Goal: Task Accomplishment & Management: Use online tool/utility

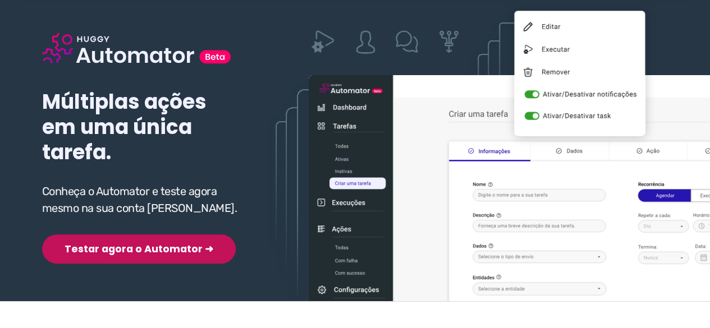
scroll to position [112, 0]
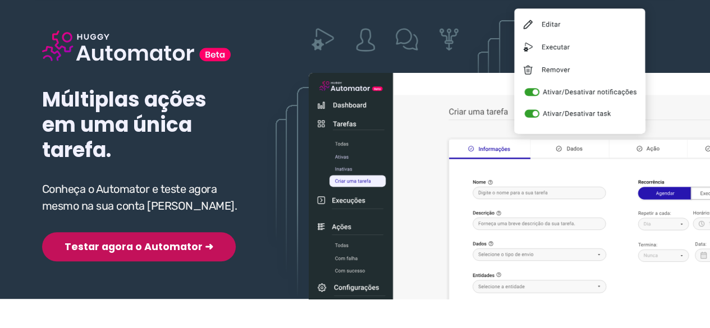
click at [125, 232] on button "Testar agora o Automator ➜" at bounding box center [139, 246] width 194 height 29
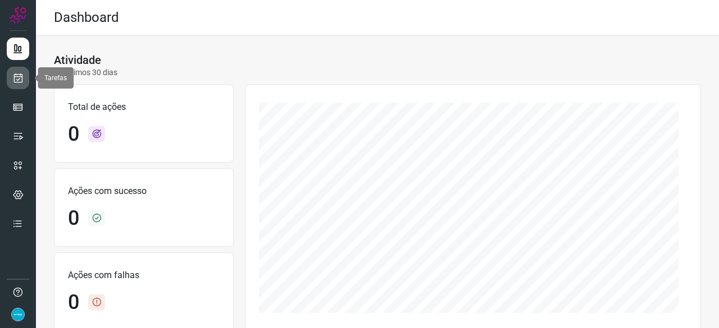
click at [18, 79] on icon at bounding box center [18, 77] width 12 height 11
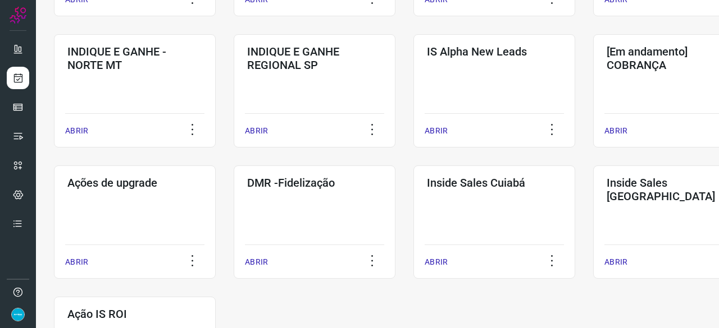
scroll to position [586, 0]
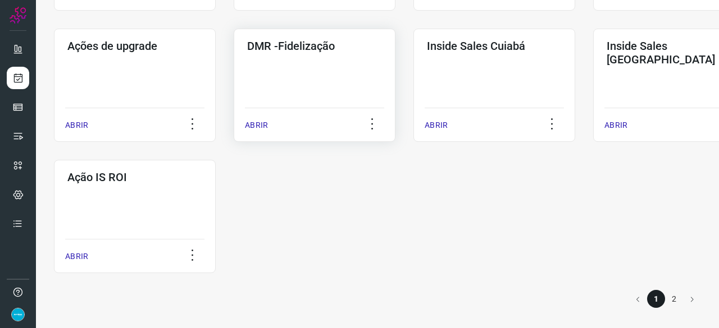
click at [257, 124] on p "ABRIR" at bounding box center [256, 126] width 23 height 12
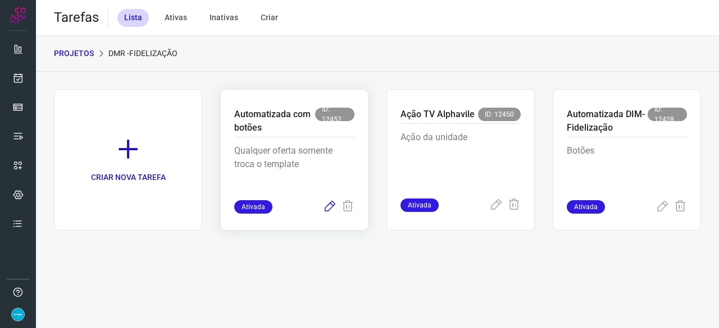
click at [331, 207] on icon at bounding box center [329, 206] width 13 height 13
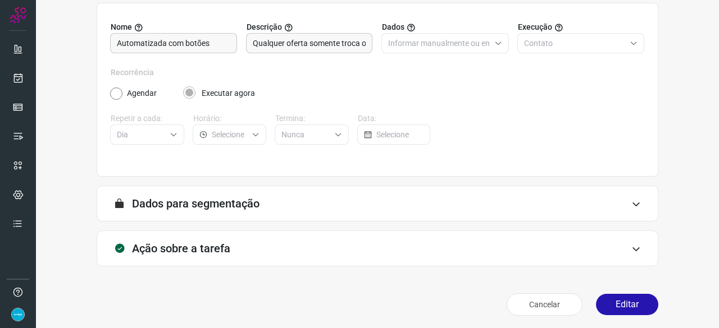
scroll to position [109, 0]
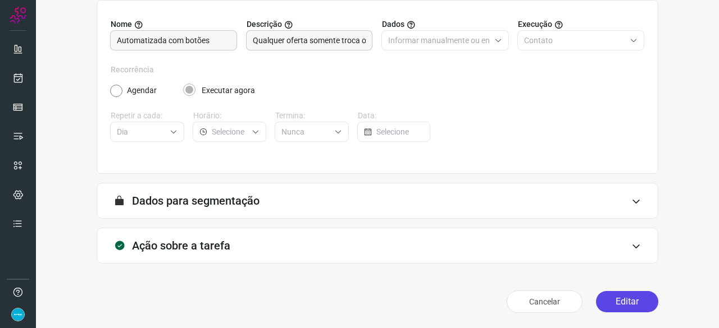
click at [622, 297] on button "Editar" at bounding box center [627, 301] width 62 height 21
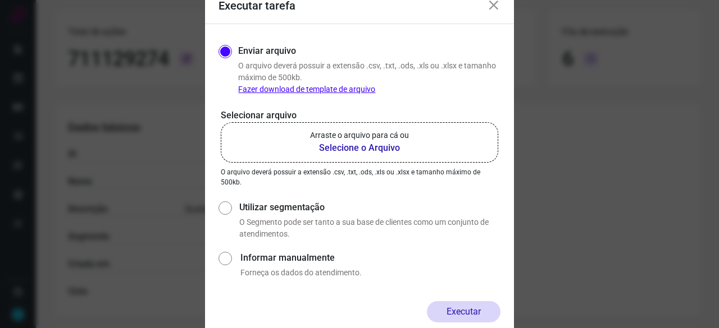
click at [353, 149] on b "Selecione o Arquivo" at bounding box center [359, 147] width 99 height 13
click at [0, 0] on input "Arraste o arquivo para cá ou Selecione o Arquivo" at bounding box center [0, 0] width 0 height 0
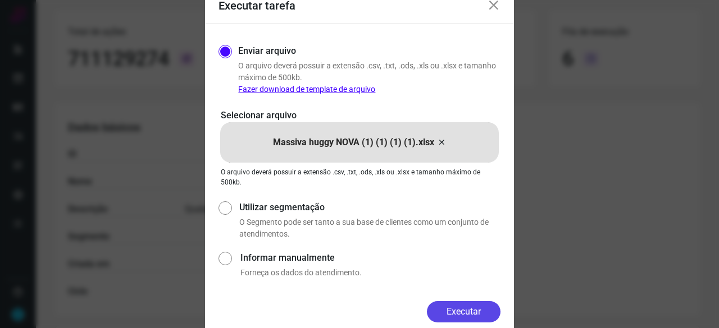
click at [454, 312] on button "Executar" at bounding box center [464, 312] width 74 height 21
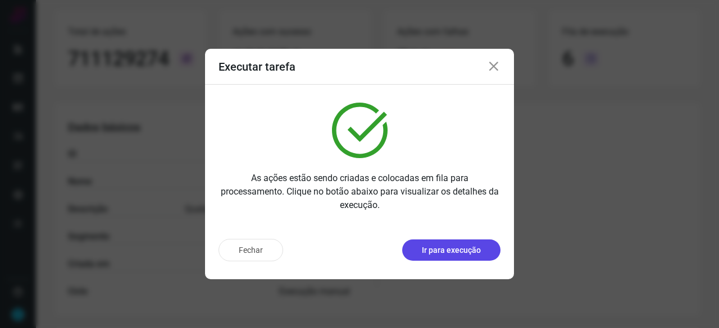
click at [439, 252] on p "Ir para execução" at bounding box center [451, 251] width 59 height 12
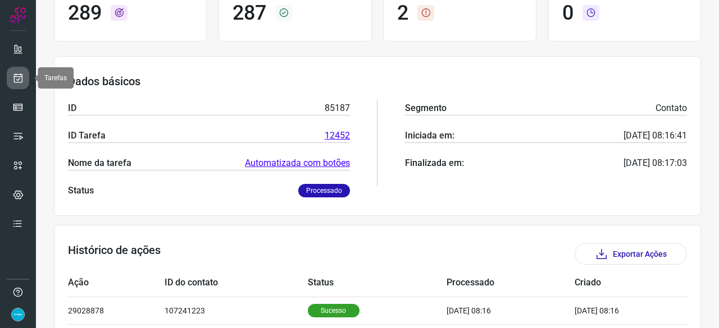
click at [20, 80] on icon at bounding box center [18, 77] width 12 height 11
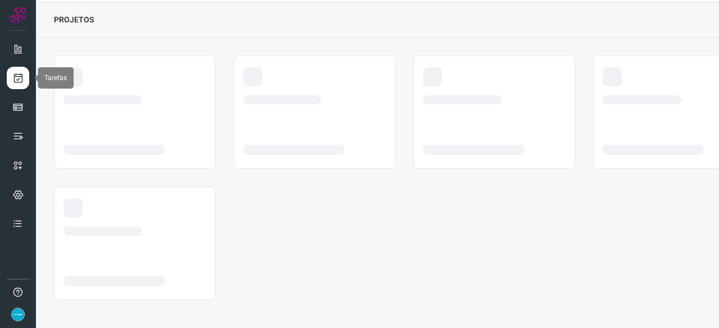
scroll to position [34, 0]
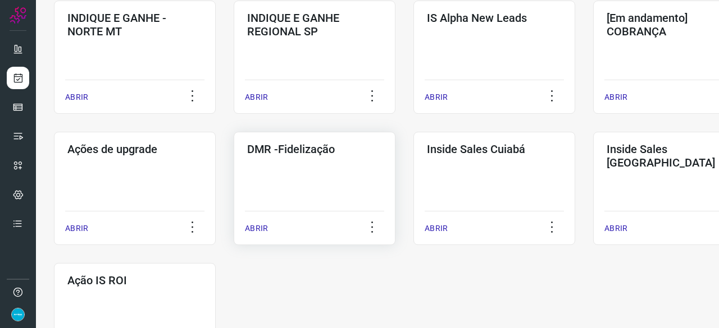
click at [264, 229] on p "ABRIR" at bounding box center [256, 229] width 23 height 12
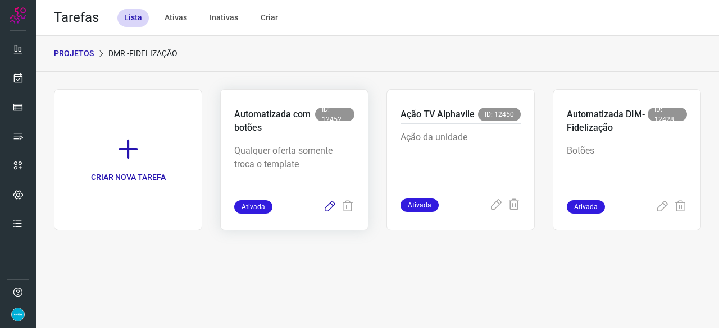
click at [332, 203] on icon at bounding box center [329, 206] width 13 height 13
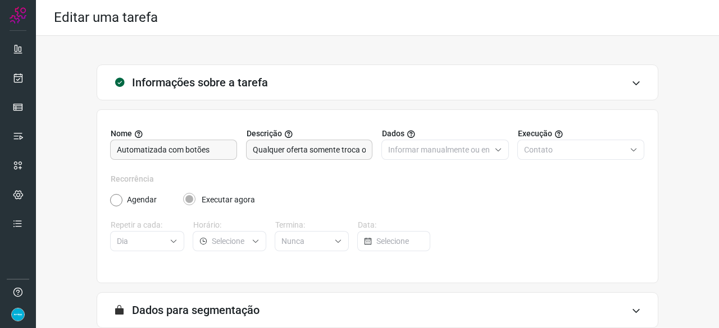
scroll to position [109, 0]
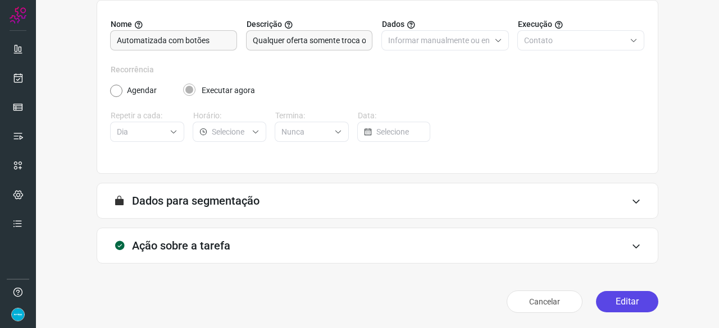
click at [610, 307] on button "Editar" at bounding box center [627, 301] width 62 height 21
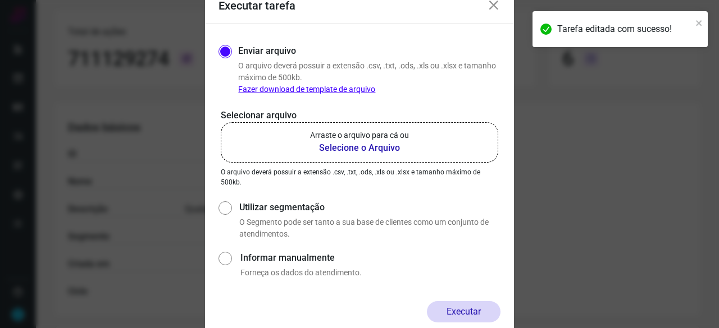
click at [354, 148] on b "Selecione o Arquivo" at bounding box center [359, 147] width 99 height 13
click at [0, 0] on input "Arraste o arquivo para cá ou Selecione o Arquivo" at bounding box center [0, 0] width 0 height 0
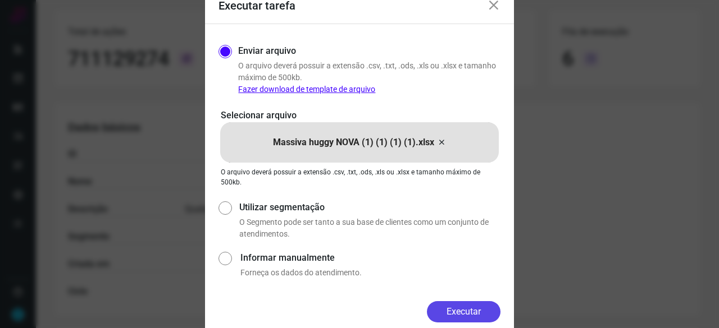
click at [462, 309] on button "Executar" at bounding box center [464, 312] width 74 height 21
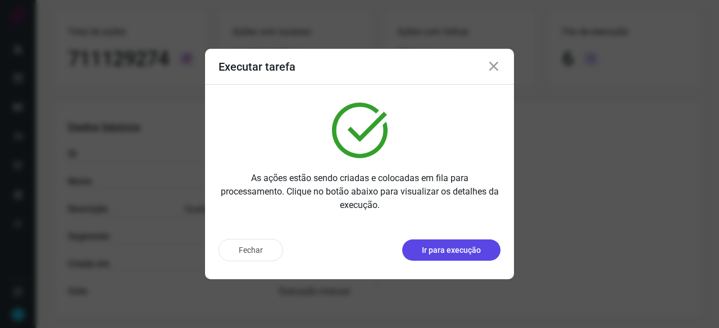
click at [436, 249] on p "Ir para execução" at bounding box center [451, 251] width 59 height 12
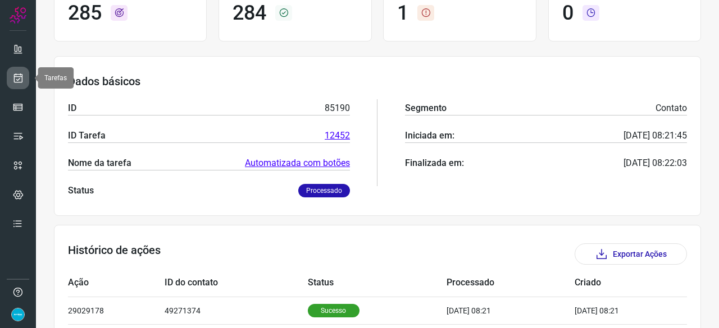
click at [17, 77] on icon at bounding box center [18, 77] width 12 height 11
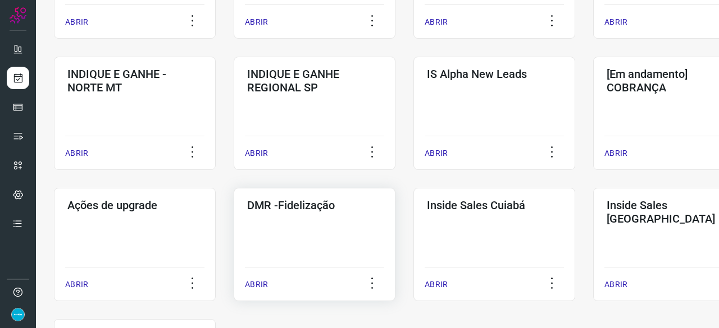
click at [259, 283] on p "ABRIR" at bounding box center [256, 285] width 23 height 12
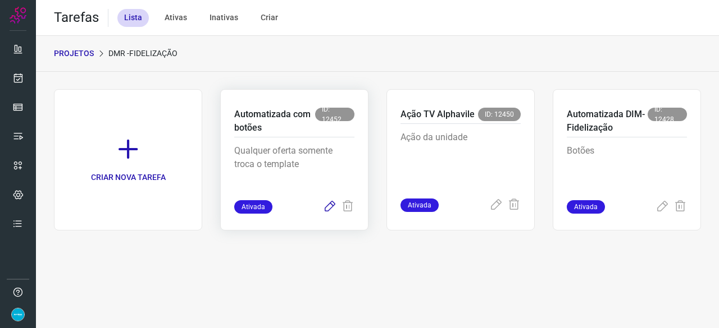
click at [330, 203] on icon at bounding box center [329, 206] width 13 height 13
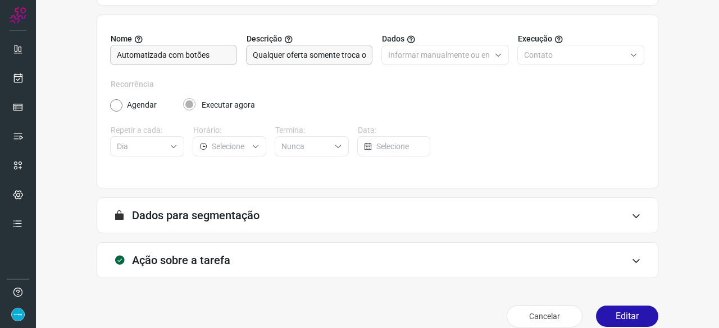
scroll to position [109, 0]
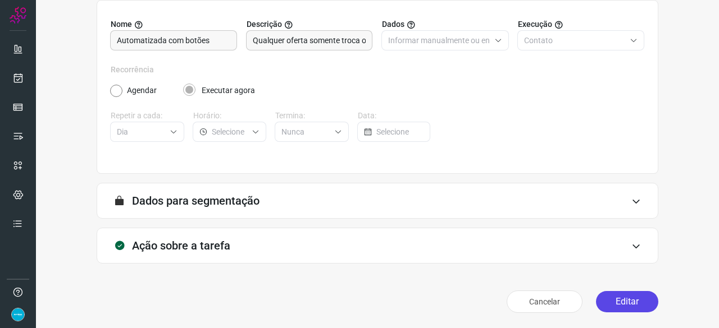
click at [636, 299] on button "Editar" at bounding box center [627, 301] width 62 height 21
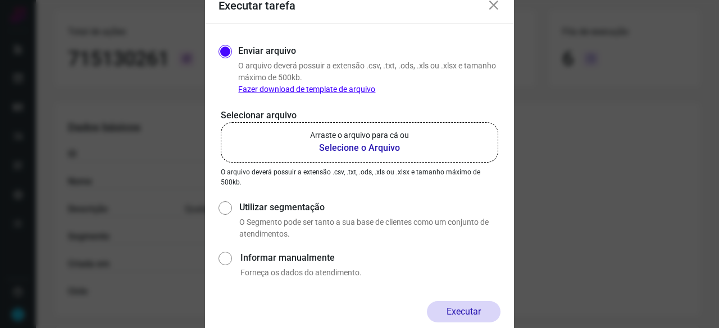
click at [332, 148] on b "Selecione o Arquivo" at bounding box center [359, 147] width 99 height 13
click at [0, 0] on input "Arraste o arquivo para cá ou Selecione o Arquivo" at bounding box center [0, 0] width 0 height 0
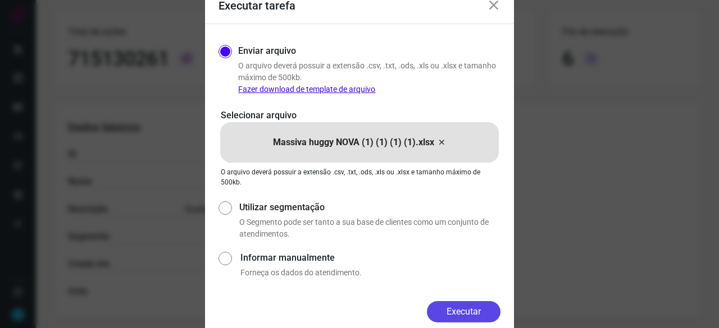
click at [483, 308] on button "Executar" at bounding box center [464, 312] width 74 height 21
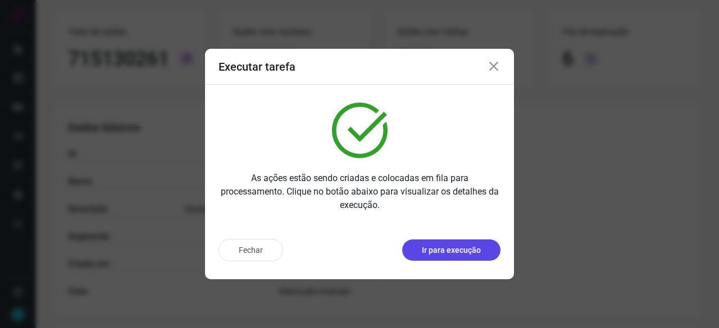
click at [467, 255] on p "Ir para execução" at bounding box center [451, 251] width 59 height 12
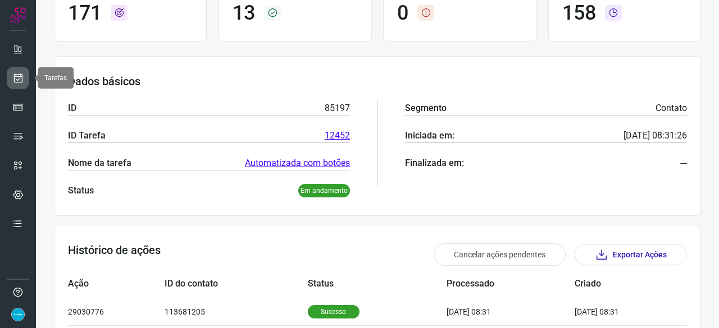
click at [24, 74] on link at bounding box center [18, 78] width 22 height 22
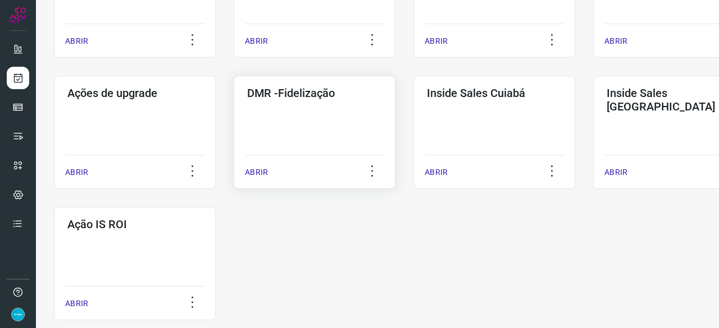
click at [264, 172] on p "ABRIR" at bounding box center [256, 173] width 23 height 12
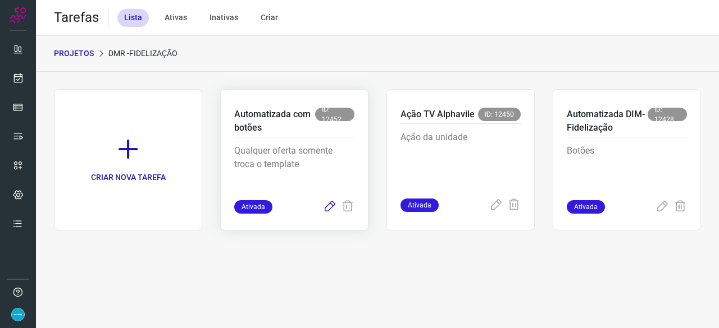
click at [331, 206] on icon at bounding box center [329, 206] width 13 height 13
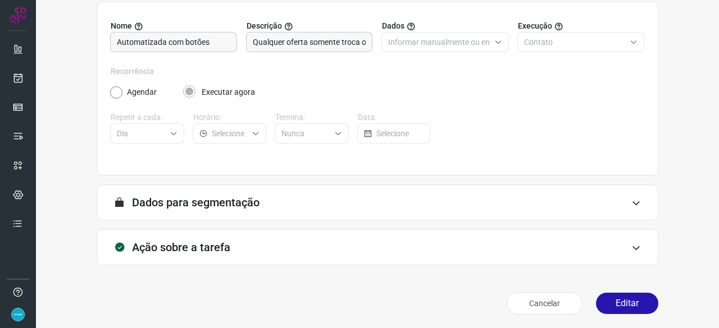
scroll to position [109, 0]
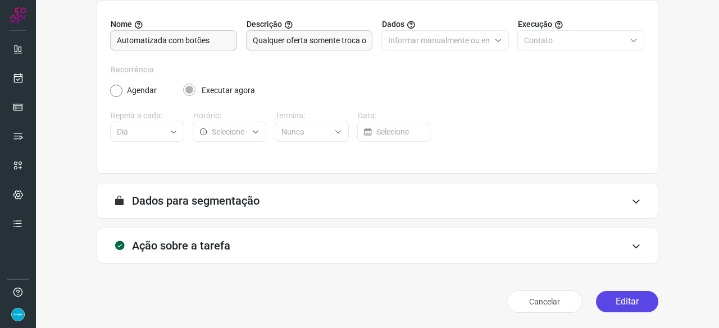
click at [609, 299] on button "Editar" at bounding box center [627, 301] width 62 height 21
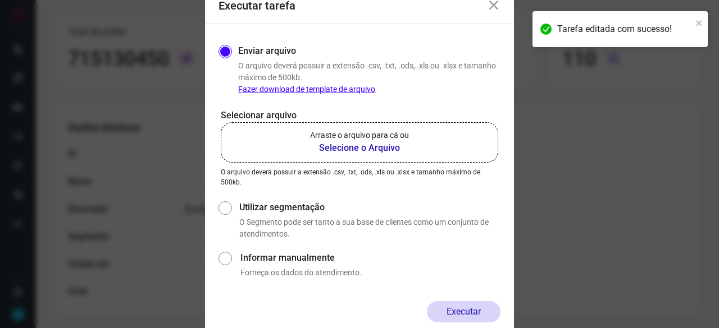
click at [343, 147] on b "Selecione o Arquivo" at bounding box center [359, 147] width 99 height 13
click at [0, 0] on input "Arraste o arquivo para cá ou Selecione o Arquivo" at bounding box center [0, 0] width 0 height 0
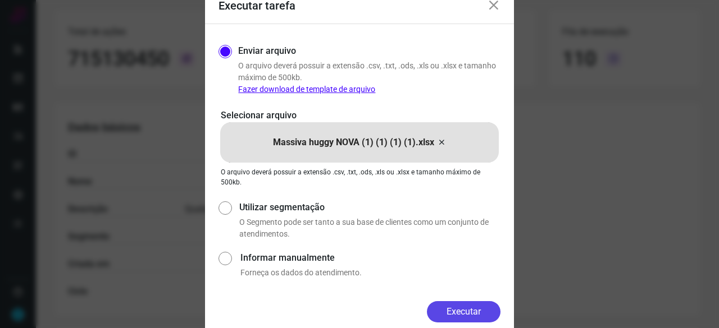
click at [482, 314] on button "Executar" at bounding box center [464, 312] width 74 height 21
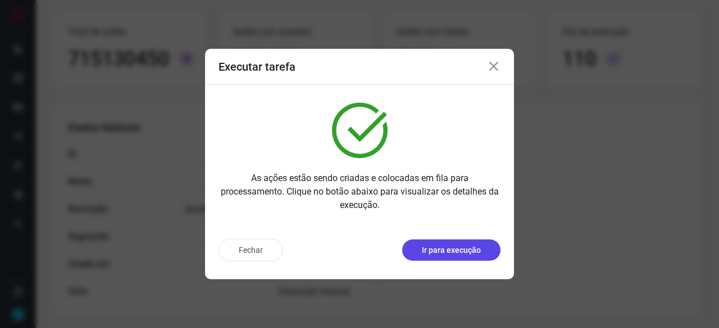
click at [442, 248] on p "Ir para execução" at bounding box center [451, 251] width 59 height 12
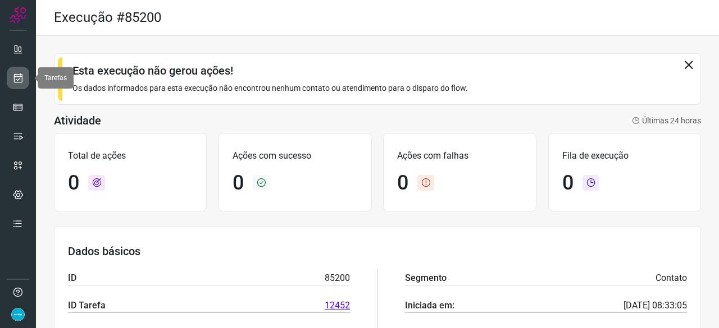
click at [20, 75] on icon at bounding box center [18, 77] width 12 height 11
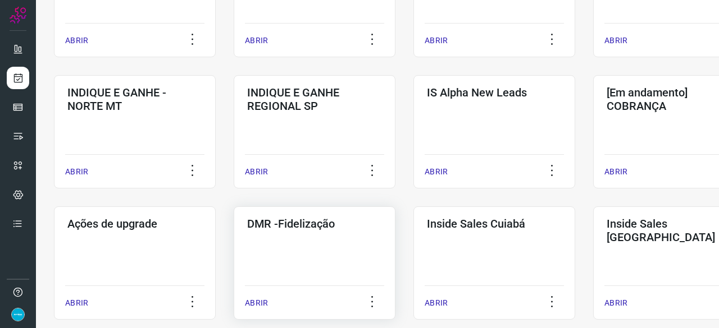
scroll to position [449, 0]
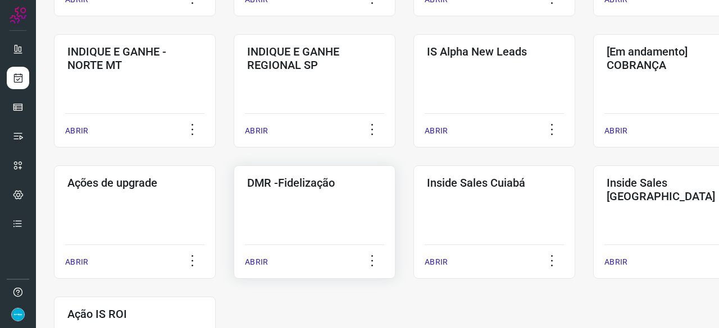
click at [253, 261] on p "ABRIR" at bounding box center [256, 263] width 23 height 12
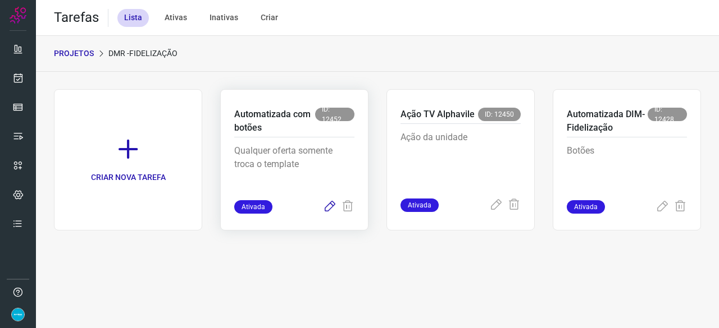
click at [330, 209] on icon at bounding box center [329, 206] width 13 height 13
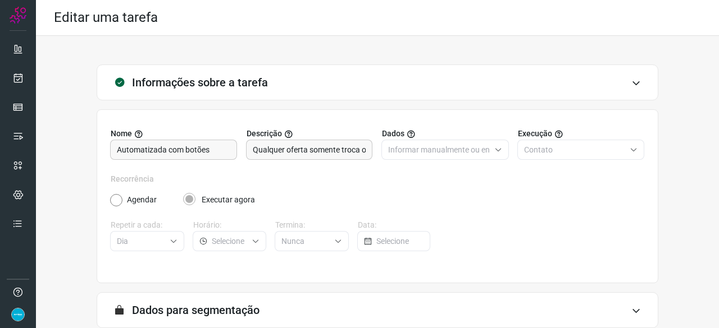
scroll to position [109, 0]
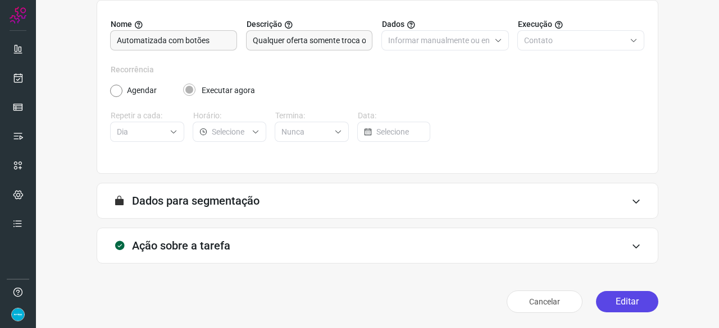
click at [620, 299] on button "Editar" at bounding box center [627, 301] width 62 height 21
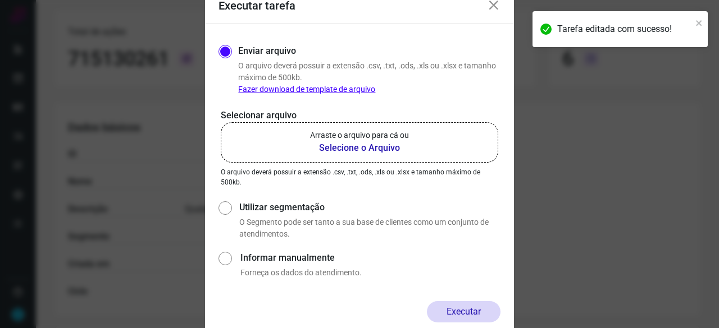
click at [363, 147] on b "Selecione o Arquivo" at bounding box center [359, 147] width 99 height 13
click at [0, 0] on input "Arraste o arquivo para cá ou Selecione o Arquivo" at bounding box center [0, 0] width 0 height 0
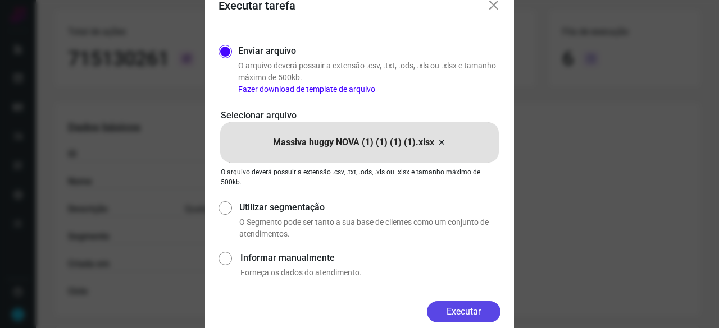
click at [438, 305] on button "Executar" at bounding box center [464, 312] width 74 height 21
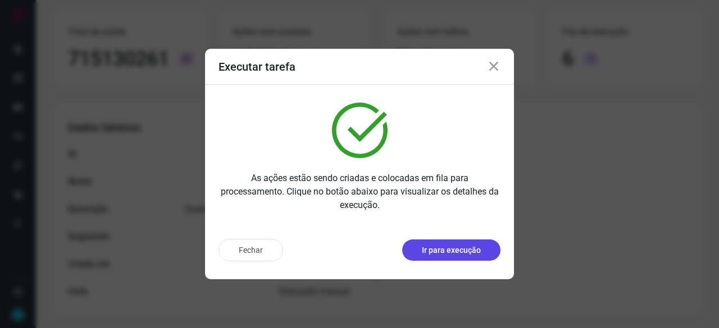
click at [464, 252] on p "Ir para execução" at bounding box center [451, 251] width 59 height 12
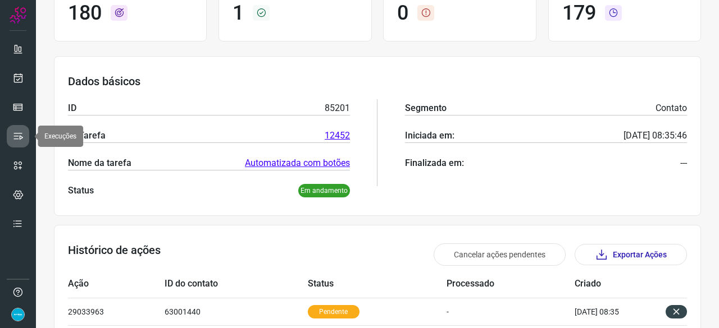
click at [21, 131] on icon at bounding box center [17, 136] width 11 height 11
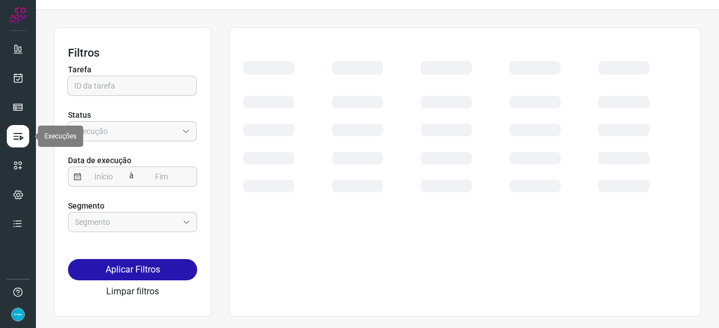
scroll to position [25, 0]
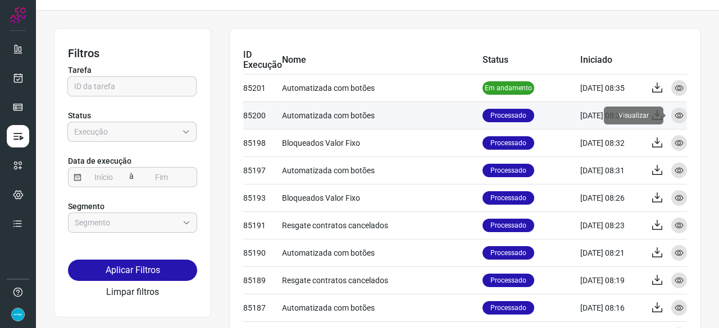
click at [674, 112] on icon at bounding box center [678, 115] width 9 height 9
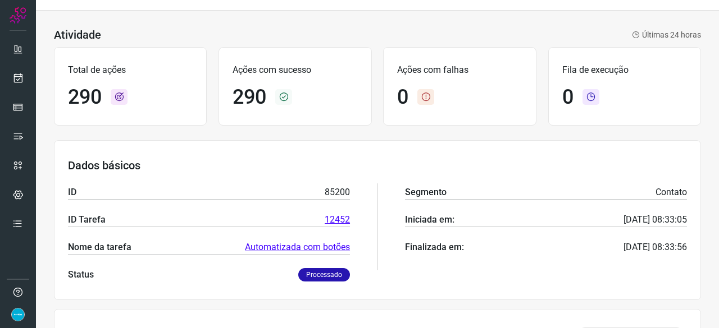
scroll to position [27, 0]
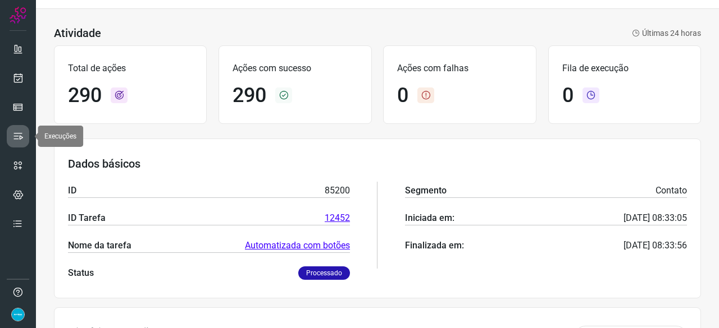
click at [17, 131] on icon at bounding box center [17, 136] width 11 height 11
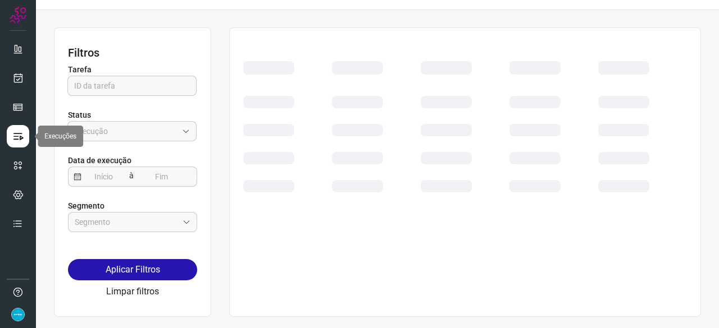
scroll to position [25, 0]
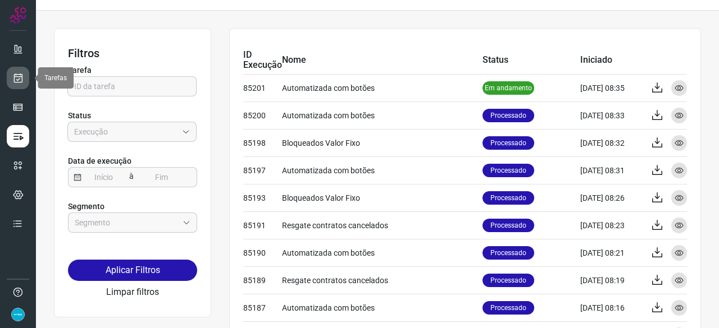
click at [19, 76] on icon at bounding box center [18, 77] width 12 height 11
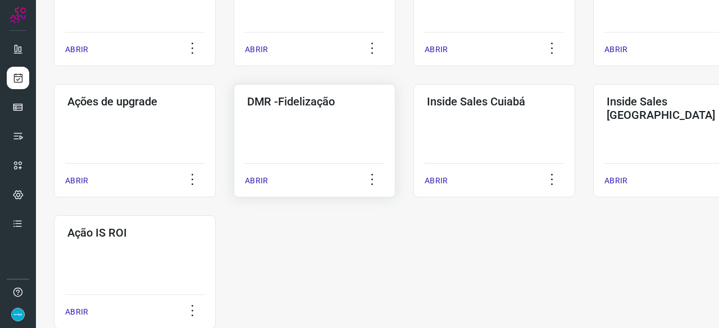
click at [254, 186] on p "ABRIR" at bounding box center [256, 181] width 23 height 12
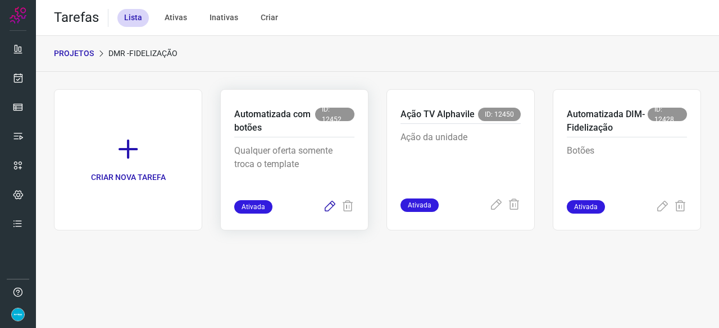
click at [330, 207] on icon at bounding box center [329, 206] width 13 height 13
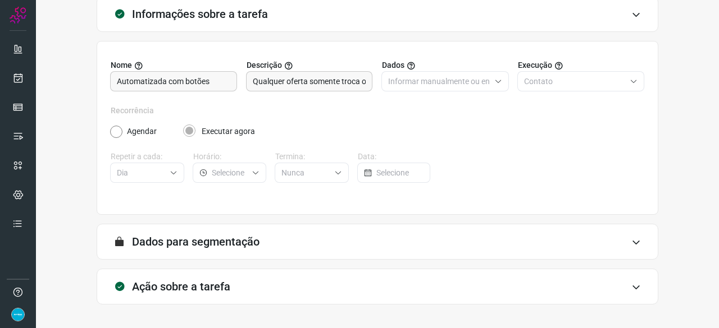
scroll to position [109, 0]
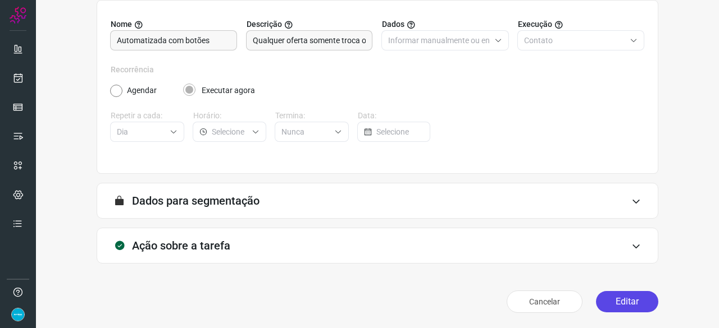
click at [612, 298] on button "Editar" at bounding box center [627, 301] width 62 height 21
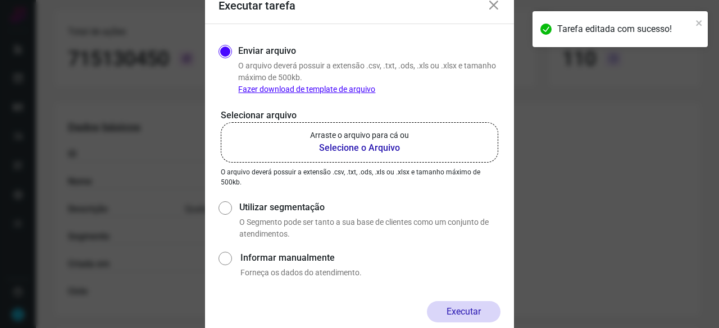
click at [340, 149] on b "Selecione o Arquivo" at bounding box center [359, 147] width 99 height 13
click at [0, 0] on input "Arraste o arquivo para cá ou Selecione o Arquivo" at bounding box center [0, 0] width 0 height 0
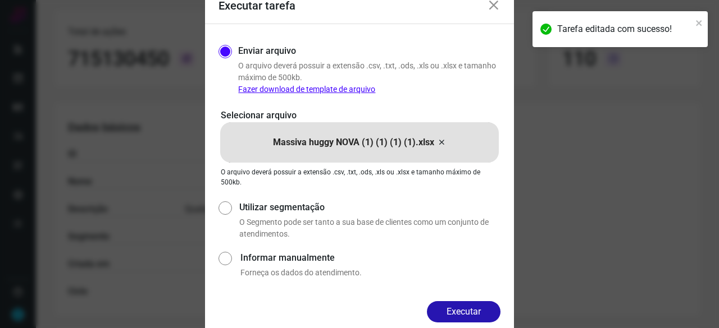
drag, startPoint x: 486, startPoint y: 312, endPoint x: 504, endPoint y: 285, distance: 31.9
click at [486, 312] on button "Executar" at bounding box center [464, 312] width 74 height 21
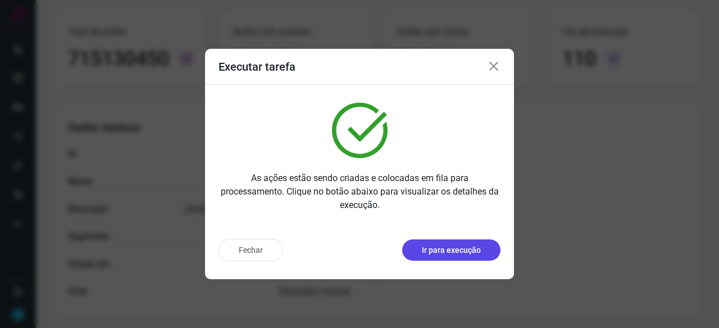
click at [452, 248] on p "Ir para execução" at bounding box center [451, 251] width 59 height 12
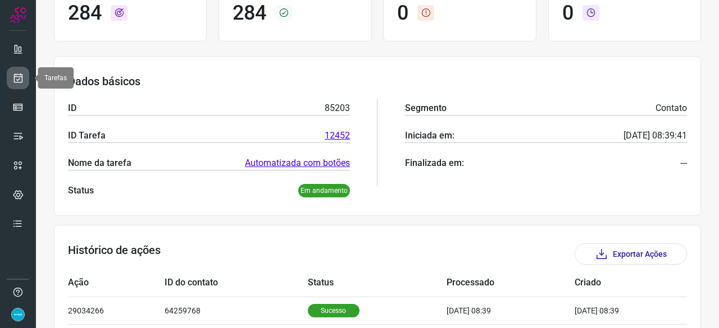
click at [11, 79] on link at bounding box center [18, 78] width 22 height 22
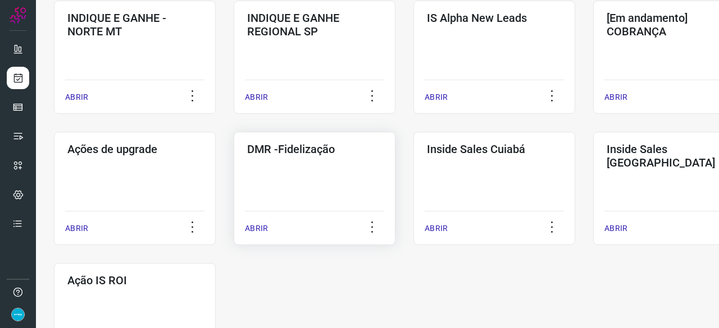
click at [266, 224] on p "ABRIR" at bounding box center [256, 229] width 23 height 12
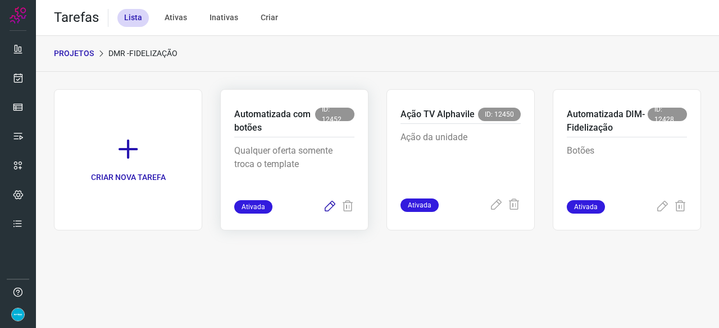
click at [328, 208] on icon at bounding box center [329, 206] width 13 height 13
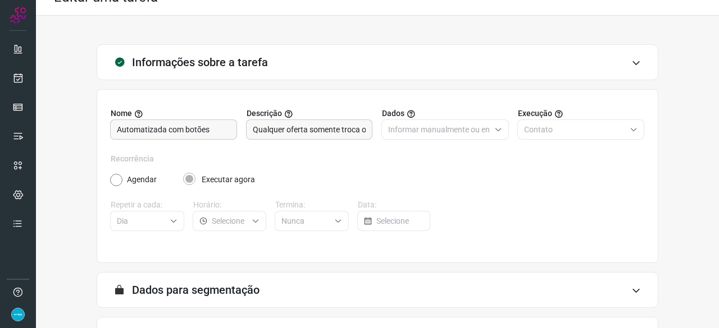
scroll to position [109, 0]
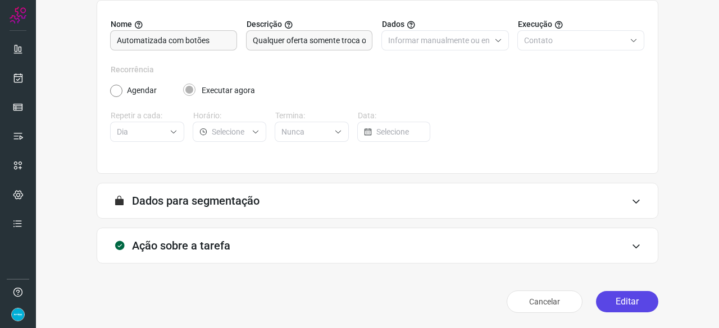
click at [638, 298] on button "Editar" at bounding box center [627, 301] width 62 height 21
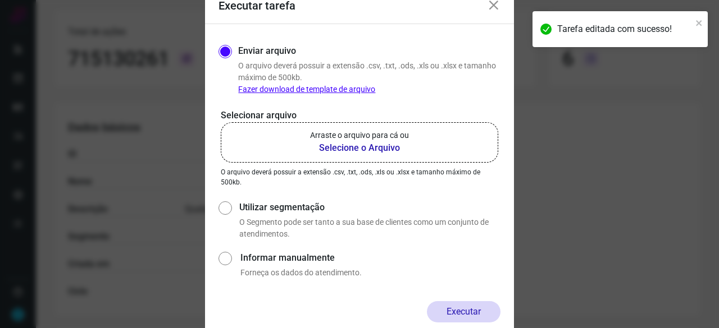
click at [323, 148] on b "Selecione o Arquivo" at bounding box center [359, 147] width 99 height 13
click at [0, 0] on input "Arraste o arquivo para cá ou Selecione o Arquivo" at bounding box center [0, 0] width 0 height 0
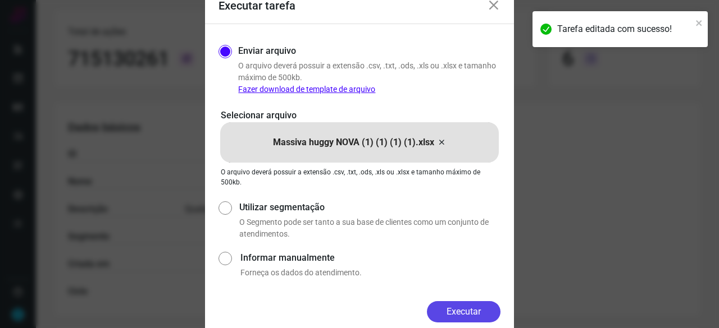
click at [490, 316] on button "Executar" at bounding box center [464, 312] width 74 height 21
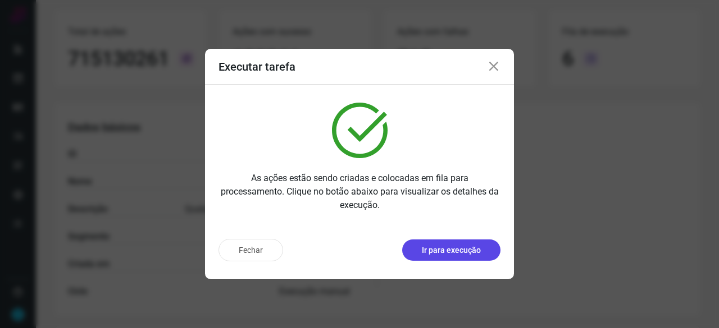
click at [436, 252] on p "Ir para execução" at bounding box center [451, 251] width 59 height 12
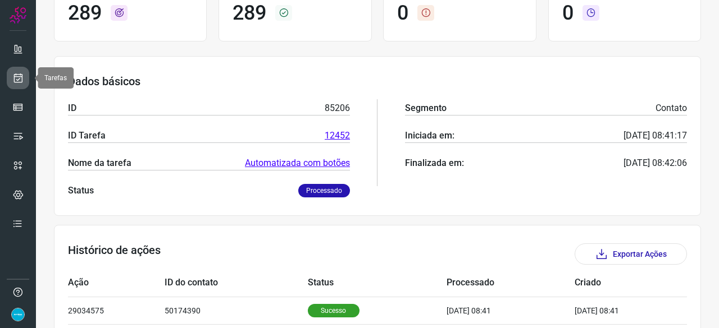
click at [20, 75] on icon at bounding box center [18, 77] width 12 height 11
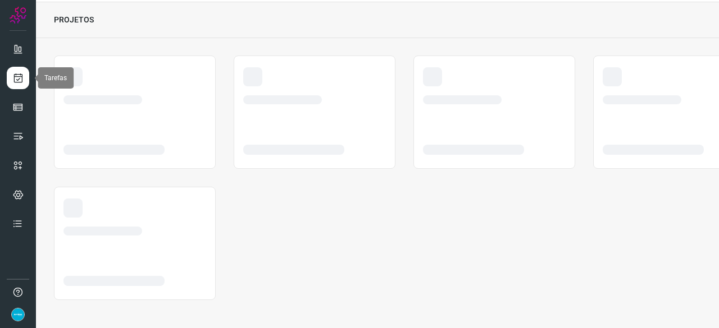
scroll to position [34, 0]
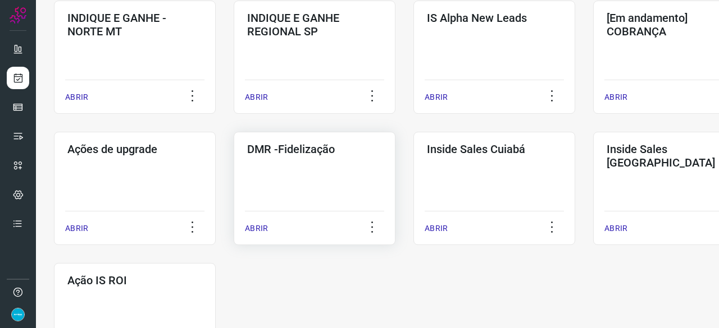
click at [262, 225] on p "ABRIR" at bounding box center [256, 229] width 23 height 12
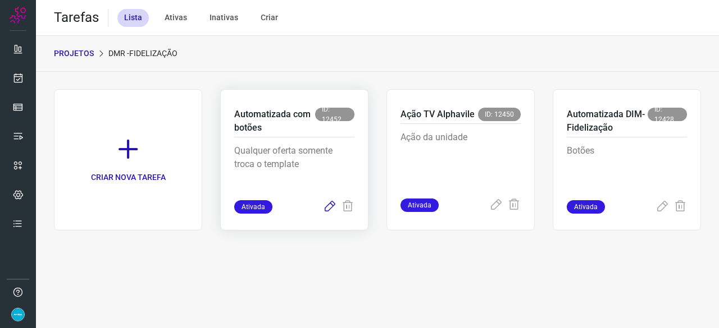
click at [329, 205] on icon at bounding box center [329, 206] width 13 height 13
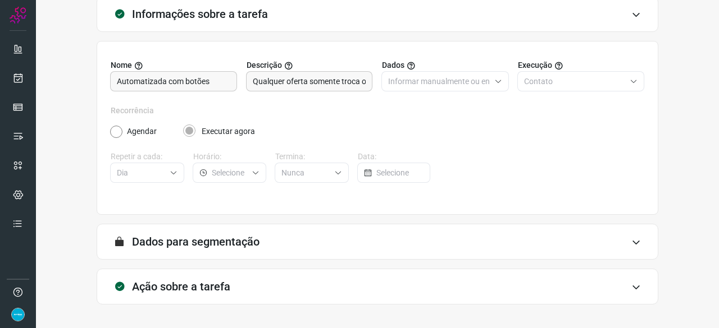
scroll to position [109, 0]
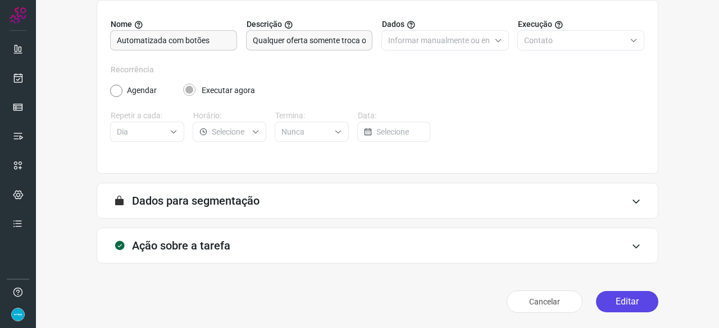
click at [612, 303] on button "Editar" at bounding box center [627, 301] width 62 height 21
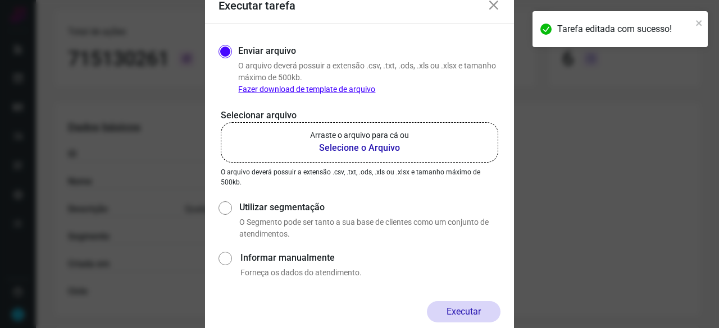
click at [335, 149] on b "Selecione o Arquivo" at bounding box center [359, 147] width 99 height 13
click at [0, 0] on input "Arraste o arquivo para cá ou Selecione o Arquivo" at bounding box center [0, 0] width 0 height 0
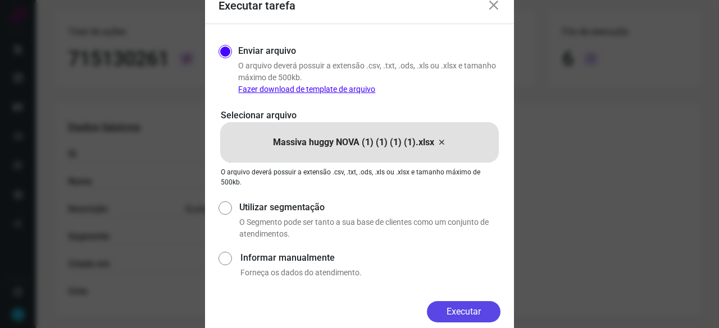
click at [492, 319] on button "Executar" at bounding box center [464, 312] width 74 height 21
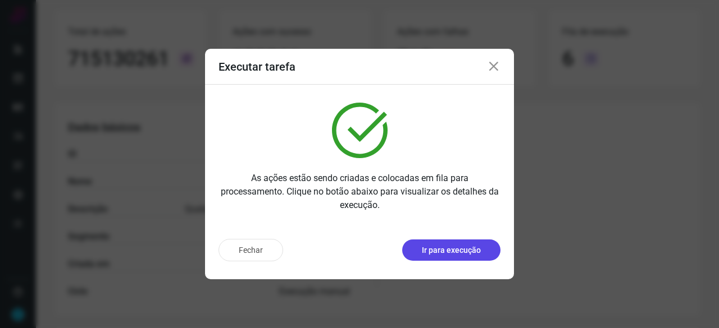
click at [465, 254] on p "Ir para execução" at bounding box center [451, 251] width 59 height 12
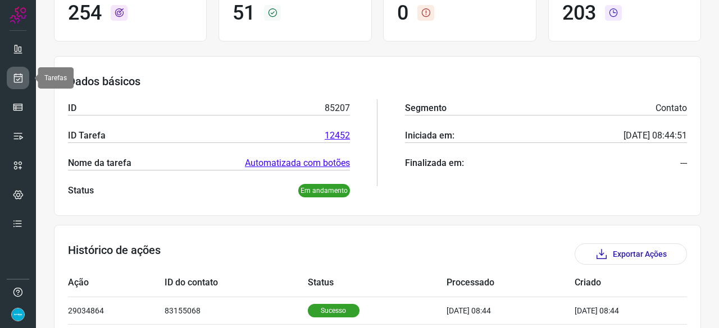
click at [19, 76] on icon at bounding box center [18, 77] width 12 height 11
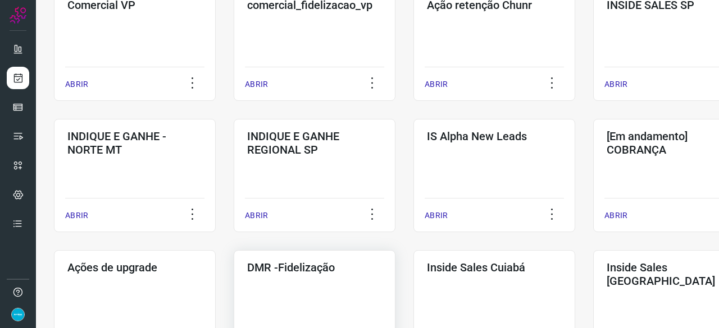
scroll to position [427, 0]
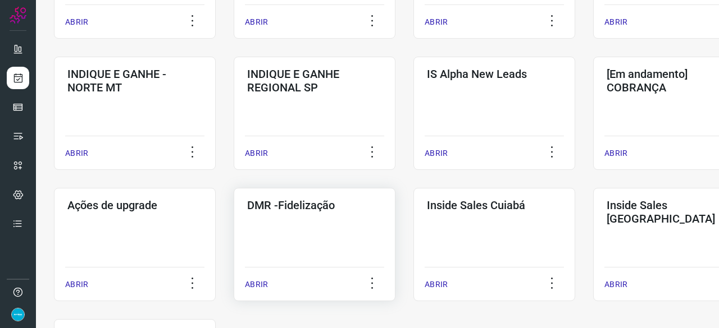
click at [258, 285] on p "ABRIR" at bounding box center [256, 285] width 23 height 12
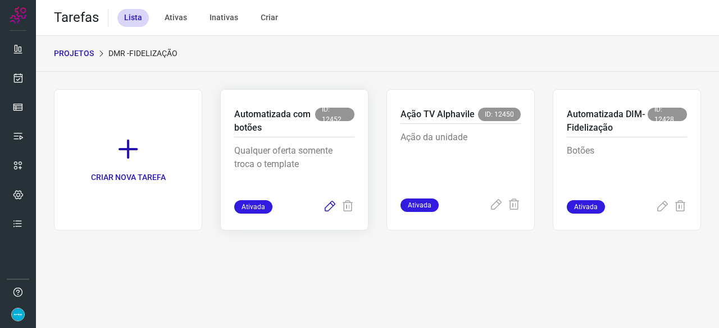
click at [330, 207] on icon at bounding box center [329, 206] width 13 height 13
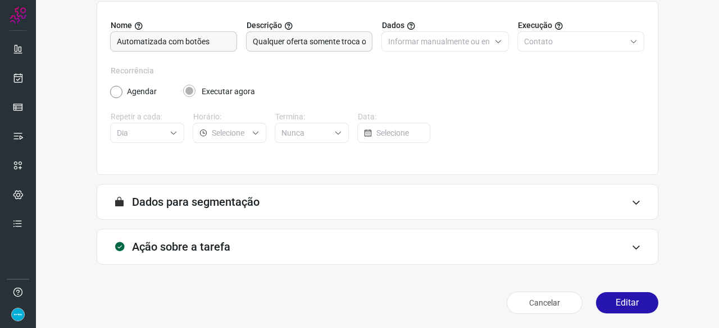
scroll to position [109, 0]
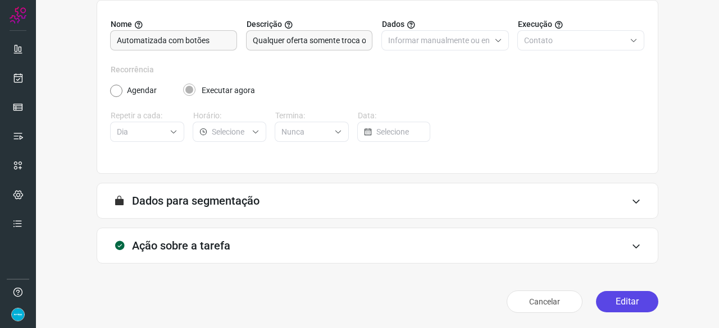
click at [629, 304] on button "Editar" at bounding box center [627, 301] width 62 height 21
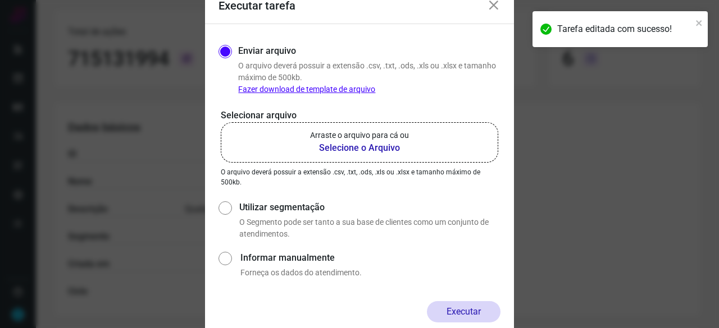
click at [341, 150] on b "Selecione o Arquivo" at bounding box center [359, 147] width 99 height 13
click at [0, 0] on input "Arraste o arquivo para cá ou Selecione o Arquivo" at bounding box center [0, 0] width 0 height 0
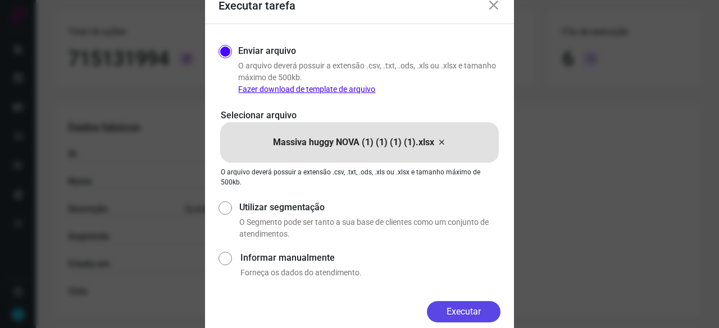
click at [476, 308] on button "Executar" at bounding box center [464, 312] width 74 height 21
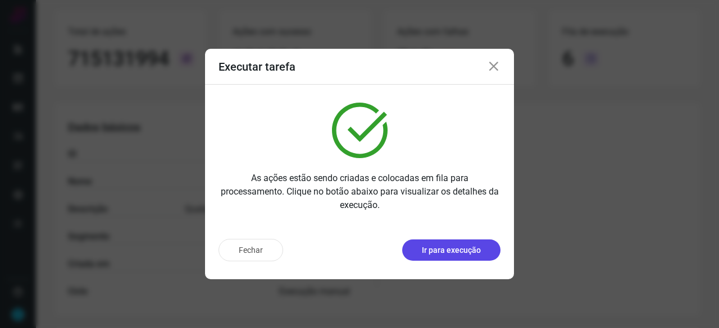
click at [442, 252] on p "Ir para execução" at bounding box center [451, 251] width 59 height 12
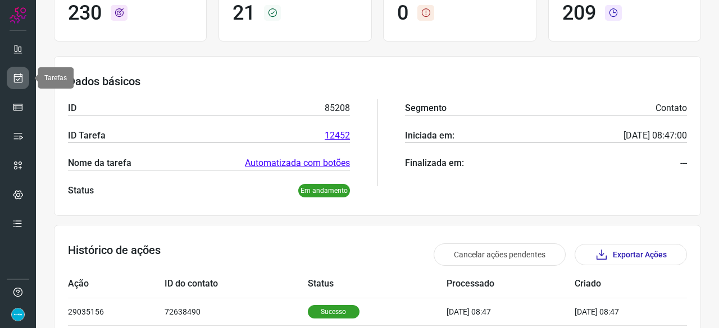
click at [23, 79] on icon at bounding box center [18, 77] width 12 height 11
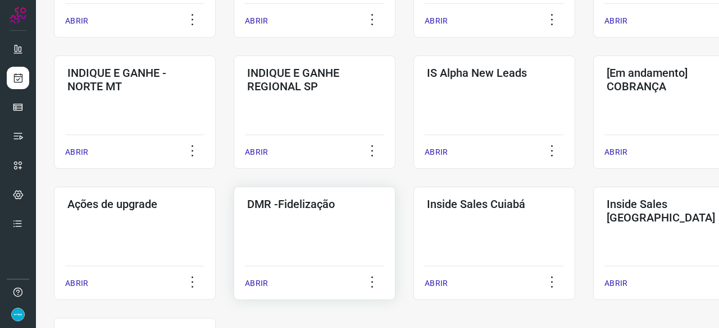
scroll to position [483, 0]
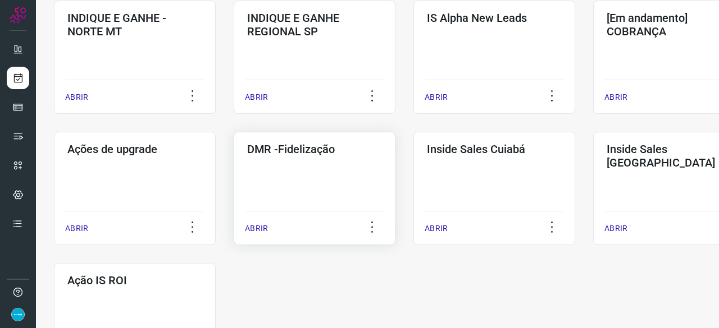
click at [259, 230] on p "ABRIR" at bounding box center [256, 229] width 23 height 12
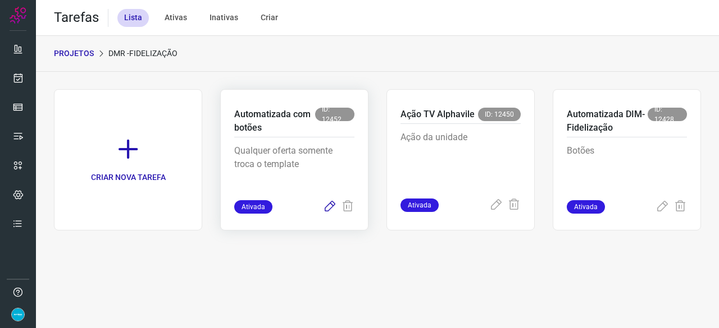
click at [329, 205] on icon at bounding box center [329, 206] width 13 height 13
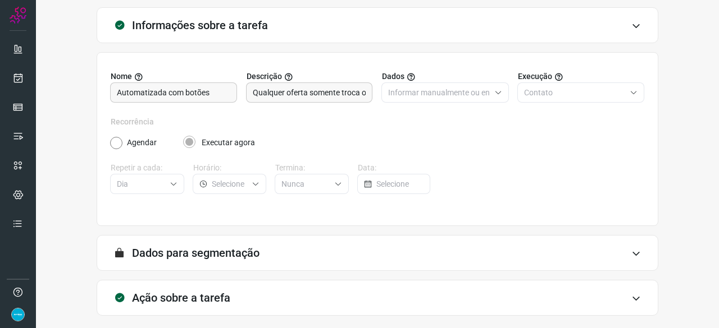
scroll to position [109, 0]
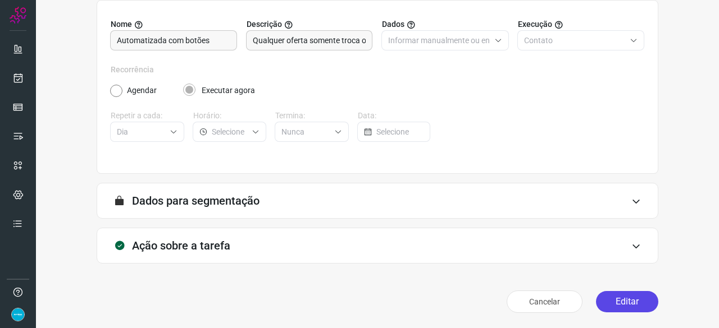
click at [615, 308] on button "Editar" at bounding box center [627, 301] width 62 height 21
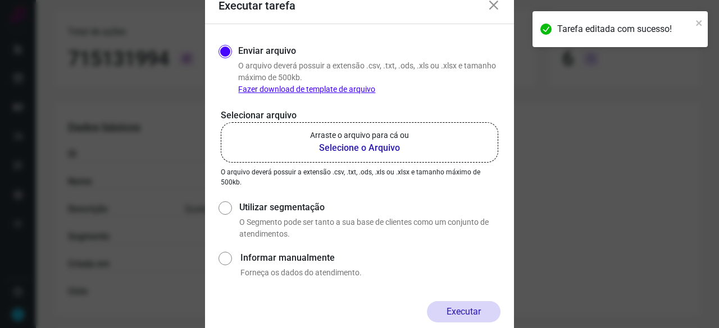
click at [345, 146] on b "Selecione o Arquivo" at bounding box center [359, 147] width 99 height 13
click at [0, 0] on input "Arraste o arquivo para cá ou Selecione o Arquivo" at bounding box center [0, 0] width 0 height 0
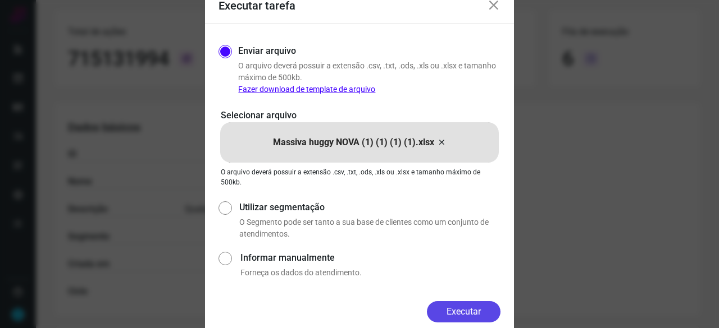
click at [469, 313] on button "Executar" at bounding box center [464, 312] width 74 height 21
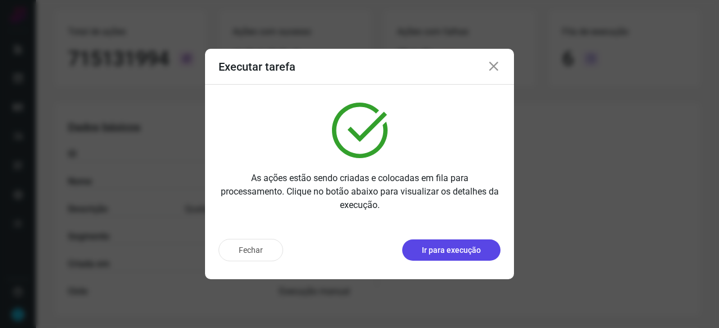
click at [474, 254] on p "Ir para execução" at bounding box center [451, 251] width 59 height 12
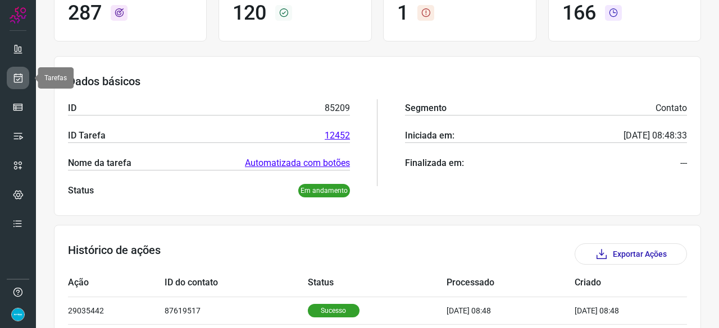
click at [20, 83] on icon at bounding box center [18, 77] width 12 height 11
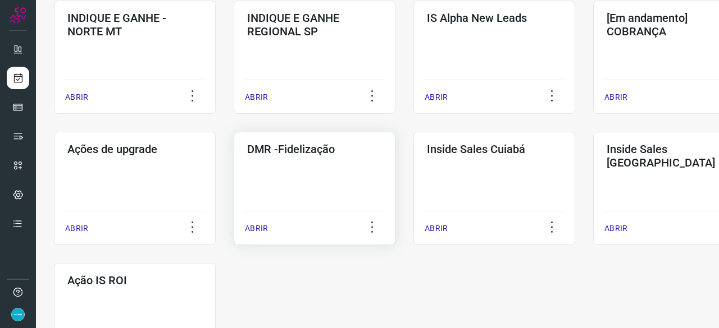
click at [256, 229] on p "ABRIR" at bounding box center [256, 229] width 23 height 12
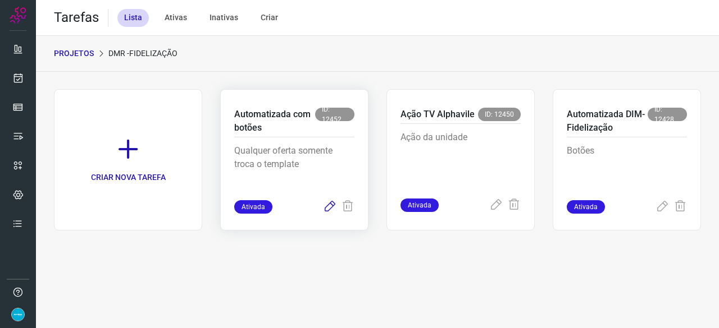
click at [328, 208] on icon at bounding box center [329, 206] width 13 height 13
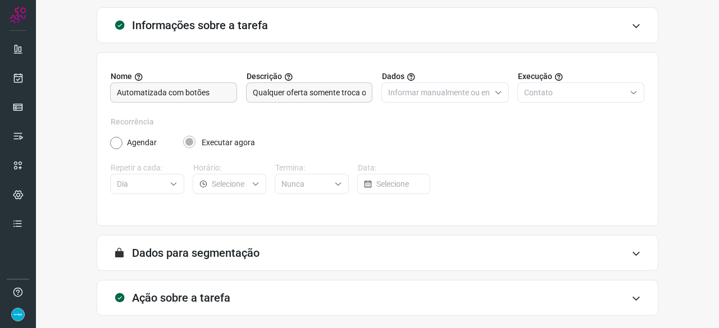
scroll to position [109, 0]
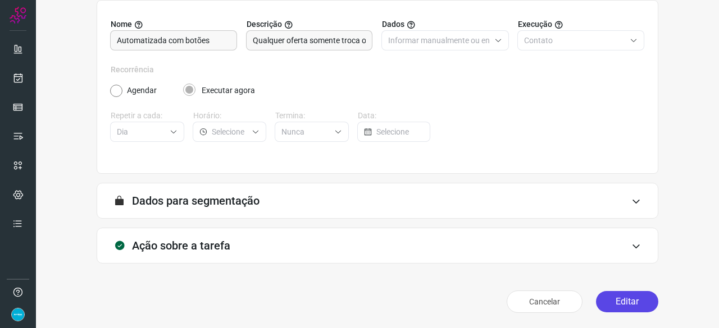
click at [636, 302] on button "Editar" at bounding box center [627, 301] width 62 height 21
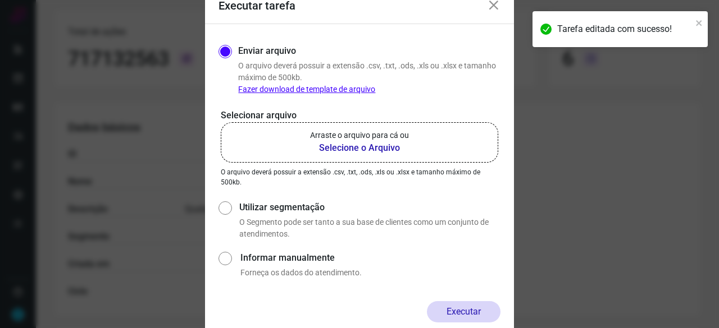
click at [339, 148] on b "Selecione o Arquivo" at bounding box center [359, 147] width 99 height 13
click at [0, 0] on input "Arraste o arquivo para cá ou Selecione o Arquivo" at bounding box center [0, 0] width 0 height 0
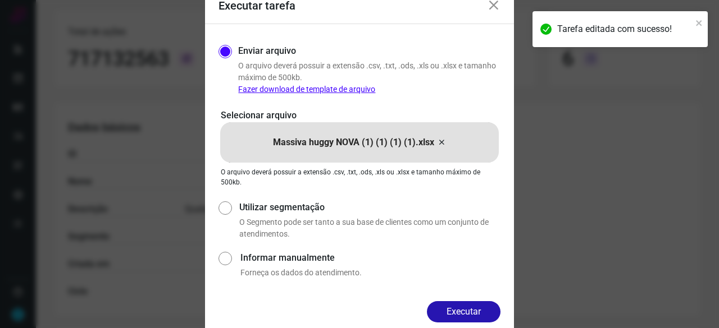
drag, startPoint x: 468, startPoint y: 309, endPoint x: 490, endPoint y: 309, distance: 21.9
click at [468, 309] on button "Executar" at bounding box center [464, 312] width 74 height 21
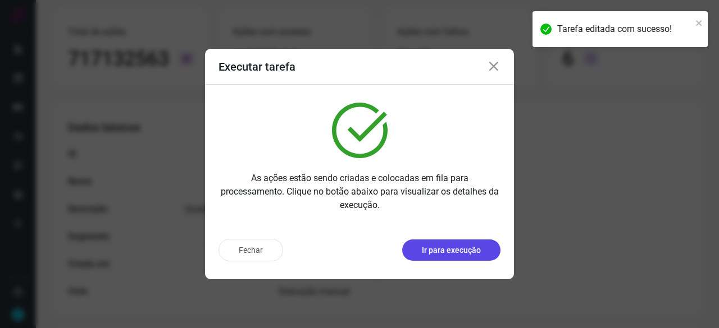
click at [448, 246] on p "Ir para execução" at bounding box center [451, 251] width 59 height 12
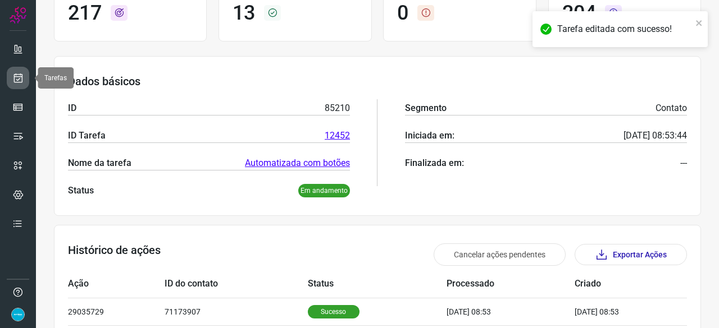
click at [21, 78] on icon at bounding box center [18, 77] width 12 height 11
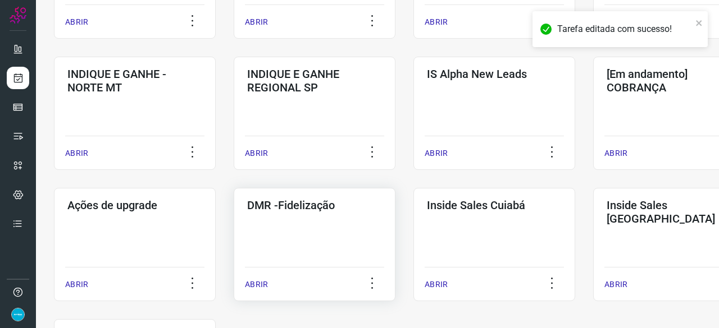
click at [265, 283] on p "ABRIR" at bounding box center [256, 285] width 23 height 12
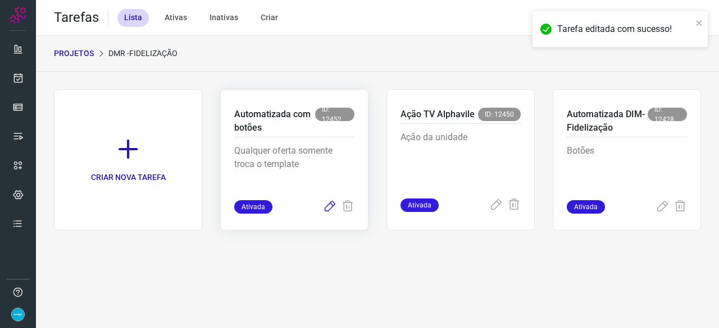
click at [328, 204] on icon at bounding box center [329, 206] width 13 height 13
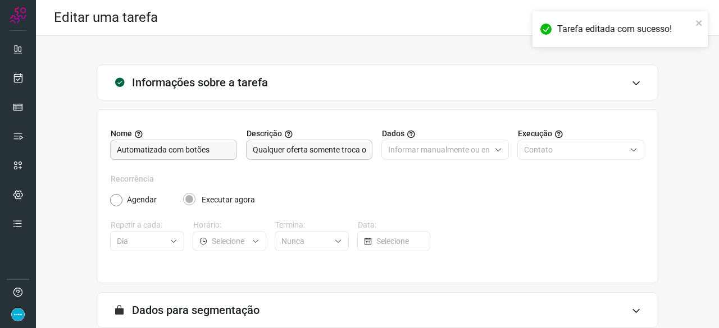
scroll to position [109, 0]
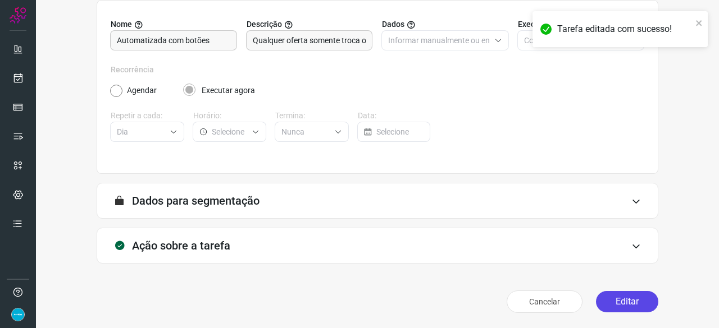
click at [614, 308] on button "Editar" at bounding box center [627, 301] width 62 height 21
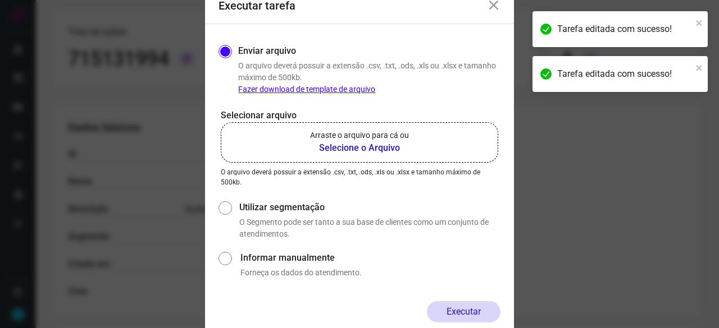
click at [348, 150] on b "Selecione o Arquivo" at bounding box center [359, 147] width 99 height 13
click at [0, 0] on input "Arraste o arquivo para cá ou Selecione o Arquivo" at bounding box center [0, 0] width 0 height 0
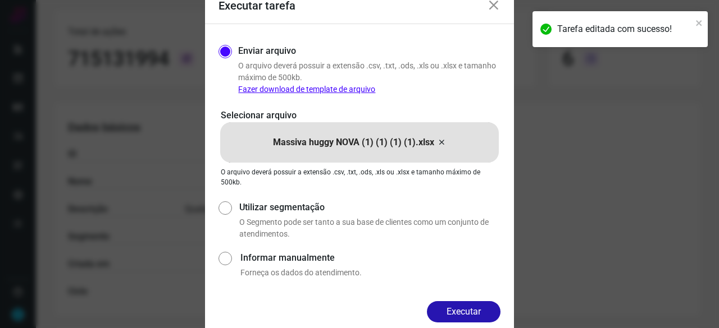
drag, startPoint x: 485, startPoint y: 305, endPoint x: 510, endPoint y: 311, distance: 25.3
click at [486, 305] on button "Executar" at bounding box center [464, 312] width 74 height 21
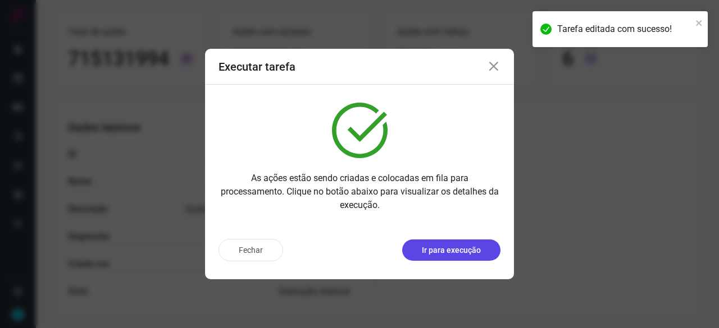
click at [455, 254] on p "Ir para execução" at bounding box center [451, 251] width 59 height 12
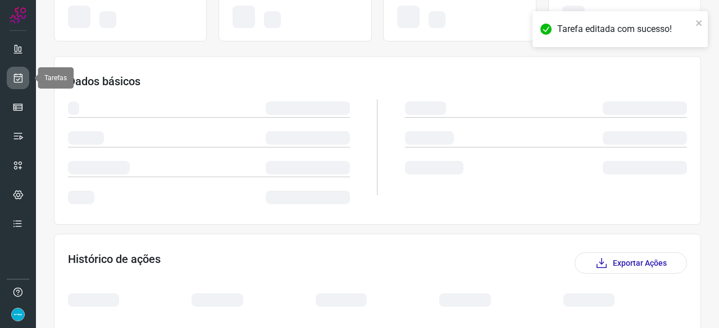
click at [21, 77] on icon at bounding box center [18, 77] width 12 height 11
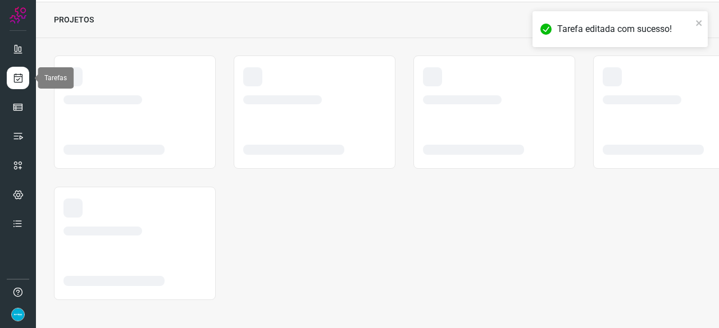
scroll to position [34, 0]
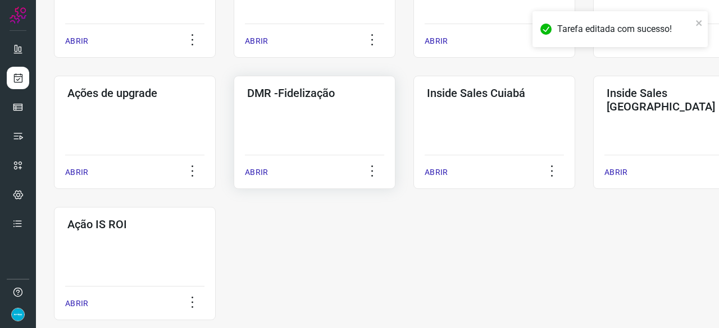
click at [266, 170] on p "ABRIR" at bounding box center [256, 173] width 23 height 12
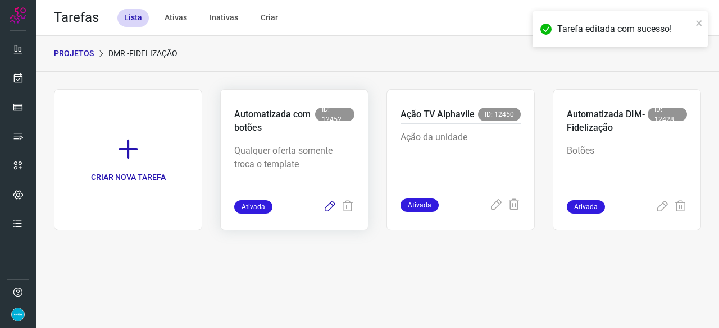
click at [330, 202] on icon at bounding box center [329, 206] width 13 height 13
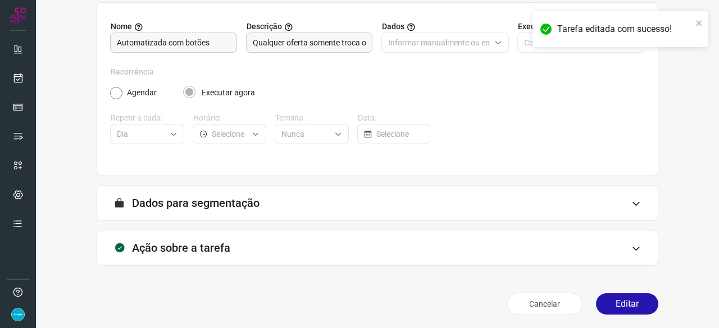
scroll to position [109, 0]
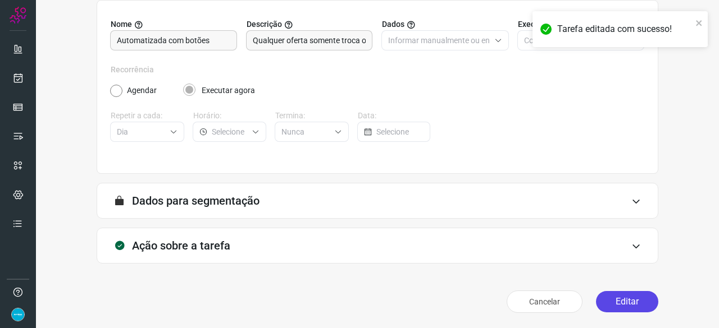
click at [625, 303] on button "Editar" at bounding box center [627, 301] width 62 height 21
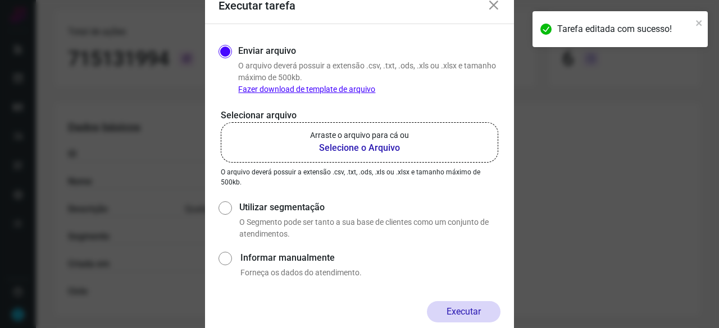
click at [351, 150] on b "Selecione o Arquivo" at bounding box center [359, 147] width 99 height 13
click at [0, 0] on input "Arraste o arquivo para cá ou Selecione o Arquivo" at bounding box center [0, 0] width 0 height 0
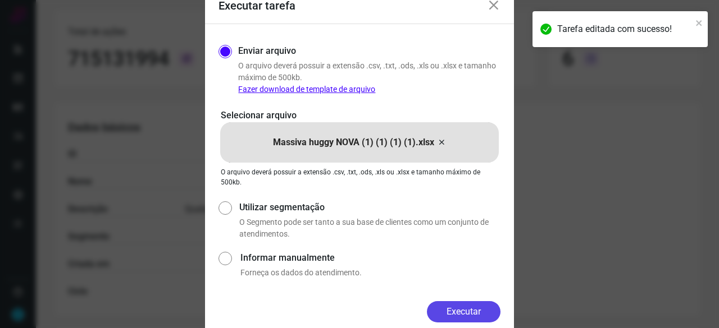
click at [463, 312] on button "Executar" at bounding box center [464, 312] width 74 height 21
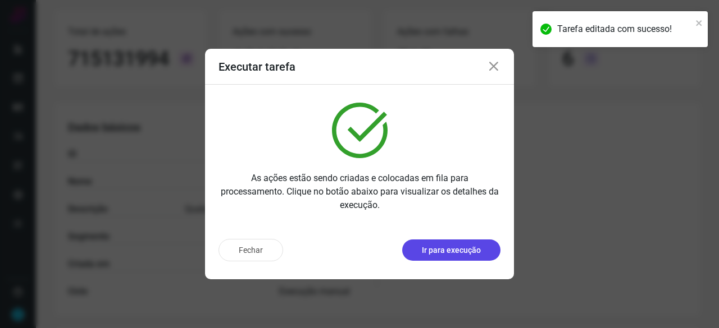
click at [463, 250] on p "Ir para execução" at bounding box center [451, 251] width 59 height 12
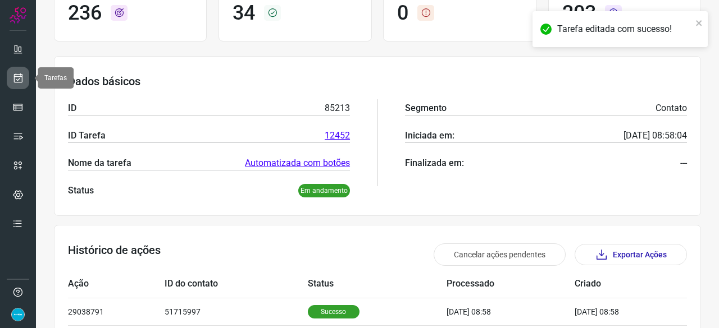
click at [15, 77] on icon at bounding box center [18, 77] width 12 height 11
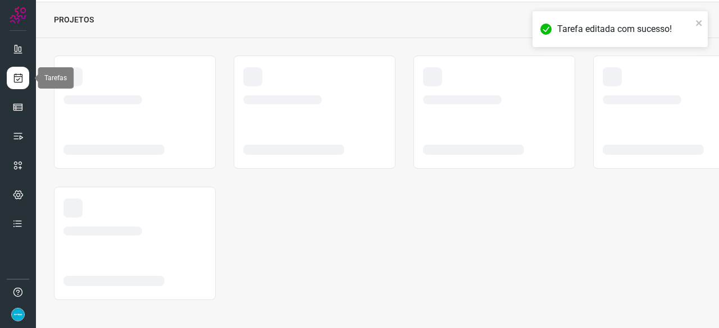
scroll to position [34, 0]
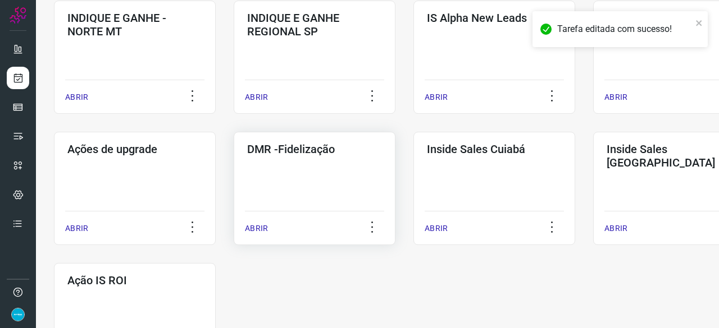
click at [263, 226] on p "ABRIR" at bounding box center [256, 229] width 23 height 12
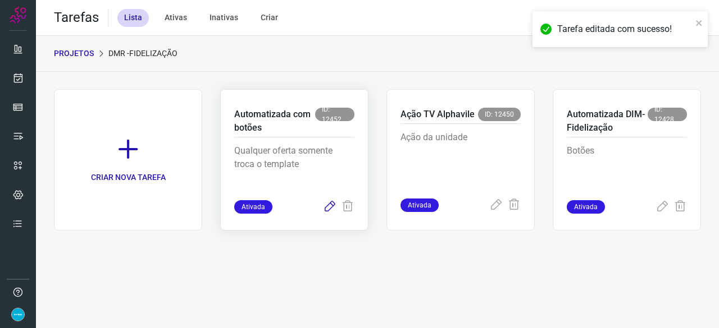
click at [331, 205] on icon at bounding box center [329, 206] width 13 height 13
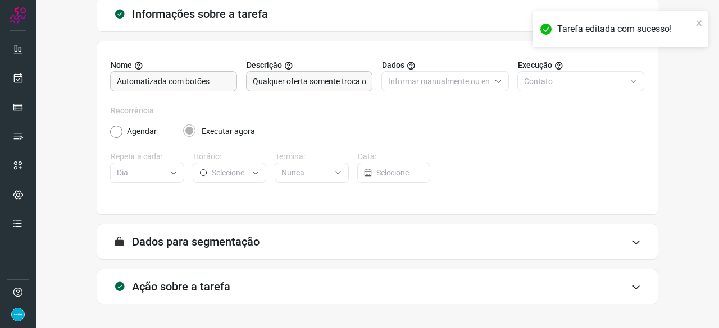
scroll to position [109, 0]
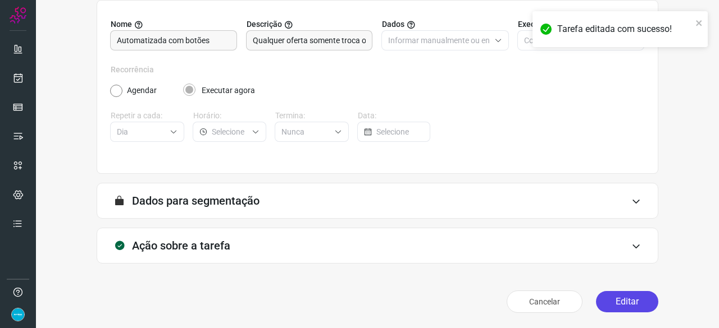
click at [619, 304] on button "Editar" at bounding box center [627, 301] width 62 height 21
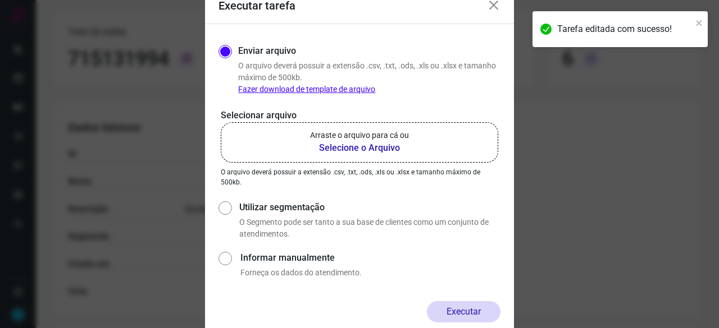
click at [339, 149] on b "Selecione o Arquivo" at bounding box center [359, 147] width 99 height 13
click at [0, 0] on input "Arraste o arquivo para cá ou Selecione o Arquivo" at bounding box center [0, 0] width 0 height 0
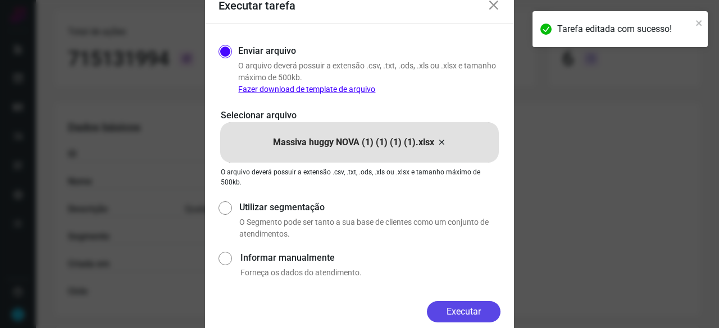
click at [470, 314] on button "Executar" at bounding box center [464, 312] width 74 height 21
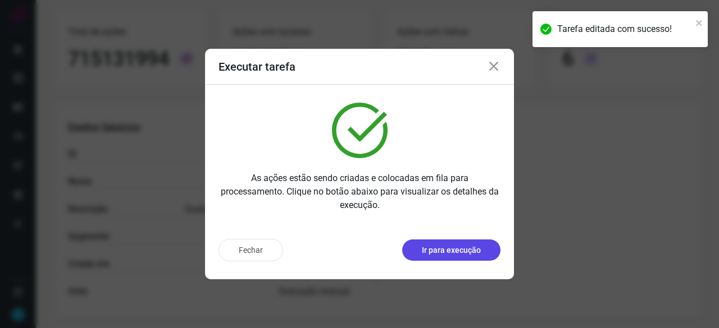
click at [455, 253] on p "Ir para execução" at bounding box center [451, 251] width 59 height 12
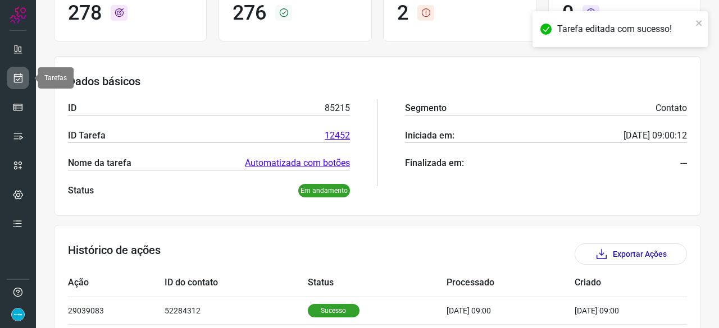
click at [17, 82] on icon at bounding box center [18, 77] width 12 height 11
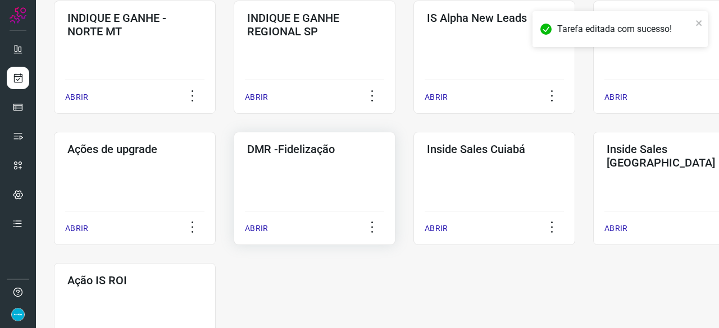
click at [261, 233] on p "ABRIR" at bounding box center [256, 229] width 23 height 12
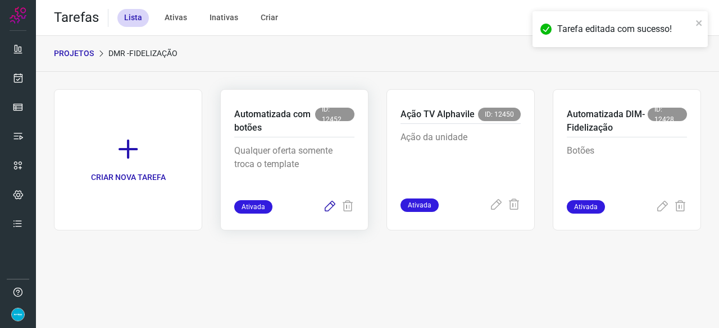
click at [328, 206] on icon at bounding box center [329, 206] width 13 height 13
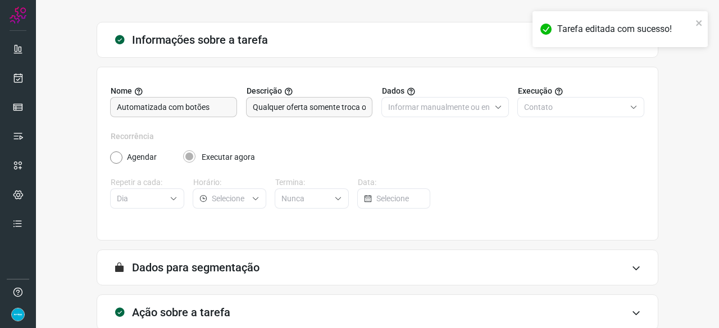
scroll to position [109, 0]
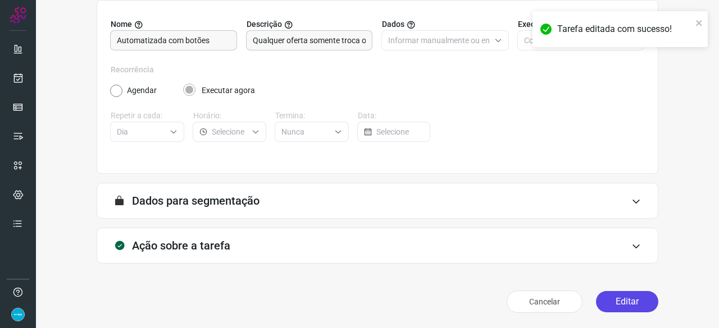
click at [602, 303] on button "Editar" at bounding box center [627, 301] width 62 height 21
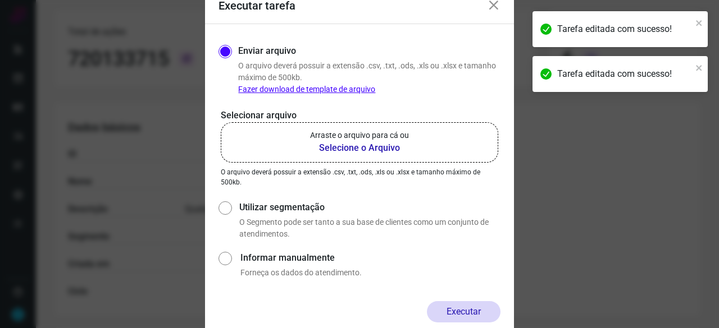
click at [329, 148] on b "Selecione o Arquivo" at bounding box center [359, 147] width 99 height 13
click at [0, 0] on input "Arraste o arquivo para cá ou Selecione o Arquivo" at bounding box center [0, 0] width 0 height 0
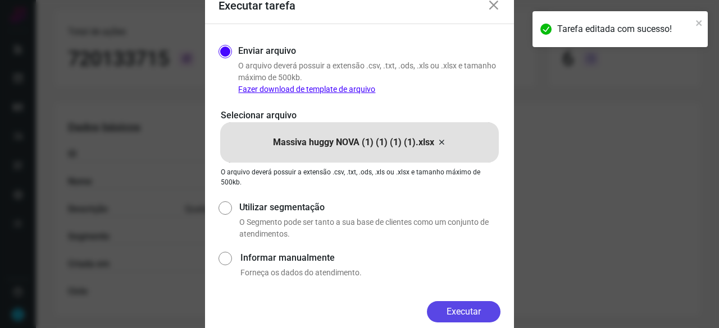
click at [490, 311] on button "Executar" at bounding box center [464, 312] width 74 height 21
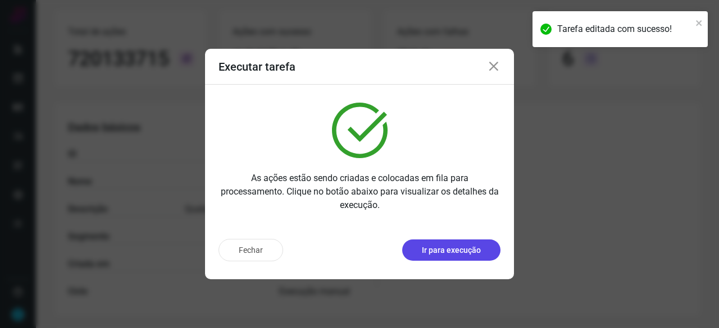
click at [458, 248] on p "Ir para execução" at bounding box center [451, 251] width 59 height 12
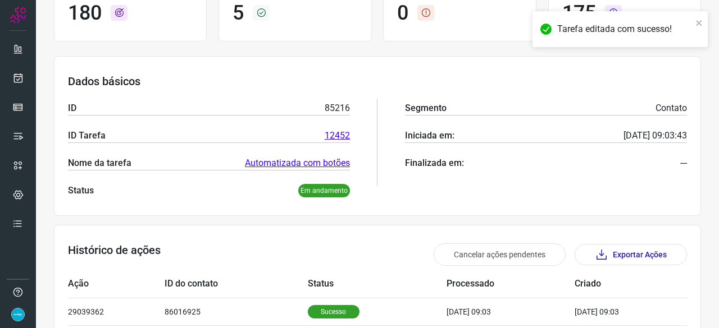
scroll to position [278, 0]
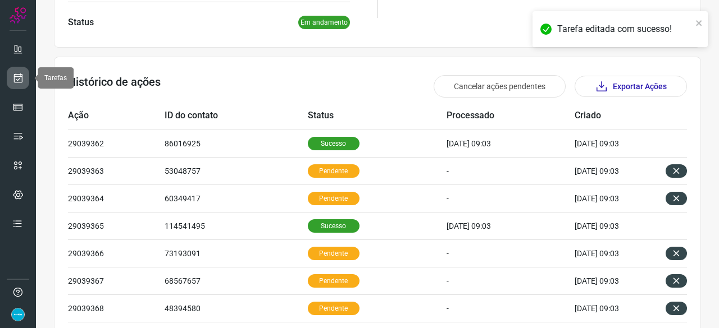
click at [21, 77] on icon at bounding box center [18, 77] width 12 height 11
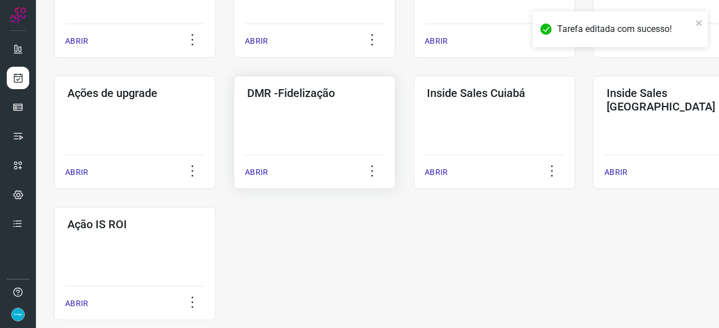
click at [262, 172] on p "ABRIR" at bounding box center [256, 173] width 23 height 12
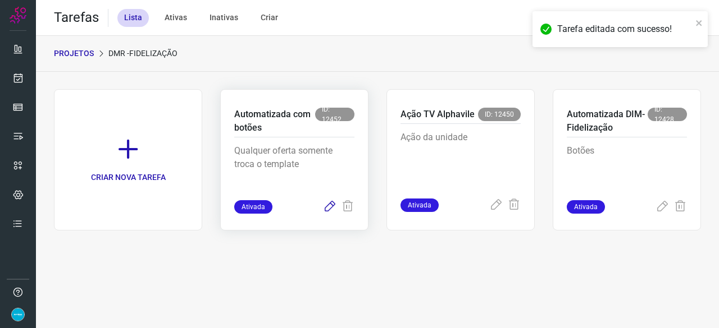
click at [330, 205] on icon at bounding box center [329, 206] width 13 height 13
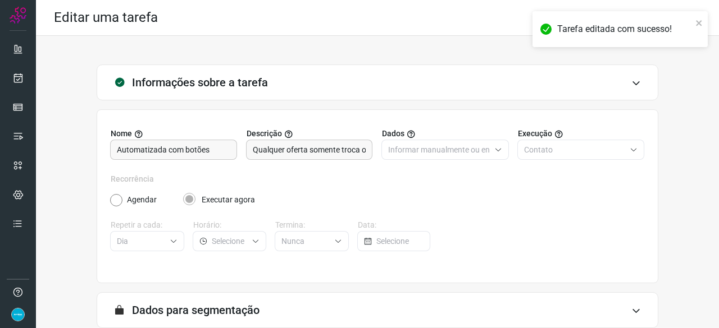
scroll to position [109, 0]
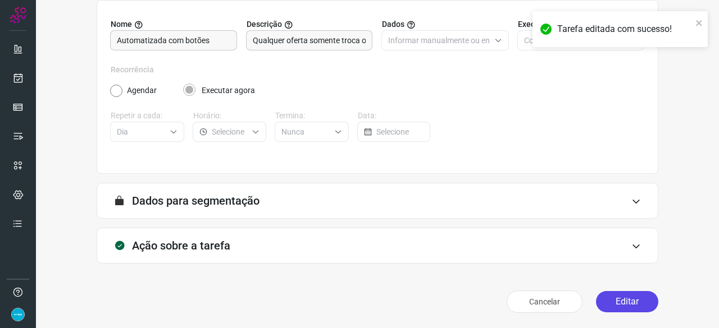
click at [624, 302] on button "Editar" at bounding box center [627, 301] width 62 height 21
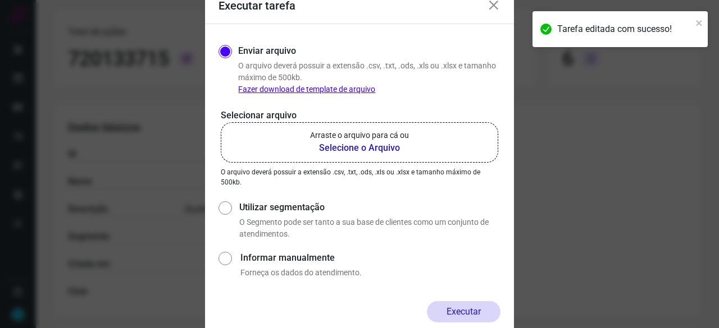
click at [328, 147] on b "Selecione o Arquivo" at bounding box center [359, 147] width 99 height 13
click at [0, 0] on input "Arraste o arquivo para cá ou Selecione o Arquivo" at bounding box center [0, 0] width 0 height 0
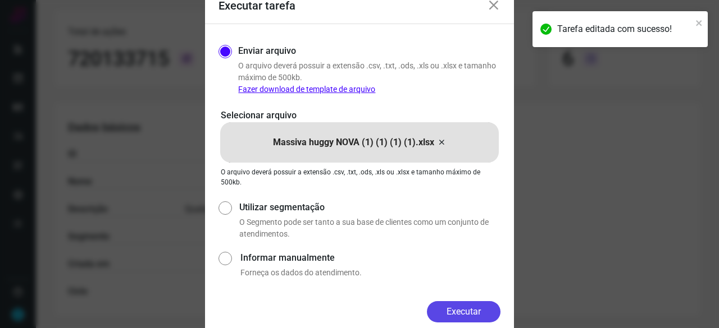
click at [474, 315] on button "Executar" at bounding box center [464, 312] width 74 height 21
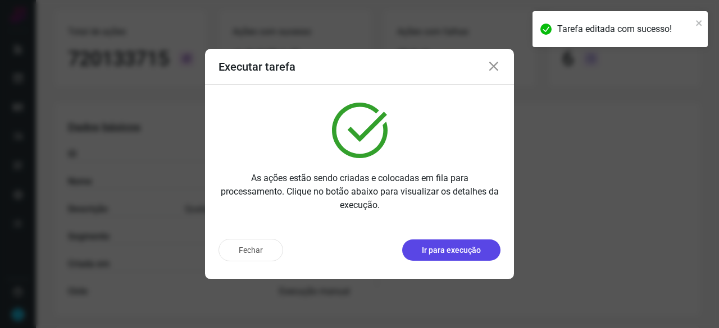
click at [465, 254] on p "Ir para execução" at bounding box center [451, 251] width 59 height 12
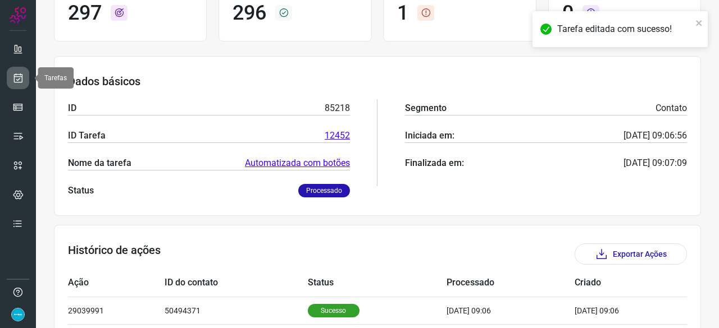
click at [19, 75] on icon at bounding box center [18, 77] width 12 height 11
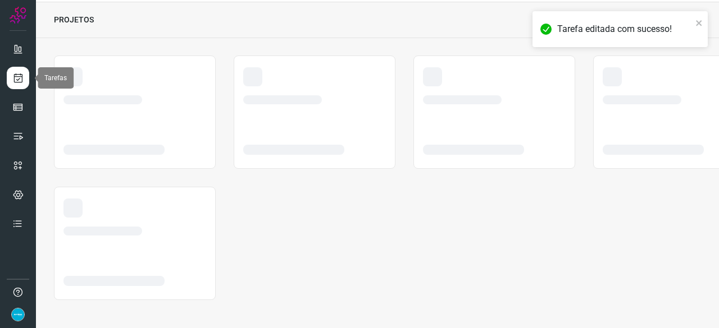
scroll to position [34, 0]
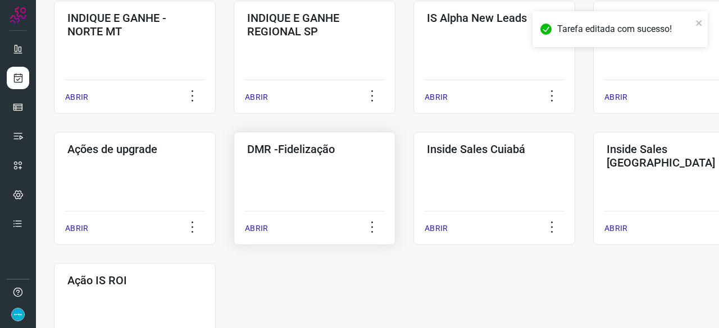
click at [262, 227] on p "ABRIR" at bounding box center [256, 229] width 23 height 12
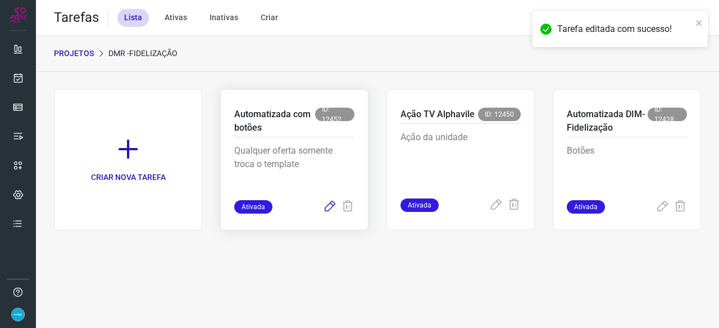
click at [328, 206] on icon at bounding box center [329, 206] width 13 height 13
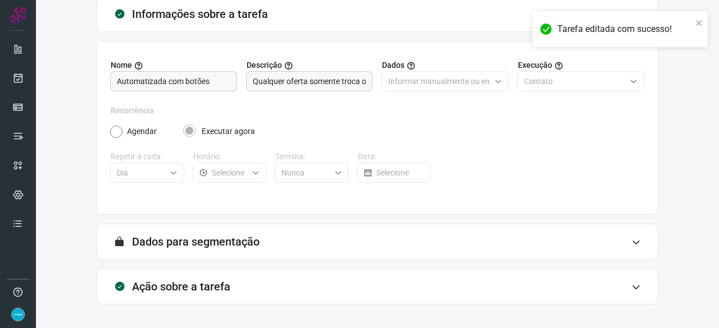
scroll to position [109, 0]
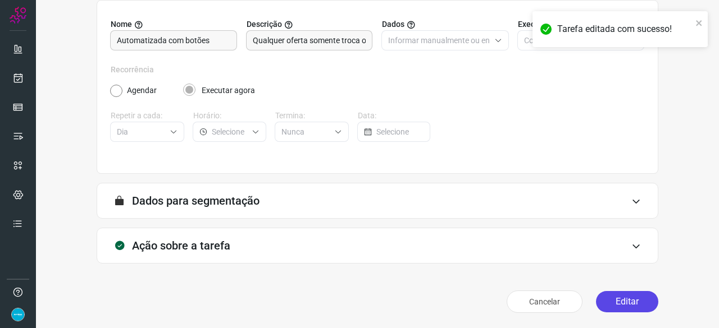
click at [624, 296] on button "Editar" at bounding box center [627, 301] width 62 height 21
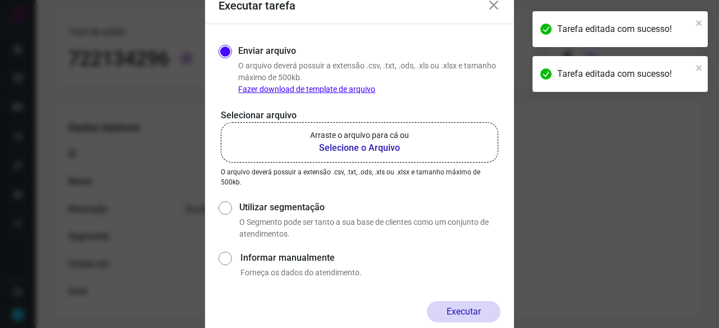
click at [354, 147] on b "Selecione o Arquivo" at bounding box center [359, 147] width 99 height 13
click at [0, 0] on input "Arraste o arquivo para cá ou Selecione o Arquivo" at bounding box center [0, 0] width 0 height 0
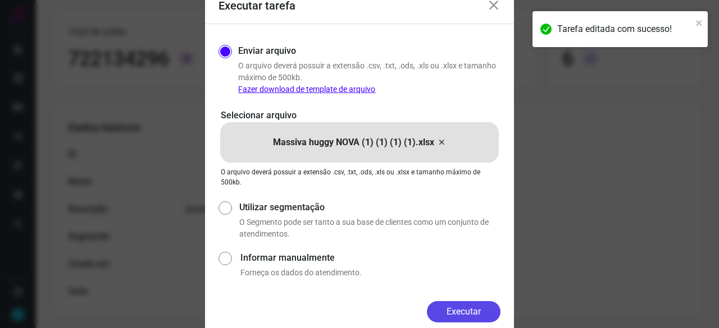
click at [473, 312] on button "Executar" at bounding box center [464, 312] width 74 height 21
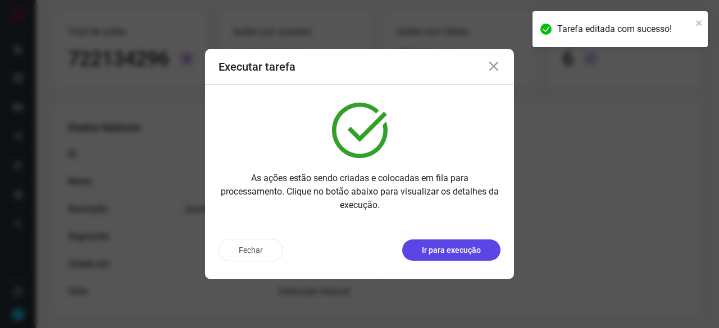
click at [449, 252] on p "Ir para execução" at bounding box center [451, 251] width 59 height 12
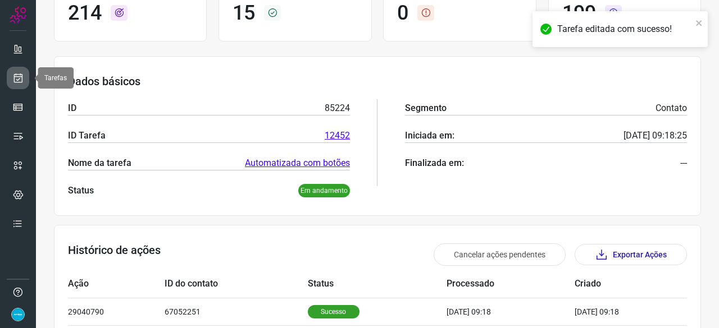
click at [15, 75] on icon at bounding box center [18, 77] width 12 height 11
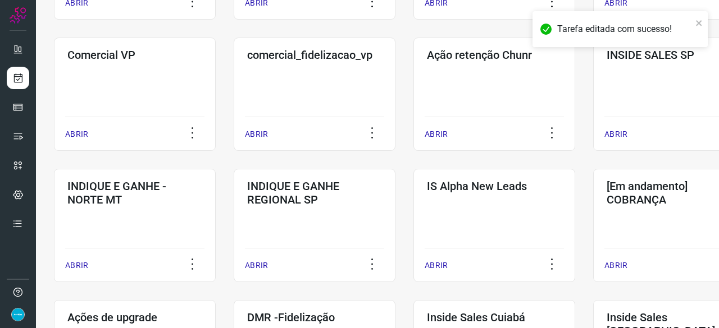
scroll to position [427, 0]
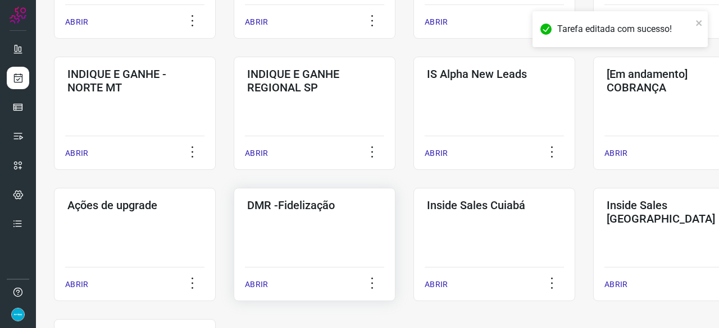
click at [257, 281] on p "ABRIR" at bounding box center [256, 285] width 23 height 12
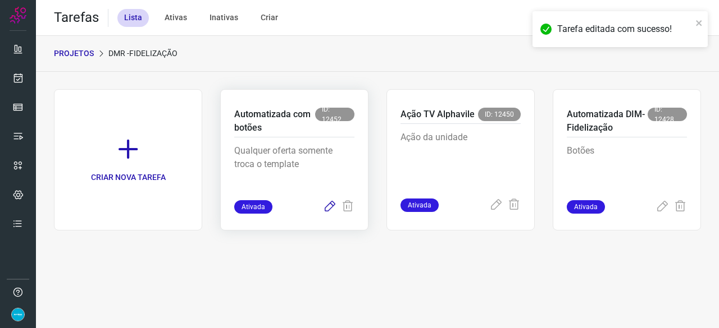
click at [330, 204] on icon at bounding box center [329, 206] width 13 height 13
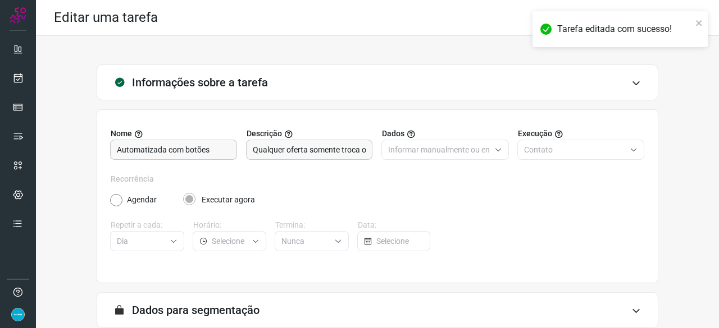
scroll to position [109, 0]
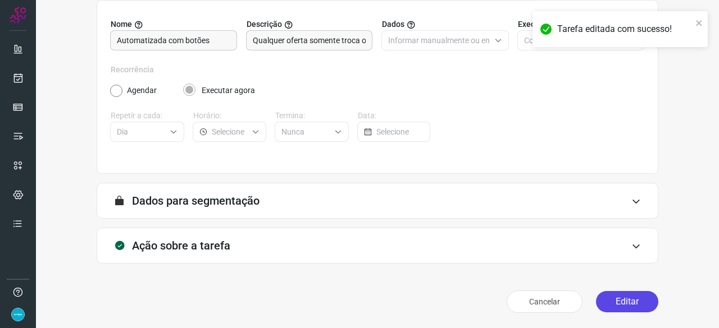
click at [625, 300] on button "Editar" at bounding box center [627, 301] width 62 height 21
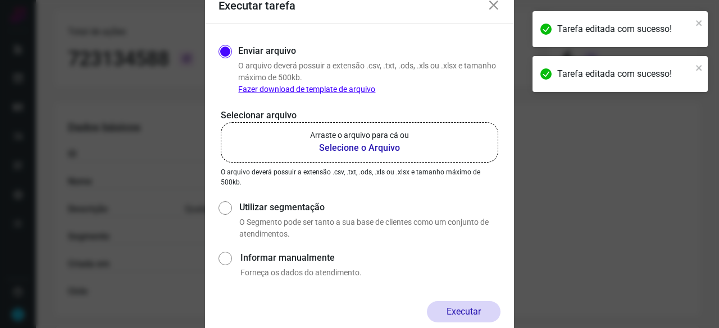
click at [351, 151] on b "Selecione o Arquivo" at bounding box center [359, 147] width 99 height 13
click at [0, 0] on input "Arraste o arquivo para cá ou Selecione o Arquivo" at bounding box center [0, 0] width 0 height 0
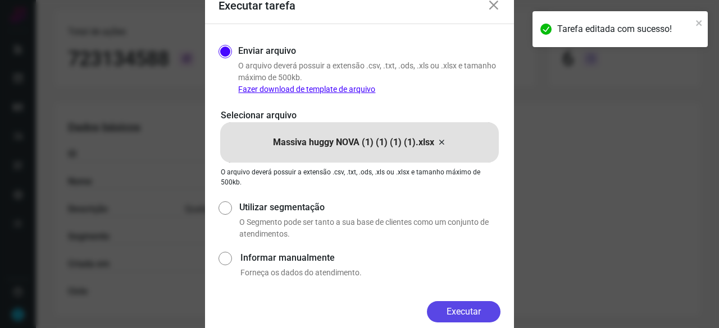
click at [490, 314] on button "Executar" at bounding box center [464, 312] width 74 height 21
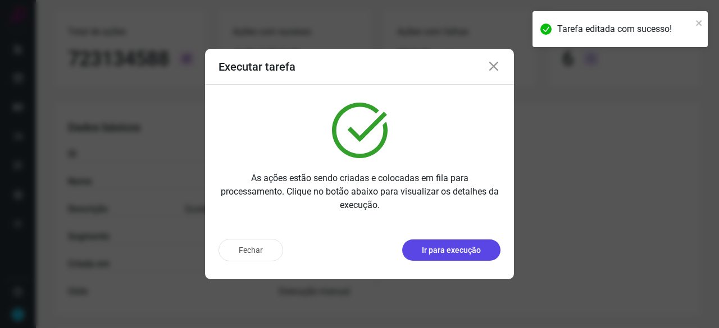
click at [458, 252] on p "Ir para execução" at bounding box center [451, 251] width 59 height 12
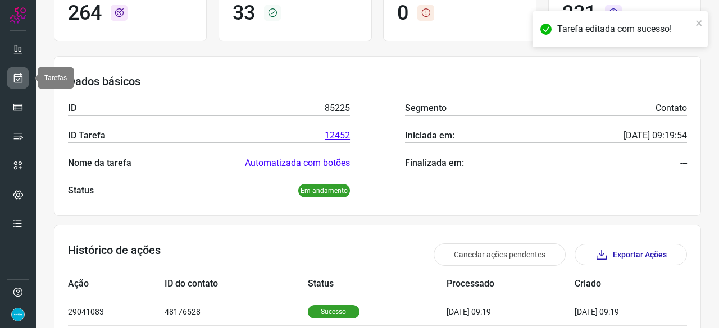
click at [19, 76] on icon at bounding box center [18, 77] width 12 height 11
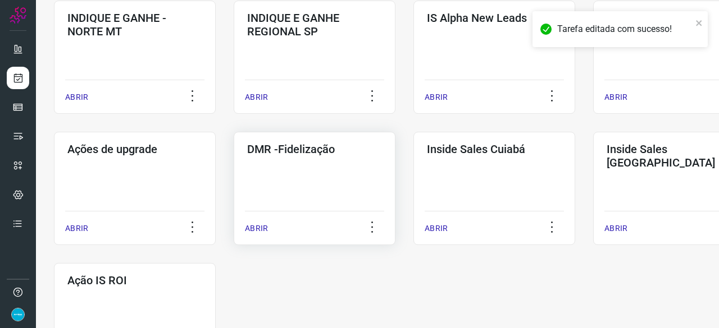
click at [261, 233] on p "ABRIR" at bounding box center [256, 229] width 23 height 12
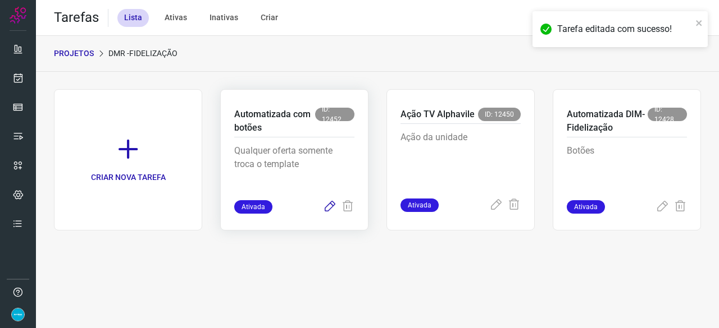
click at [329, 206] on icon at bounding box center [329, 206] width 13 height 13
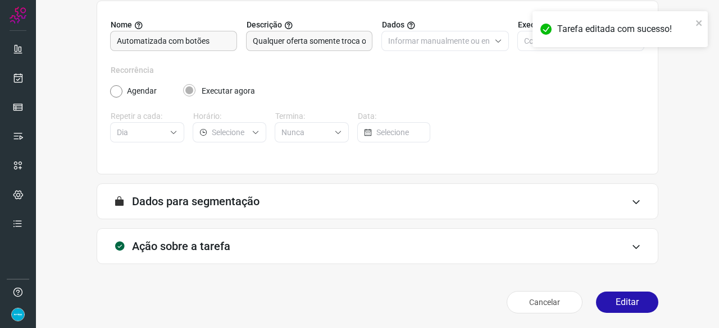
scroll to position [109, 0]
click at [623, 297] on button "Editar" at bounding box center [627, 301] width 62 height 21
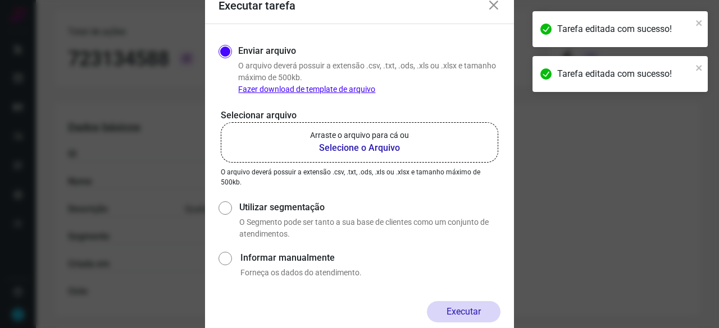
click at [332, 149] on b "Selecione o Arquivo" at bounding box center [359, 147] width 99 height 13
click at [0, 0] on input "Arraste o arquivo para cá ou Selecione o Arquivo" at bounding box center [0, 0] width 0 height 0
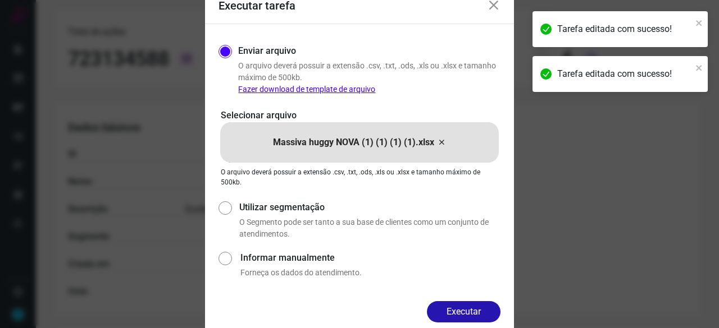
drag, startPoint x: 473, startPoint y: 314, endPoint x: 488, endPoint y: 326, distance: 19.7
click at [475, 316] on button "Executar" at bounding box center [464, 312] width 74 height 21
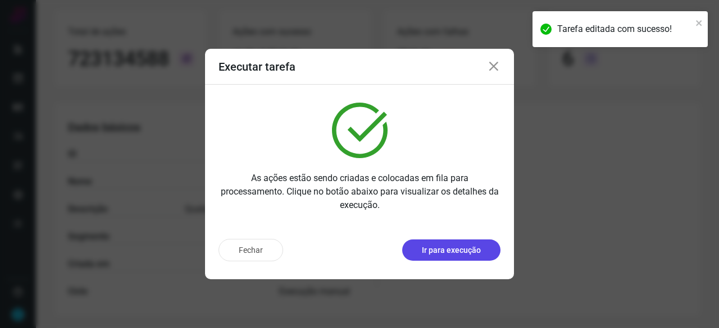
click at [441, 248] on p "Ir para execução" at bounding box center [451, 251] width 59 height 12
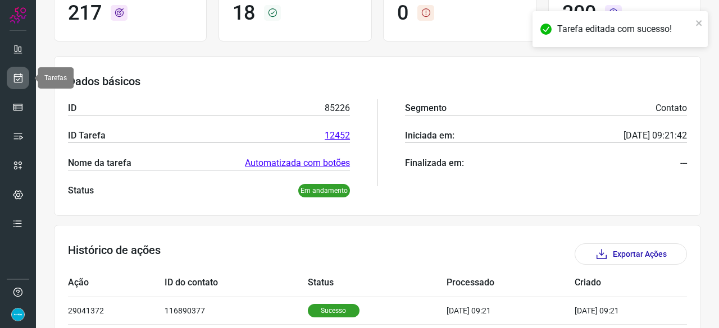
click at [19, 77] on icon at bounding box center [18, 77] width 12 height 11
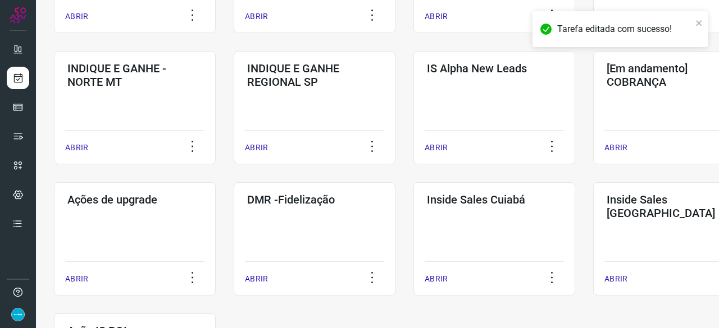
scroll to position [483, 0]
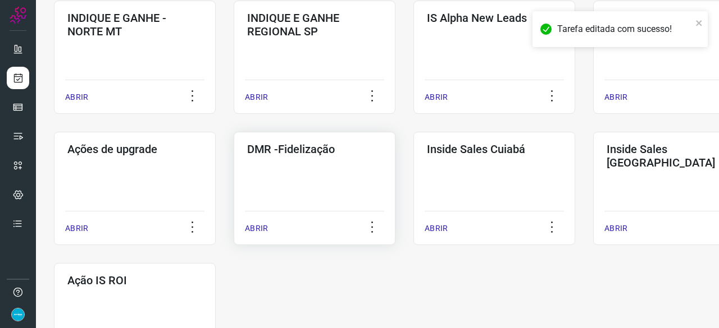
click at [263, 231] on p "ABRIR" at bounding box center [256, 229] width 23 height 12
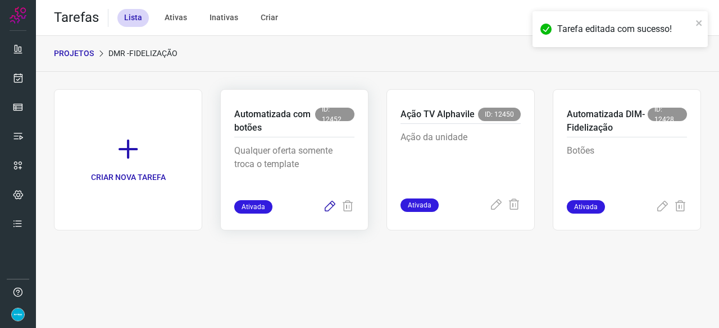
click at [329, 208] on icon at bounding box center [329, 206] width 13 height 13
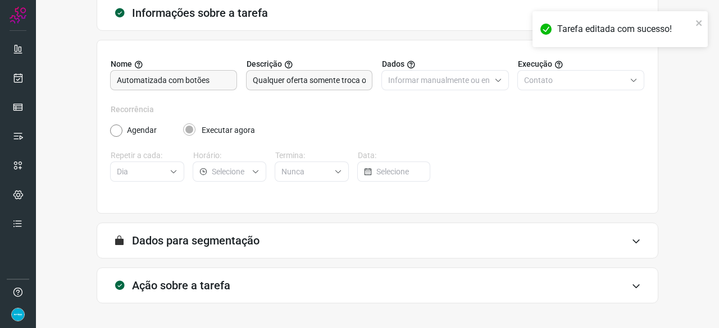
scroll to position [109, 0]
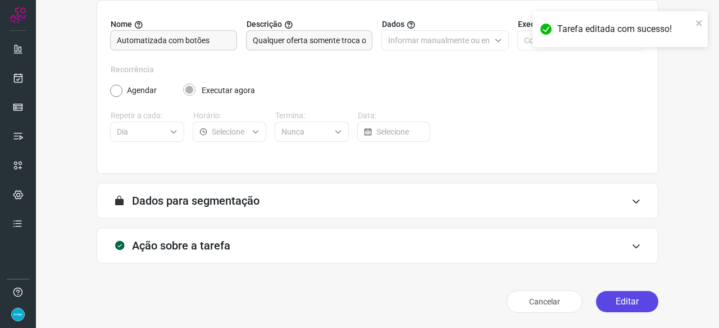
click at [609, 296] on button "Editar" at bounding box center [627, 301] width 62 height 21
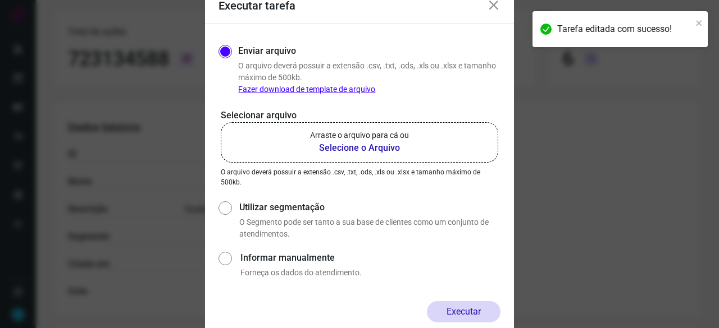
click at [355, 149] on b "Selecione o Arquivo" at bounding box center [359, 147] width 99 height 13
click at [0, 0] on input "Arraste o arquivo para cá ou Selecione o Arquivo" at bounding box center [0, 0] width 0 height 0
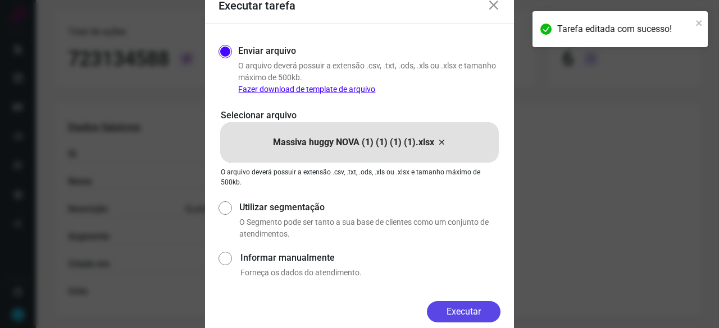
click at [450, 315] on button "Executar" at bounding box center [464, 312] width 74 height 21
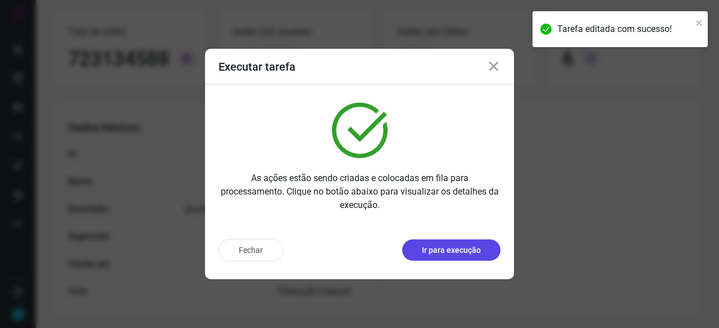
click at [448, 252] on p "Ir para execução" at bounding box center [451, 251] width 59 height 12
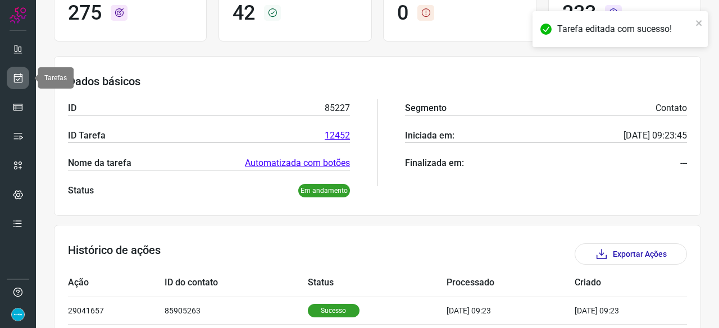
click at [21, 78] on icon at bounding box center [18, 77] width 12 height 11
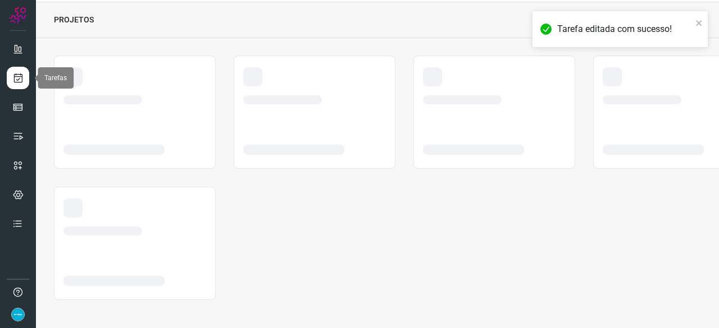
scroll to position [34, 0]
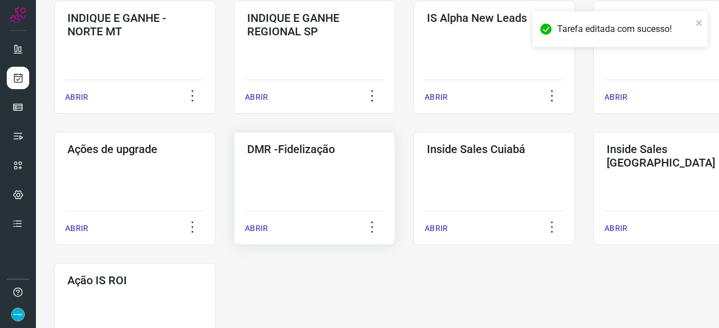
click at [257, 225] on p "ABRIR" at bounding box center [256, 229] width 23 height 12
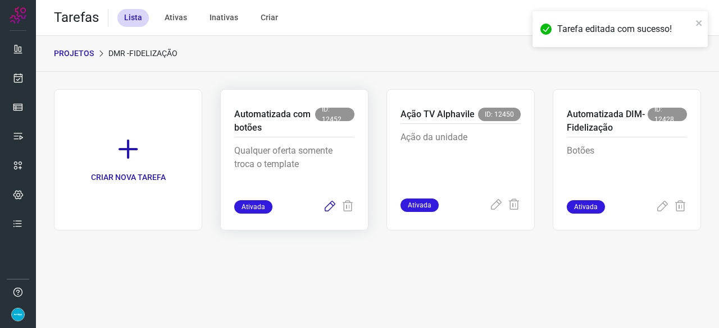
click at [332, 207] on icon at bounding box center [329, 206] width 13 height 13
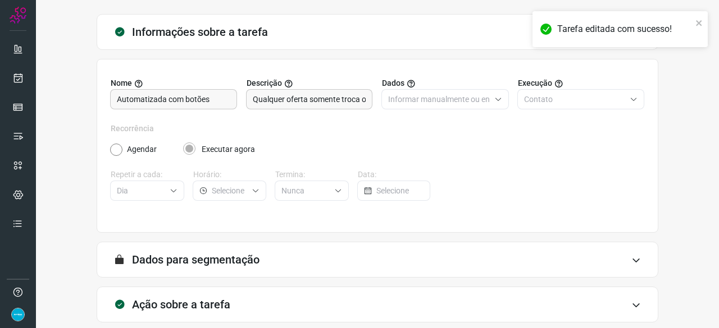
scroll to position [109, 0]
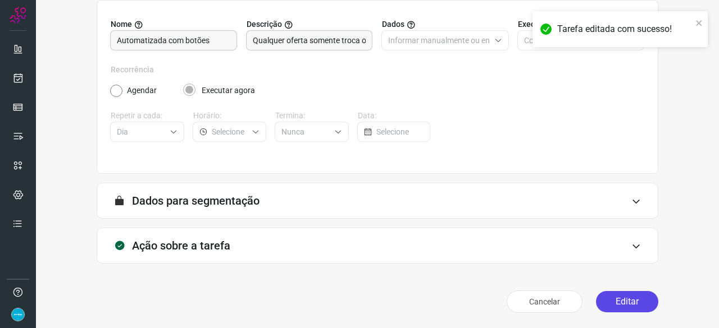
click at [618, 306] on button "Editar" at bounding box center [627, 301] width 62 height 21
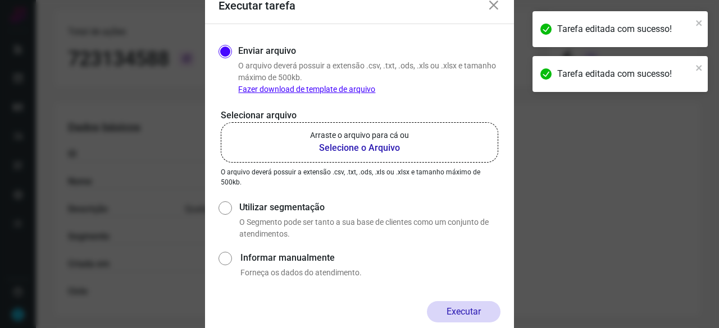
click at [335, 148] on b "Selecione o Arquivo" at bounding box center [359, 147] width 99 height 13
click at [0, 0] on input "Arraste o arquivo para cá ou Selecione o Arquivo" at bounding box center [0, 0] width 0 height 0
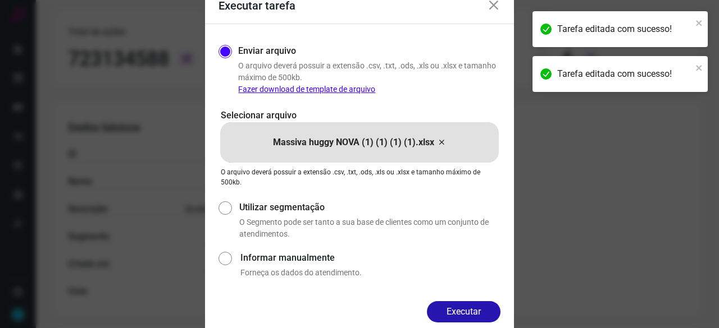
drag, startPoint x: 483, startPoint y: 305, endPoint x: 476, endPoint y: 284, distance: 22.9
click at [482, 305] on button "Executar" at bounding box center [464, 312] width 74 height 21
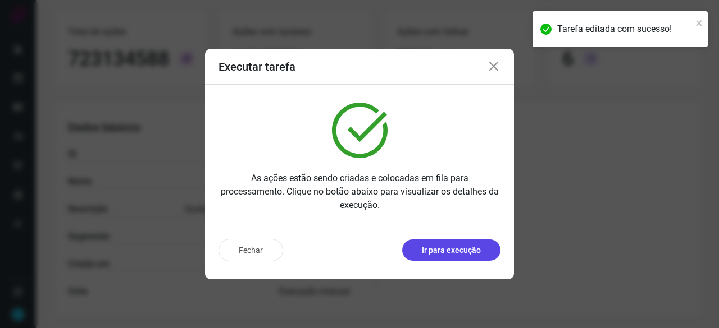
click at [474, 261] on button "Ir para execução" at bounding box center [451, 250] width 98 height 21
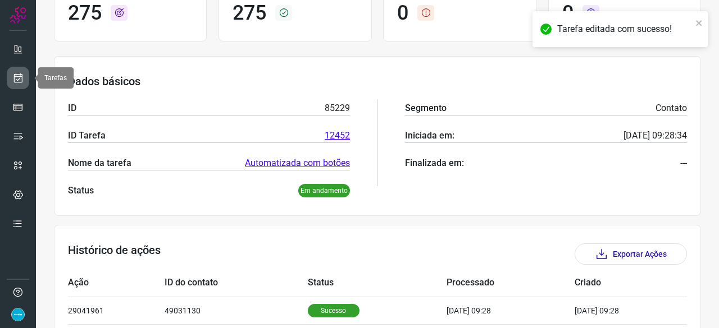
click at [22, 78] on icon at bounding box center [18, 77] width 12 height 11
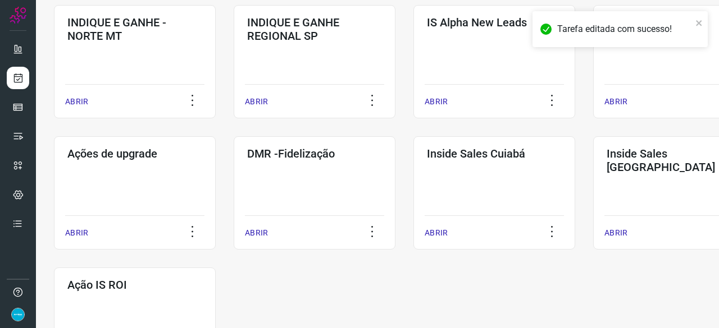
scroll to position [539, 0]
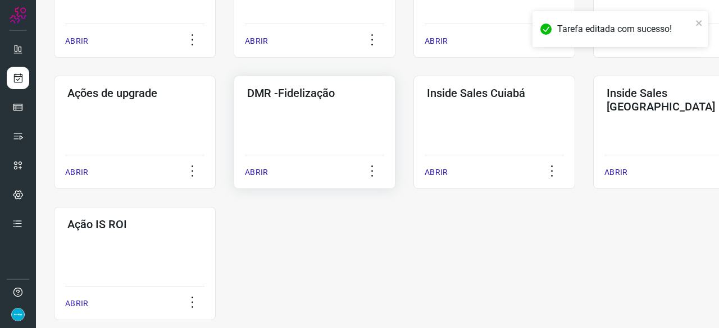
click at [260, 170] on p "ABRIR" at bounding box center [256, 173] width 23 height 12
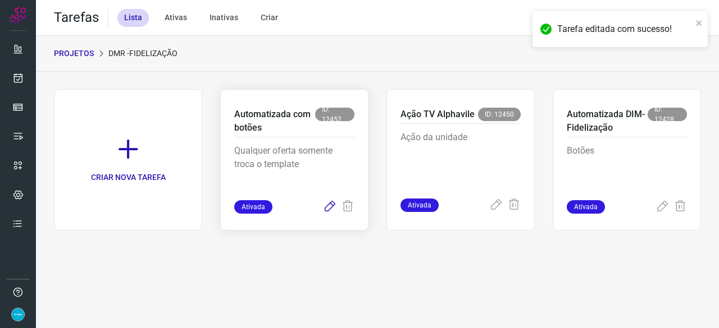
click at [331, 204] on icon at bounding box center [329, 206] width 13 height 13
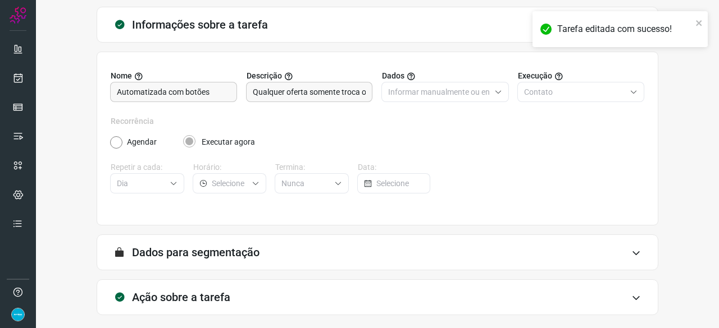
scroll to position [109, 0]
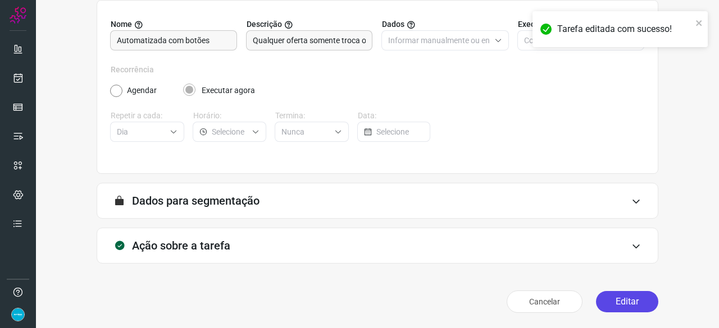
click at [633, 299] on button "Editar" at bounding box center [627, 301] width 62 height 21
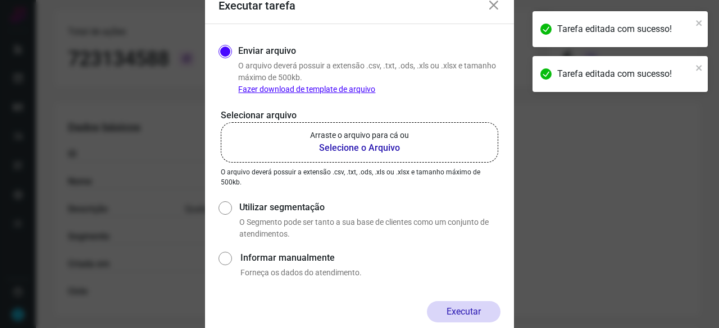
click at [331, 148] on b "Selecione o Arquivo" at bounding box center [359, 147] width 99 height 13
click at [0, 0] on input "Arraste o arquivo para cá ou Selecione o Arquivo" at bounding box center [0, 0] width 0 height 0
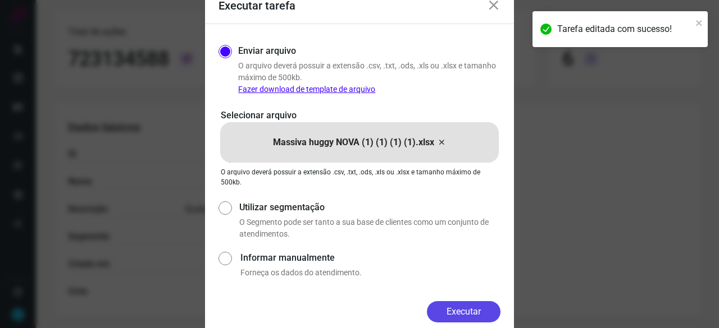
click at [464, 314] on button "Executar" at bounding box center [464, 312] width 74 height 21
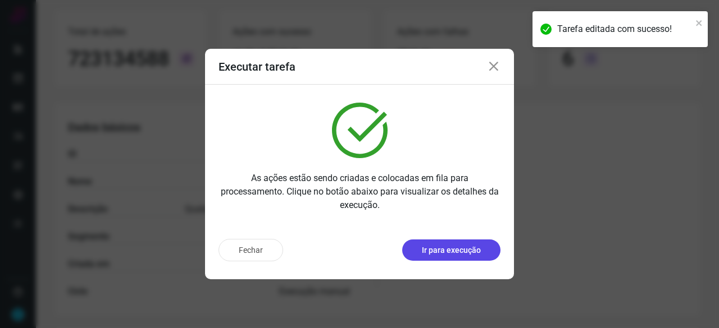
click at [474, 260] on button "Ir para execução" at bounding box center [451, 250] width 98 height 21
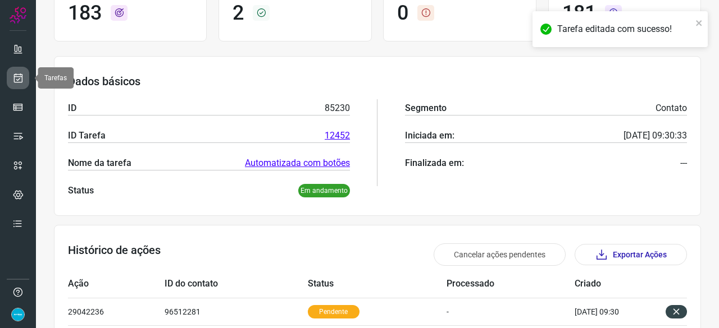
click at [16, 76] on icon at bounding box center [18, 77] width 12 height 11
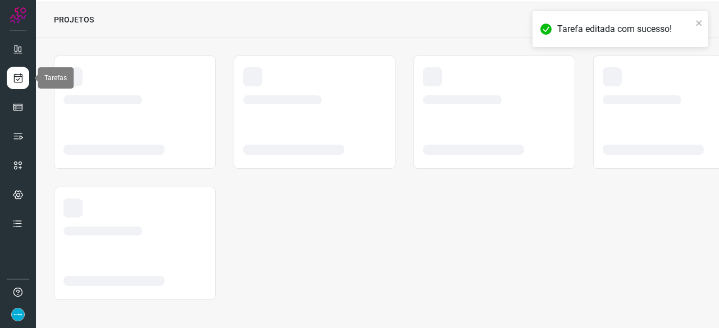
scroll to position [34, 0]
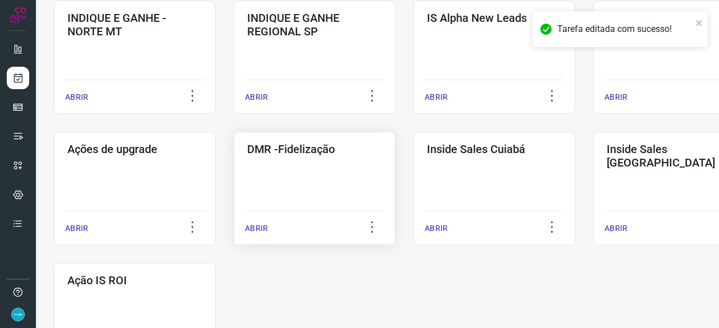
click at [264, 227] on p "ABRIR" at bounding box center [256, 229] width 23 height 12
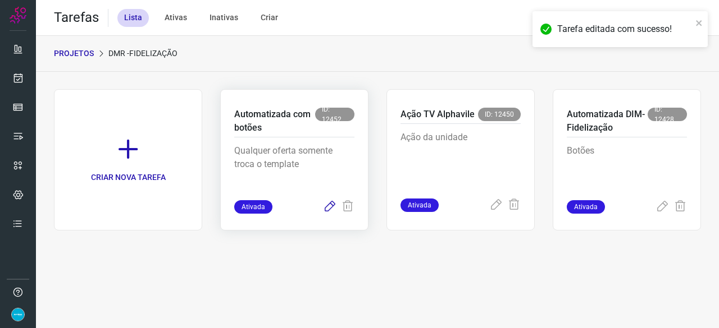
click at [328, 207] on icon at bounding box center [329, 206] width 13 height 13
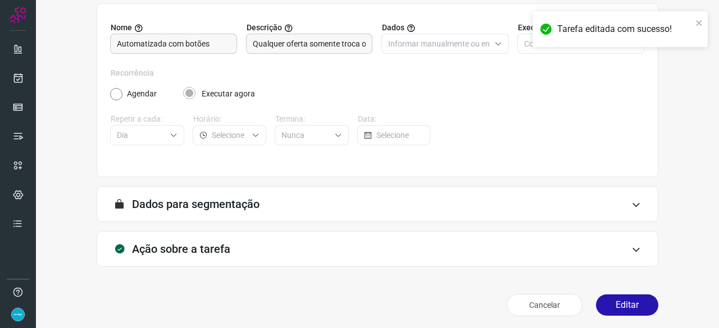
scroll to position [109, 0]
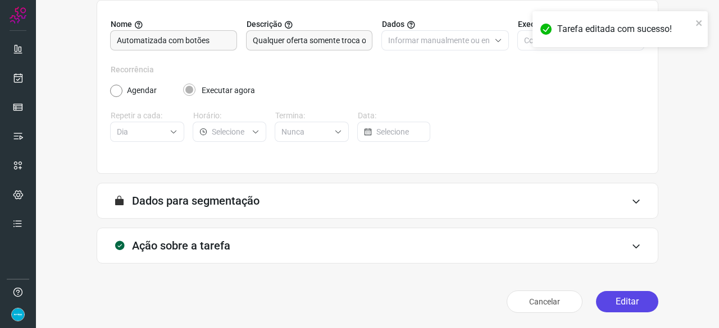
click at [627, 300] on button "Editar" at bounding box center [627, 301] width 62 height 21
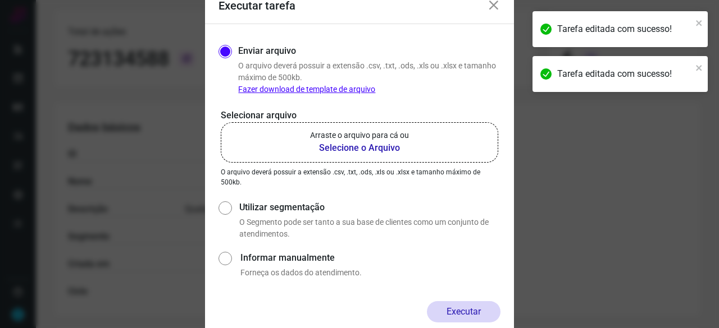
click at [331, 144] on b "Selecione o Arquivo" at bounding box center [359, 147] width 99 height 13
click at [0, 0] on input "Arraste o arquivo para cá ou Selecione o Arquivo" at bounding box center [0, 0] width 0 height 0
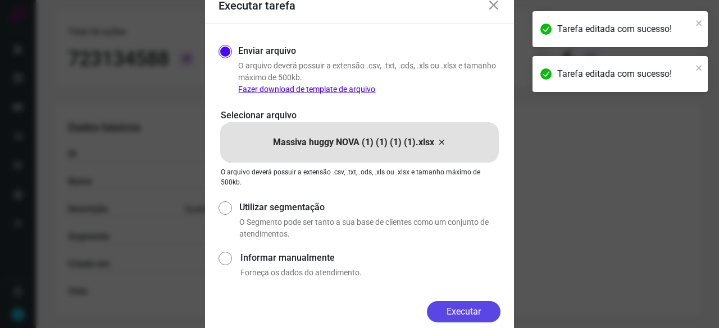
click at [464, 309] on button "Executar" at bounding box center [464, 312] width 74 height 21
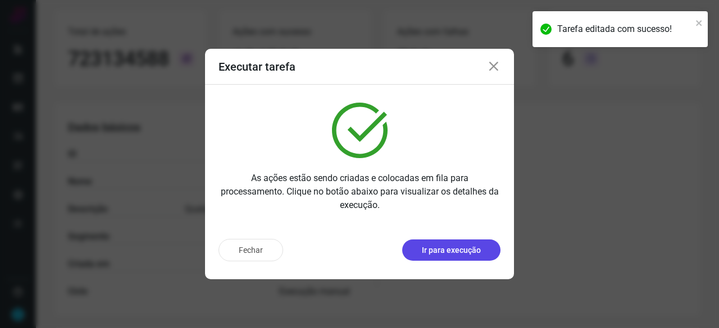
click at [438, 251] on p "Ir para execução" at bounding box center [451, 251] width 59 height 12
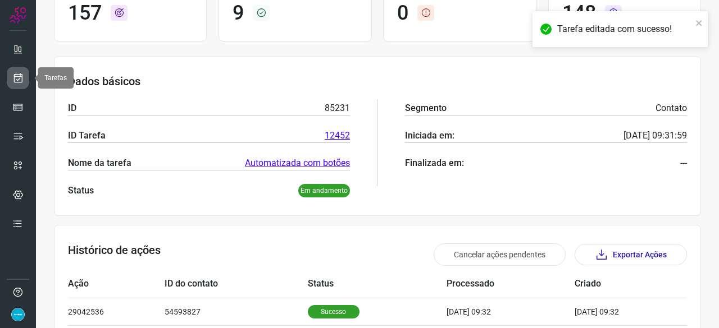
click at [18, 79] on icon at bounding box center [18, 77] width 12 height 11
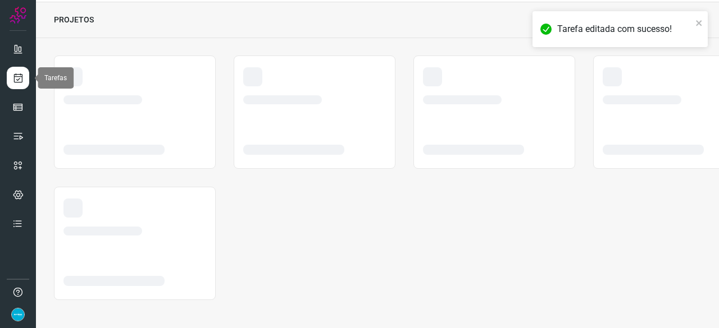
scroll to position [34, 0]
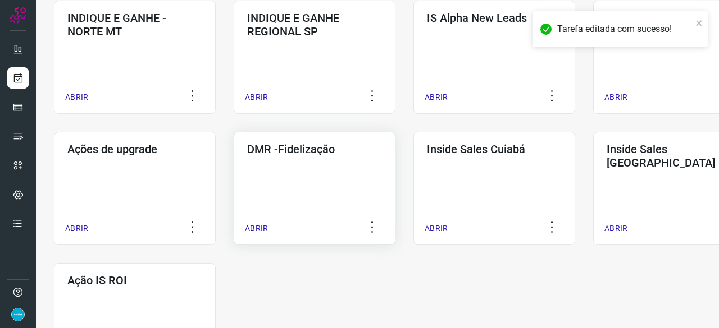
click at [266, 229] on p "ABRIR" at bounding box center [256, 229] width 23 height 12
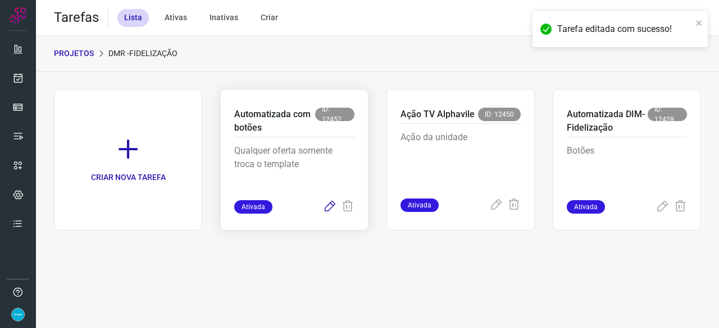
click at [328, 209] on icon at bounding box center [329, 206] width 13 height 13
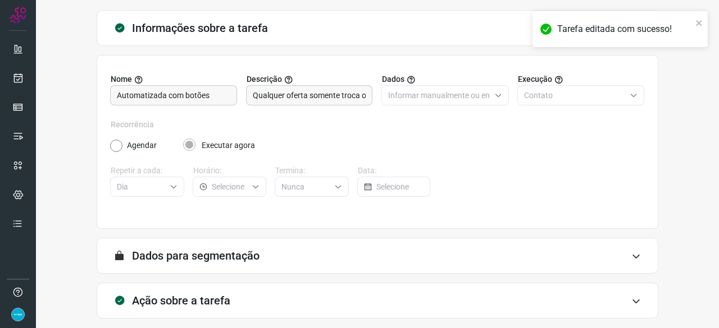
scroll to position [109, 0]
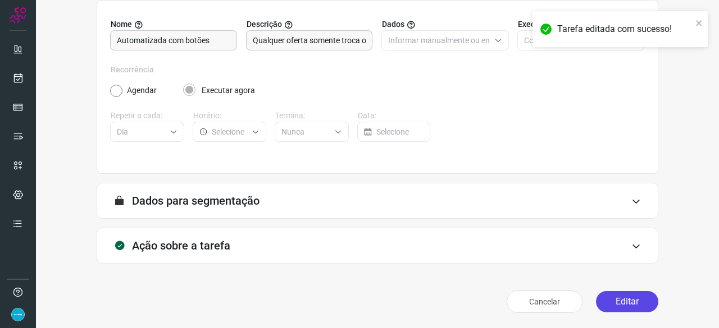
click at [624, 297] on button "Editar" at bounding box center [627, 301] width 62 height 21
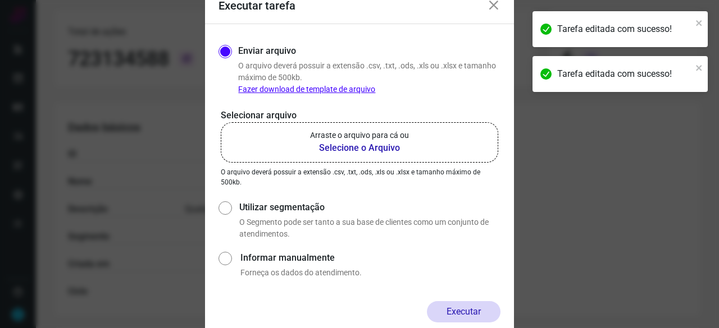
click at [332, 149] on b "Selecione o Arquivo" at bounding box center [359, 147] width 99 height 13
click at [0, 0] on input "Arraste o arquivo para cá ou Selecione o Arquivo" at bounding box center [0, 0] width 0 height 0
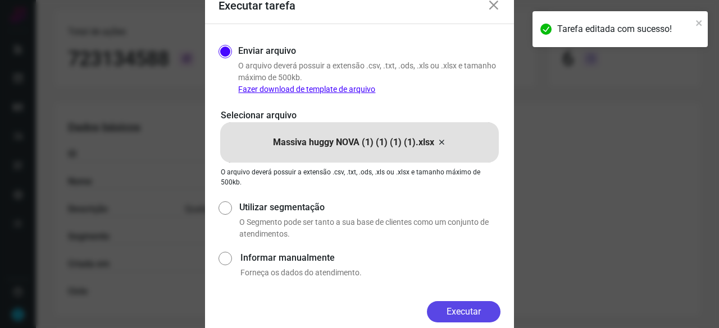
click at [469, 307] on button "Executar" at bounding box center [464, 312] width 74 height 21
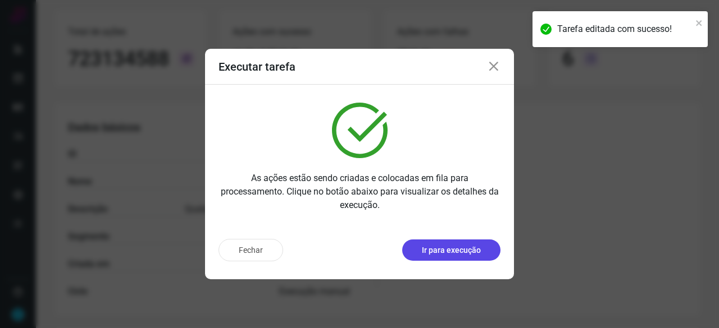
click at [433, 253] on p "Ir para execução" at bounding box center [451, 251] width 59 height 12
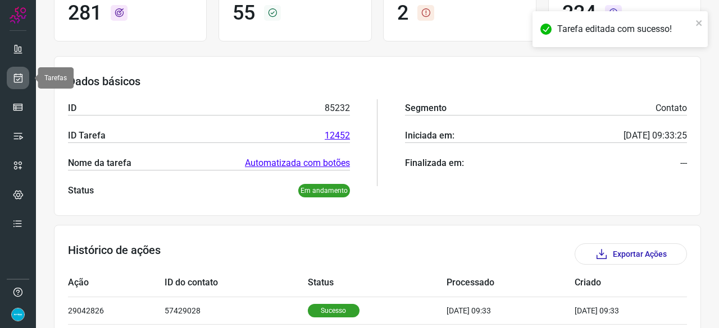
click at [23, 76] on icon at bounding box center [18, 77] width 12 height 11
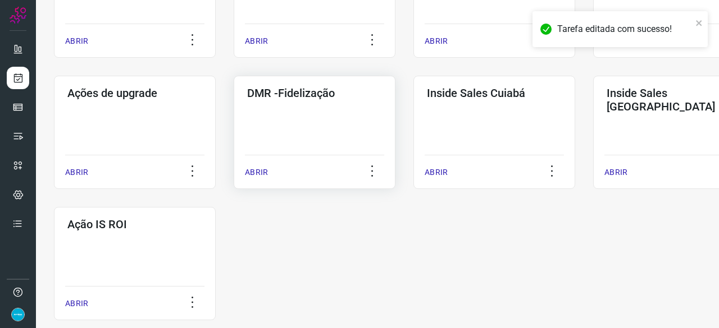
click at [254, 170] on p "ABRIR" at bounding box center [256, 173] width 23 height 12
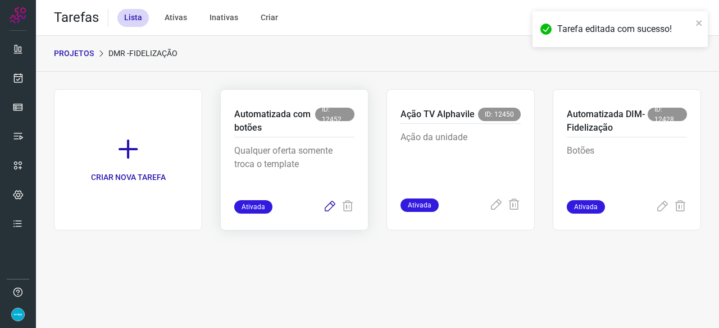
click at [327, 208] on icon at bounding box center [329, 206] width 13 height 13
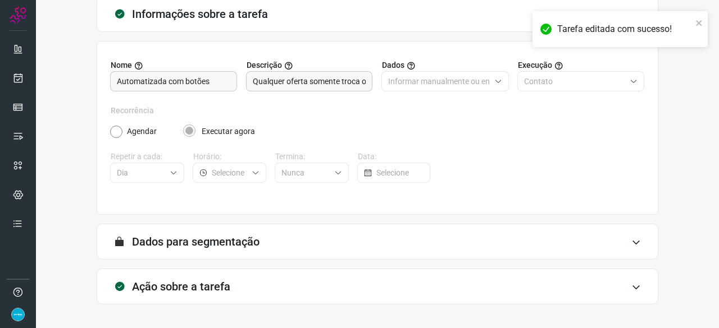
scroll to position [109, 0]
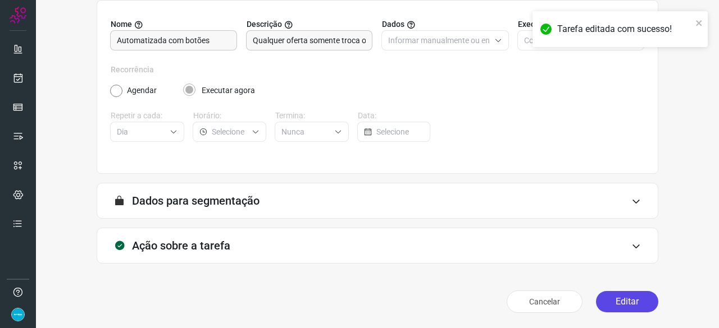
click at [602, 302] on button "Editar" at bounding box center [627, 301] width 62 height 21
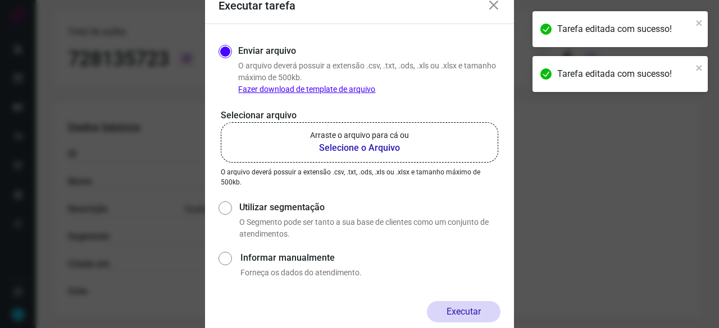
click at [329, 150] on b "Selecione o Arquivo" at bounding box center [359, 147] width 99 height 13
click at [0, 0] on input "Arraste o arquivo para cá ou Selecione o Arquivo" at bounding box center [0, 0] width 0 height 0
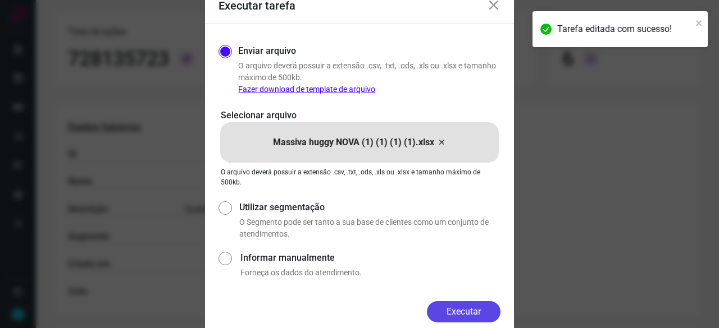
click at [472, 305] on button "Executar" at bounding box center [464, 312] width 74 height 21
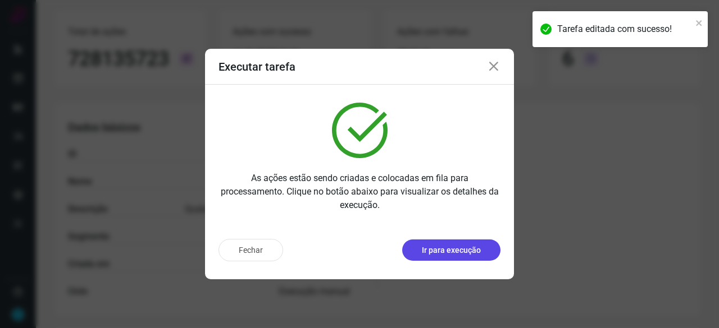
click at [461, 248] on p "Ir para execução" at bounding box center [451, 251] width 59 height 12
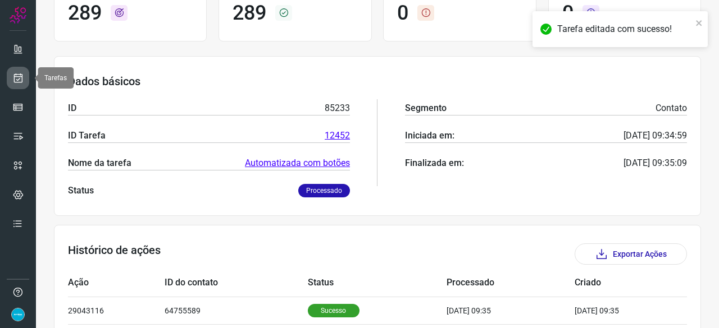
click at [20, 72] on icon at bounding box center [18, 77] width 12 height 11
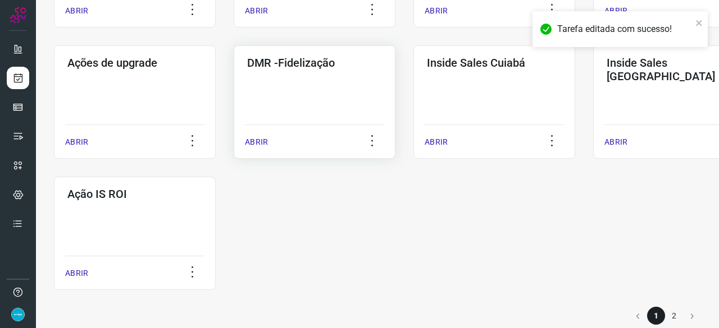
scroll to position [586, 0]
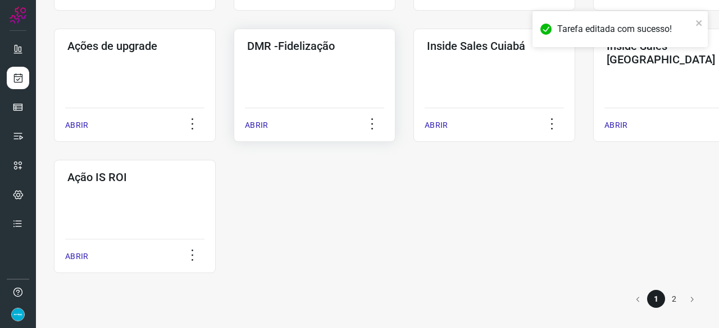
click at [258, 126] on p "ABRIR" at bounding box center [256, 126] width 23 height 12
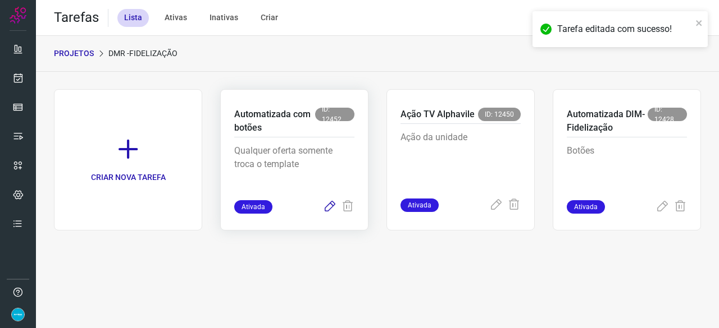
click at [331, 207] on icon at bounding box center [329, 206] width 13 height 13
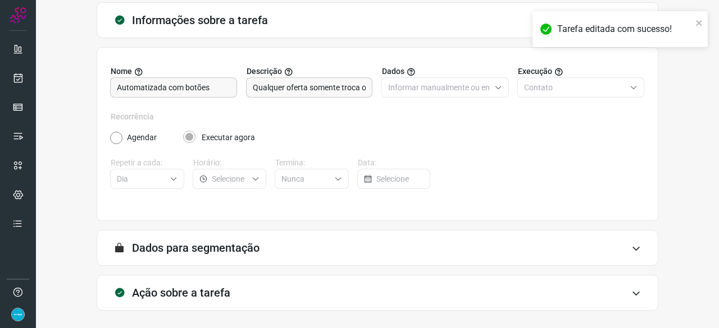
scroll to position [109, 0]
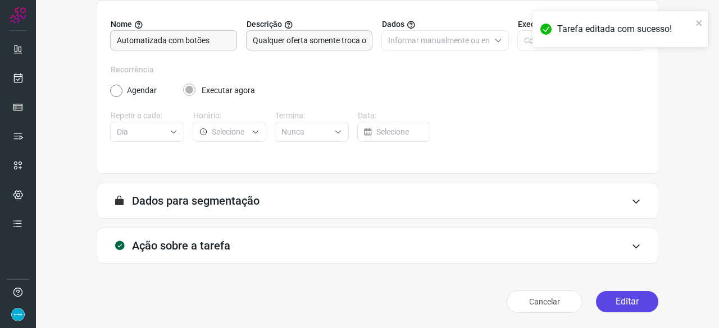
click at [613, 307] on button "Editar" at bounding box center [627, 301] width 62 height 21
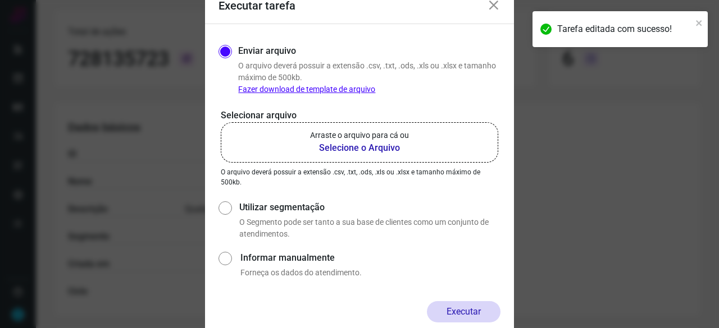
click at [329, 147] on b "Selecione o Arquivo" at bounding box center [359, 147] width 99 height 13
click at [0, 0] on input "Arraste o arquivo para cá ou Selecione o Arquivo" at bounding box center [0, 0] width 0 height 0
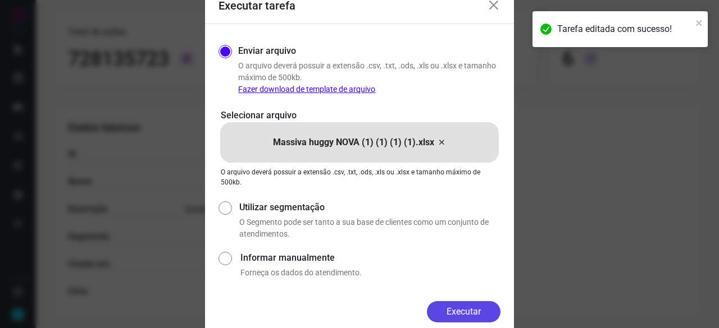
click at [466, 316] on button "Executar" at bounding box center [464, 312] width 74 height 21
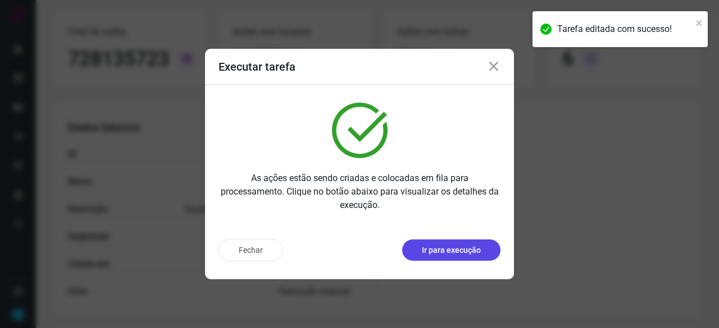
click at [464, 255] on p "Ir para execução" at bounding box center [451, 251] width 59 height 12
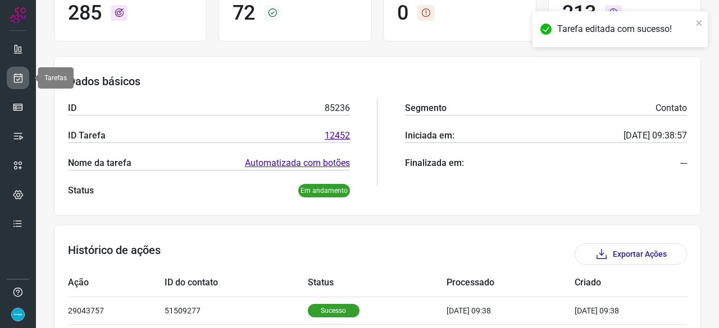
click at [12, 71] on link at bounding box center [18, 78] width 22 height 22
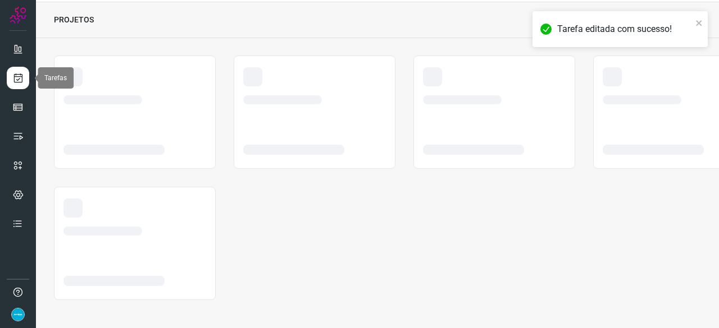
scroll to position [34, 0]
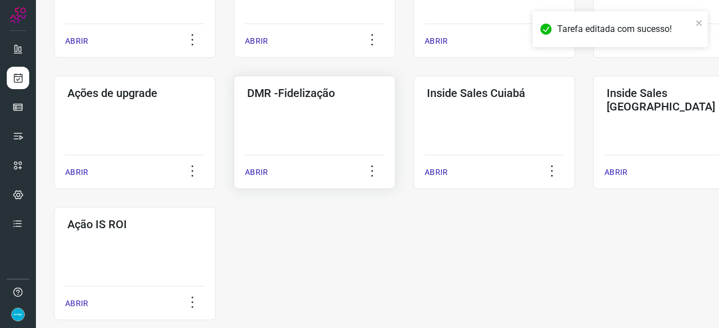
click at [257, 173] on p "ABRIR" at bounding box center [256, 173] width 23 height 12
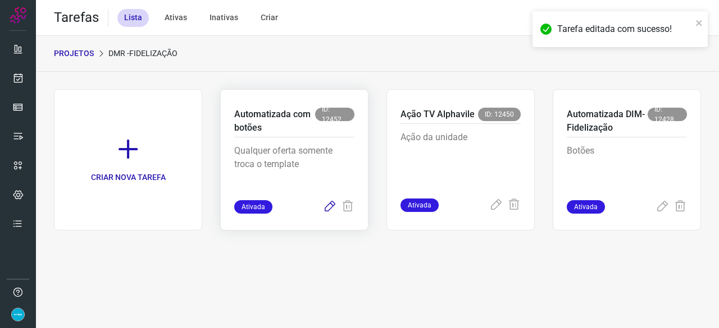
click at [329, 208] on icon at bounding box center [329, 206] width 13 height 13
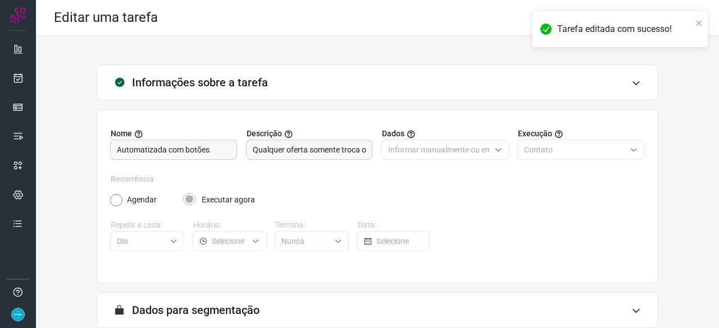
scroll to position [109, 0]
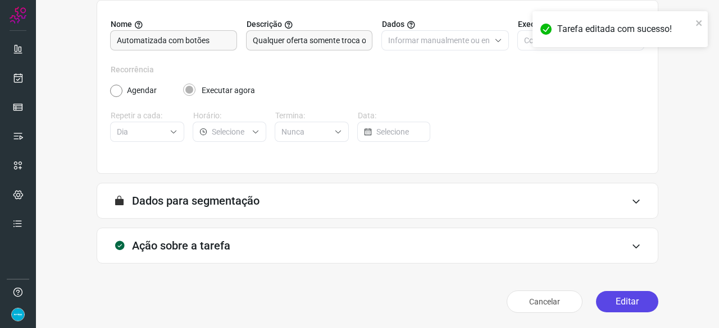
click at [620, 299] on button "Editar" at bounding box center [627, 301] width 62 height 21
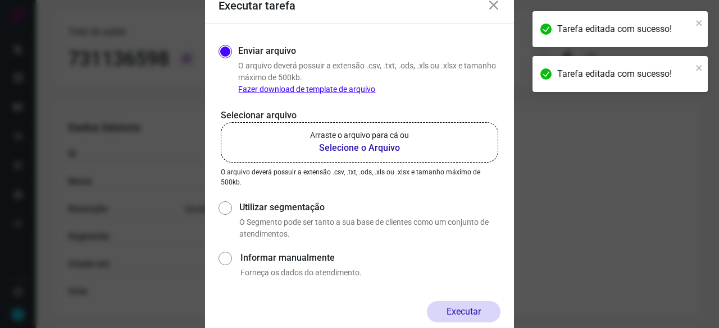
click at [351, 148] on b "Selecione o Arquivo" at bounding box center [359, 147] width 99 height 13
click at [0, 0] on input "Arraste o arquivo para cá ou Selecione o Arquivo" at bounding box center [0, 0] width 0 height 0
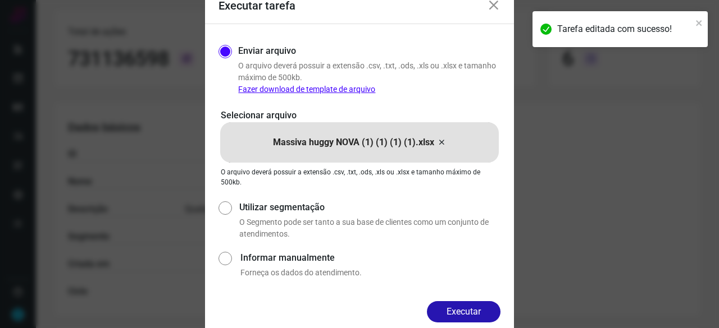
click at [471, 309] on button "Executar" at bounding box center [464, 312] width 74 height 21
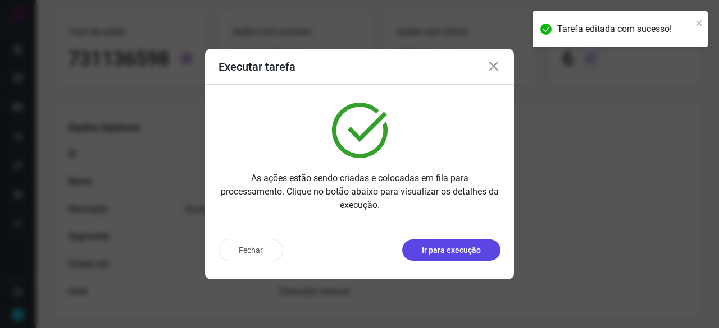
click at [454, 246] on p "Ir para execução" at bounding box center [451, 251] width 59 height 12
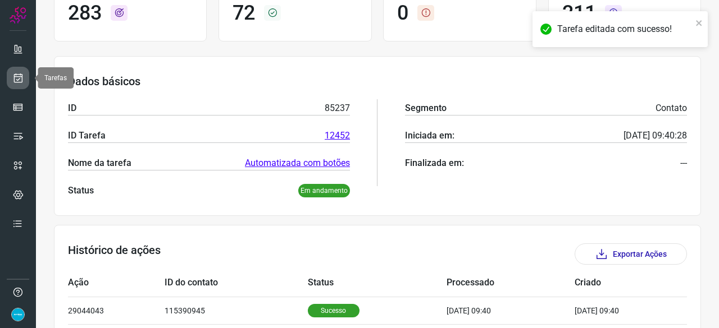
click at [22, 72] on icon at bounding box center [18, 77] width 12 height 11
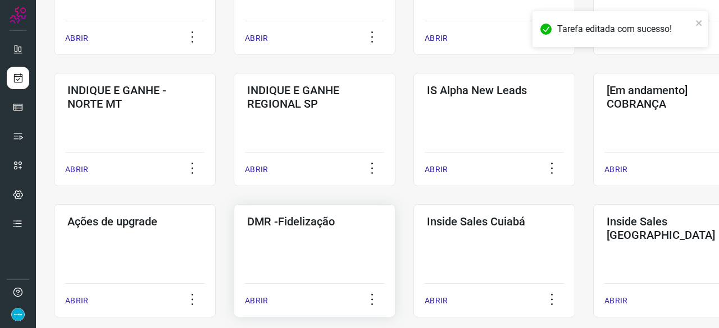
scroll to position [483, 0]
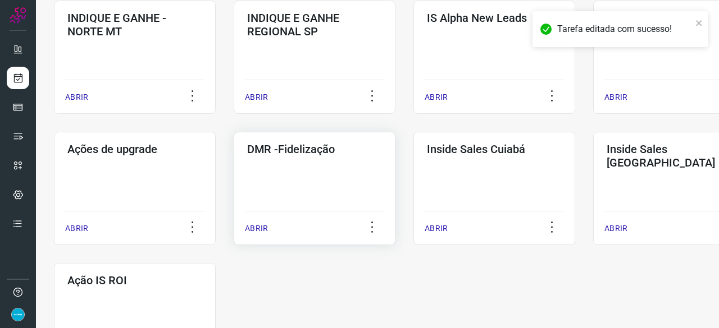
click at [263, 229] on p "ABRIR" at bounding box center [256, 229] width 23 height 12
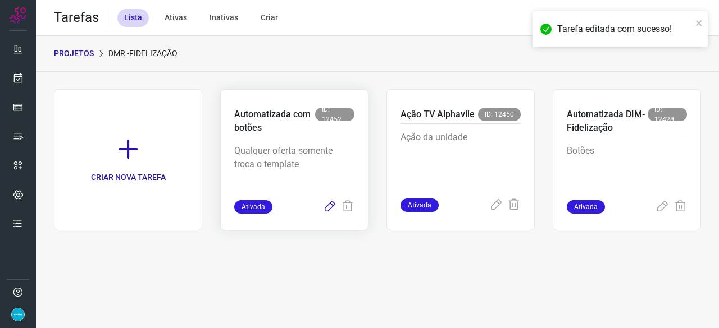
click at [328, 205] on icon at bounding box center [329, 206] width 13 height 13
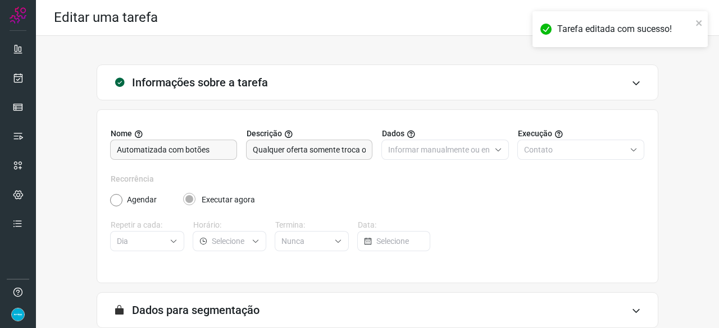
scroll to position [109, 0]
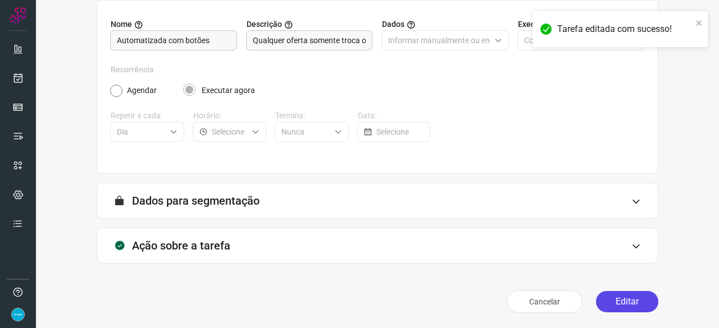
click at [620, 300] on button "Editar" at bounding box center [627, 301] width 62 height 21
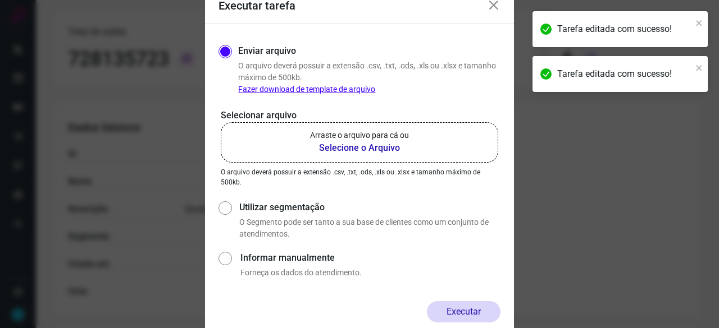
click at [363, 147] on b "Selecione o Arquivo" at bounding box center [359, 147] width 99 height 13
click at [0, 0] on input "Arraste o arquivo para cá ou Selecione o Arquivo" at bounding box center [0, 0] width 0 height 0
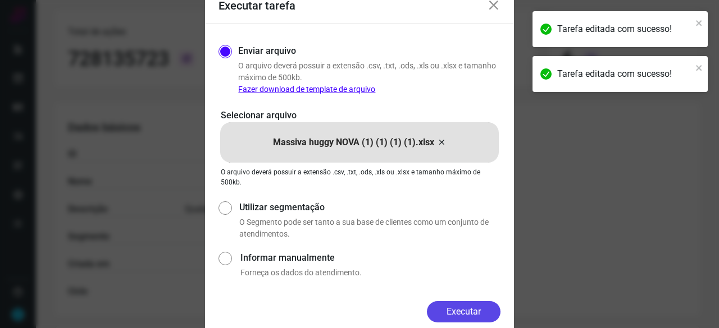
click at [465, 305] on button "Executar" at bounding box center [464, 312] width 74 height 21
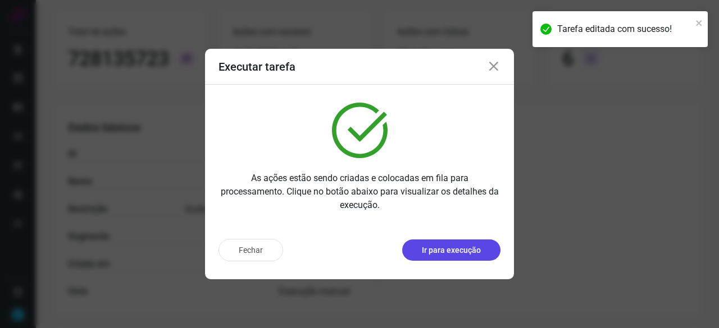
click at [478, 247] on p "Ir para execução" at bounding box center [451, 251] width 59 height 12
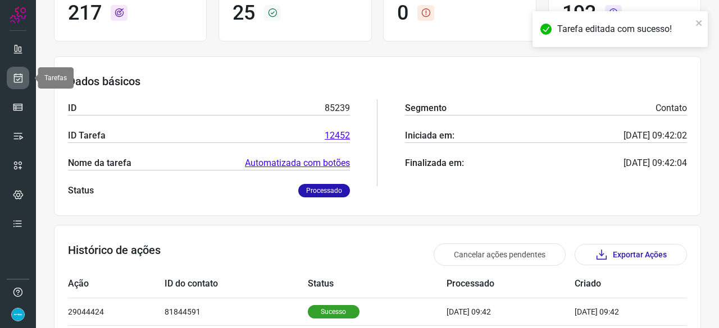
click at [21, 75] on icon at bounding box center [18, 77] width 12 height 11
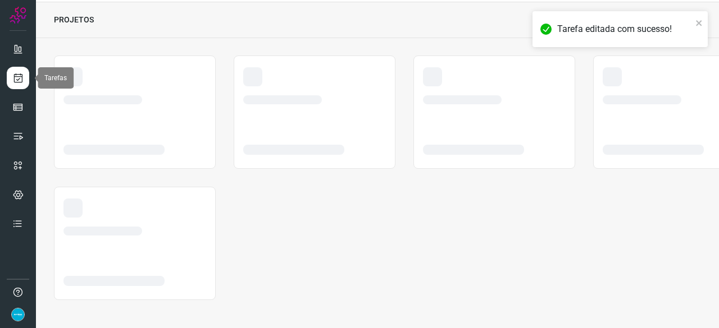
scroll to position [34, 0]
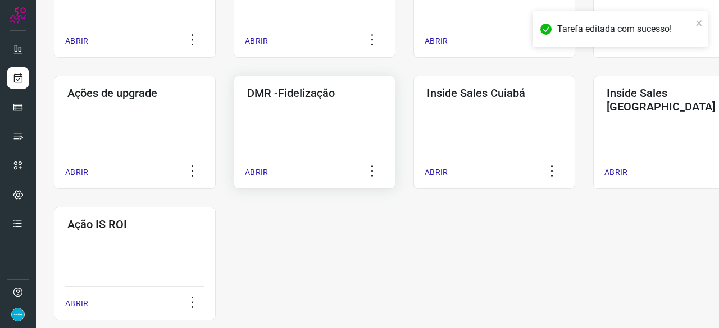
click at [262, 172] on p "ABRIR" at bounding box center [256, 173] width 23 height 12
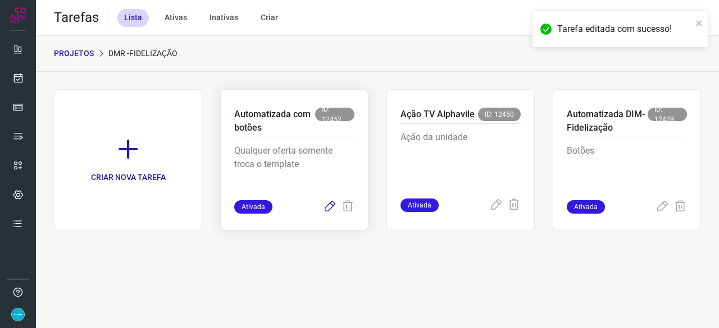
click at [332, 205] on icon at bounding box center [329, 206] width 13 height 13
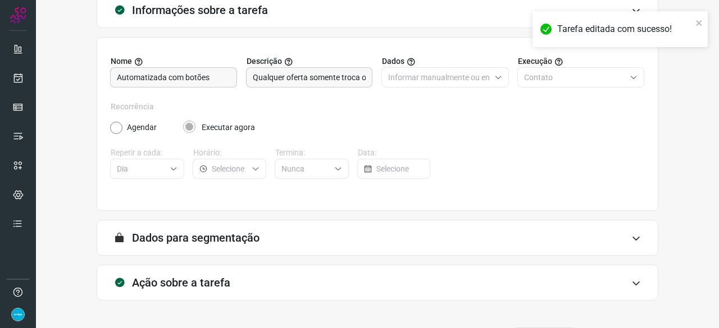
scroll to position [109, 0]
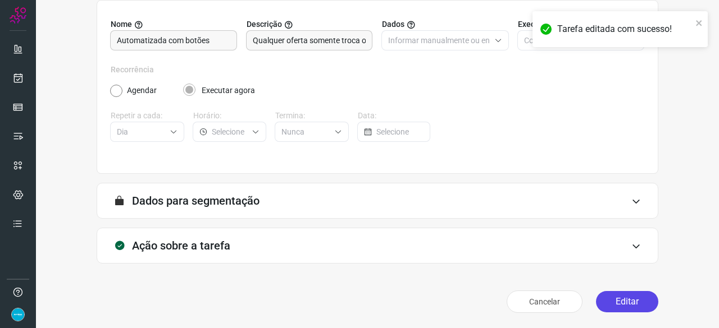
click at [617, 304] on button "Editar" at bounding box center [627, 301] width 62 height 21
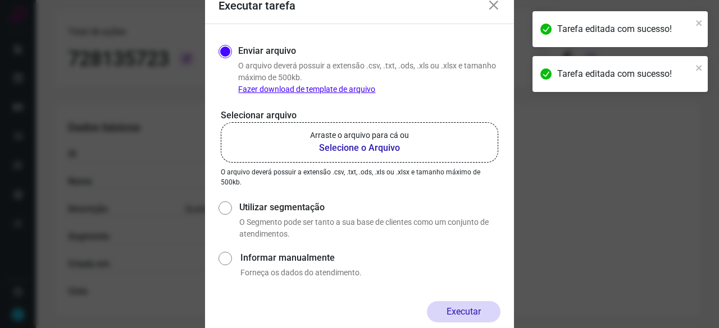
click at [348, 147] on b "Selecione o Arquivo" at bounding box center [359, 147] width 99 height 13
click at [0, 0] on input "Arraste o arquivo para cá ou Selecione o Arquivo" at bounding box center [0, 0] width 0 height 0
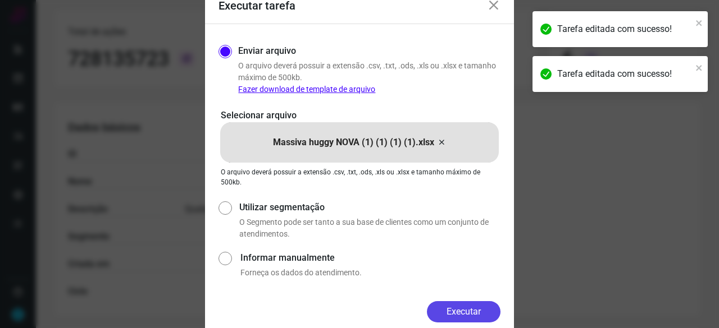
click at [460, 312] on button "Executar" at bounding box center [464, 312] width 74 height 21
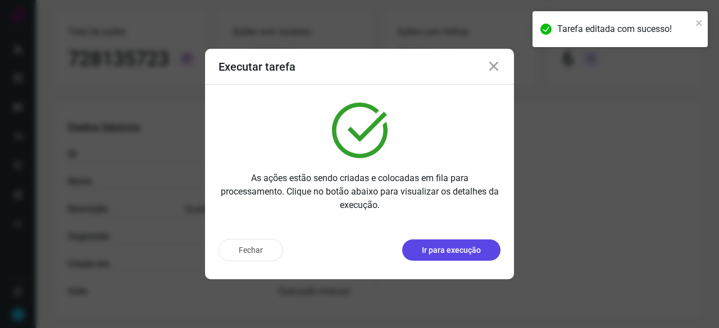
click at [477, 253] on p "Ir para execução" at bounding box center [451, 251] width 59 height 12
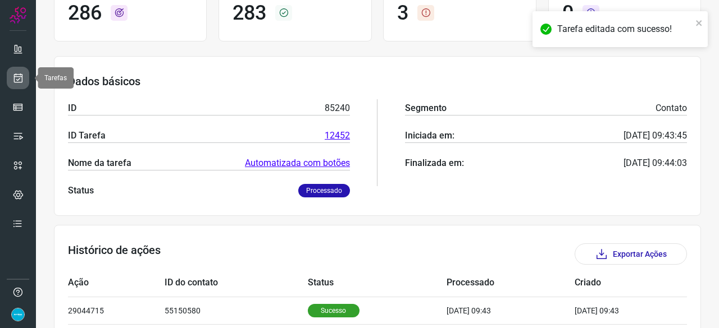
click at [24, 76] on link at bounding box center [18, 78] width 22 height 22
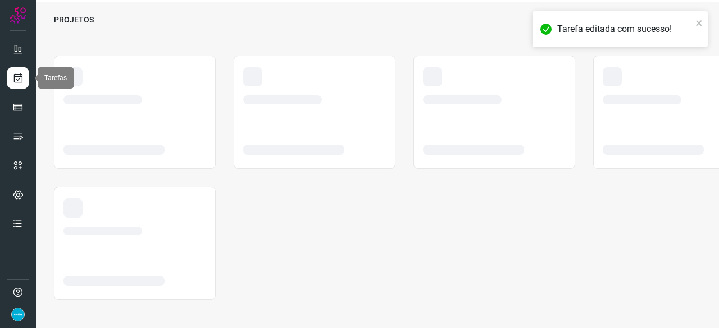
scroll to position [34, 0]
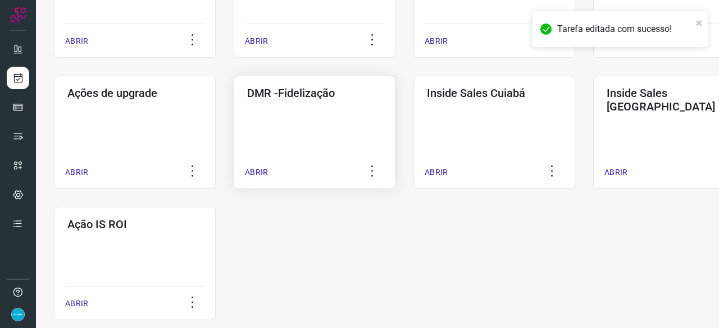
click at [263, 170] on p "ABRIR" at bounding box center [256, 173] width 23 height 12
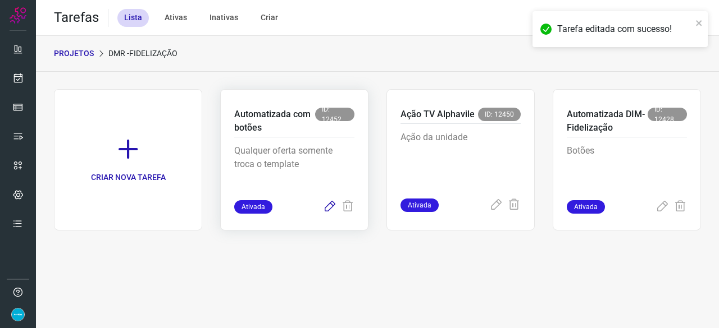
click at [328, 210] on icon at bounding box center [329, 206] width 13 height 13
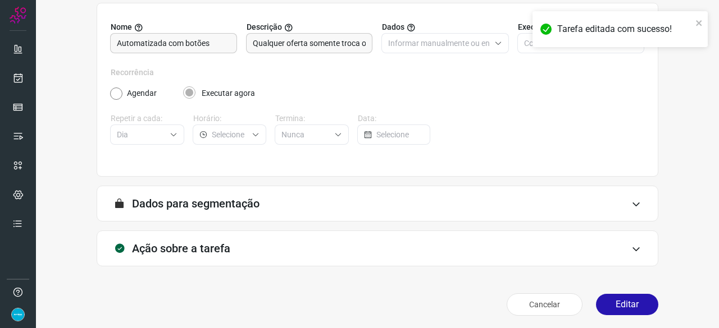
scroll to position [109, 0]
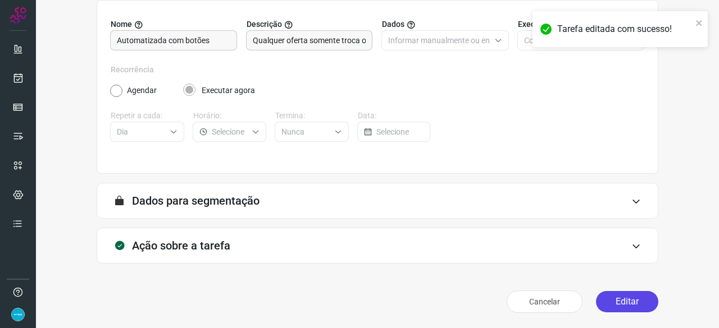
click at [628, 300] on button "Editar" at bounding box center [627, 301] width 62 height 21
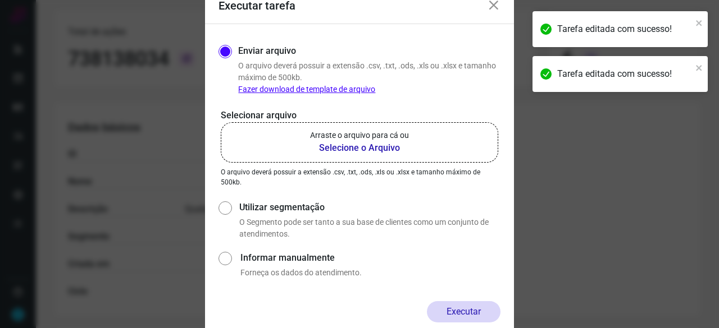
click at [357, 147] on b "Selecione o Arquivo" at bounding box center [359, 147] width 99 height 13
click at [0, 0] on input "Arraste o arquivo para cá ou Selecione o Arquivo" at bounding box center [0, 0] width 0 height 0
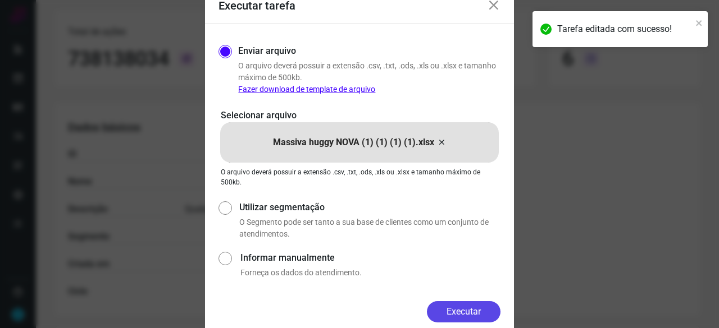
click at [468, 316] on button "Executar" at bounding box center [464, 312] width 74 height 21
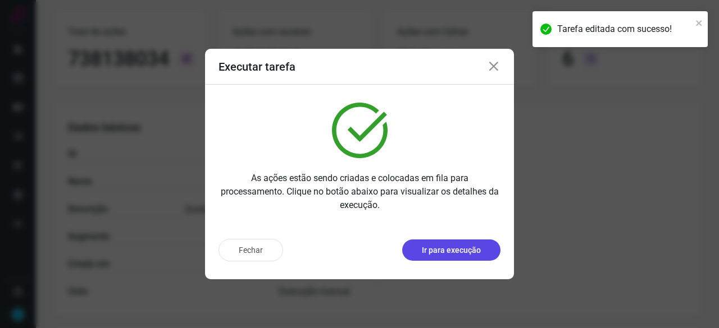
click at [480, 245] on p "Ir para execução" at bounding box center [451, 251] width 59 height 12
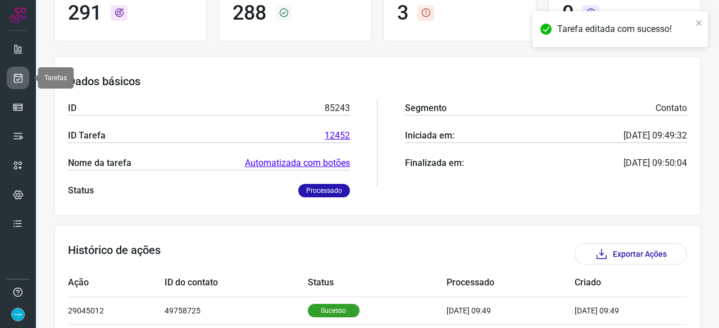
click at [22, 76] on icon at bounding box center [18, 77] width 12 height 11
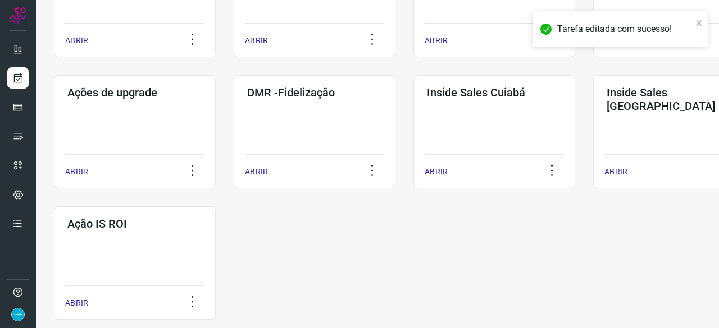
scroll to position [586, 0]
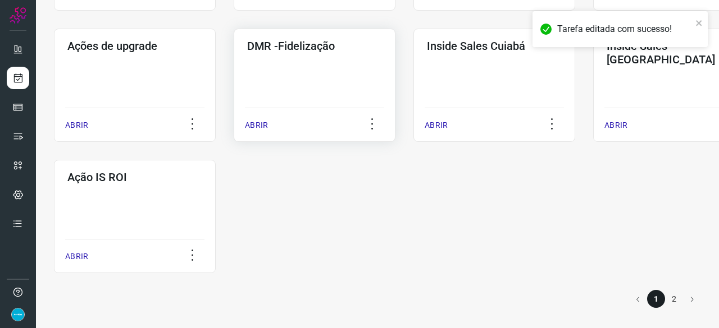
click at [263, 126] on p "ABRIR" at bounding box center [256, 126] width 23 height 12
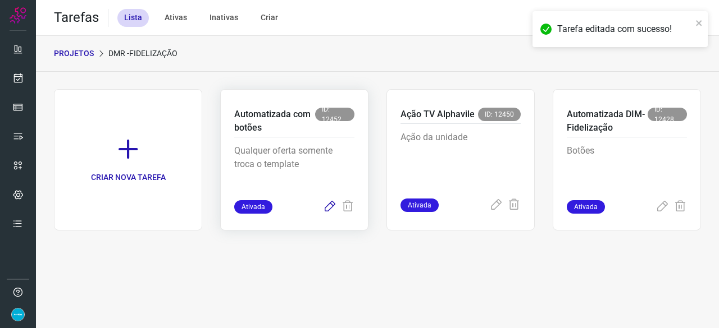
click at [328, 207] on icon at bounding box center [329, 206] width 13 height 13
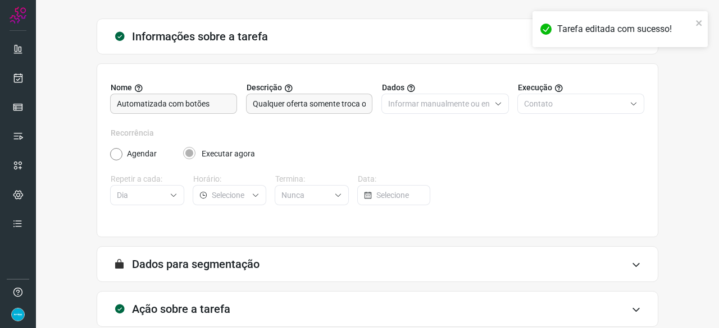
scroll to position [109, 0]
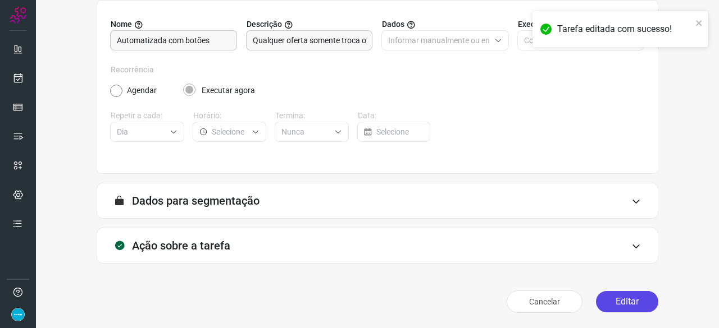
click at [604, 298] on button "Editar" at bounding box center [627, 301] width 62 height 21
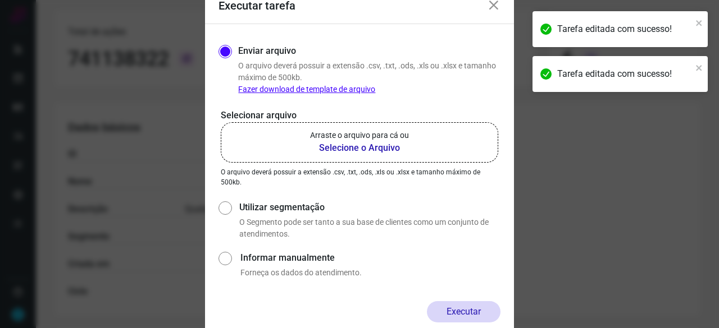
click at [346, 151] on b "Selecione o Arquivo" at bounding box center [359, 147] width 99 height 13
click at [0, 0] on input "Arraste o arquivo para cá ou Selecione o Arquivo" at bounding box center [0, 0] width 0 height 0
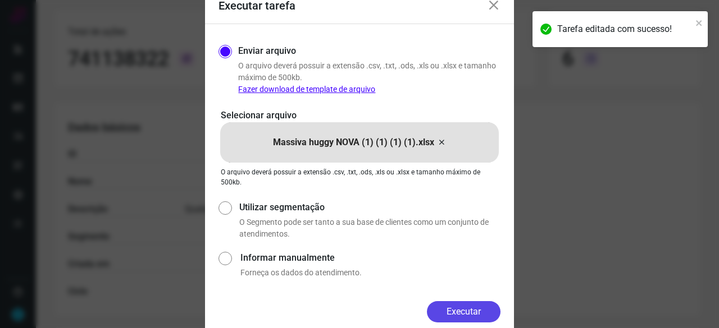
click at [458, 311] on button "Executar" at bounding box center [464, 312] width 74 height 21
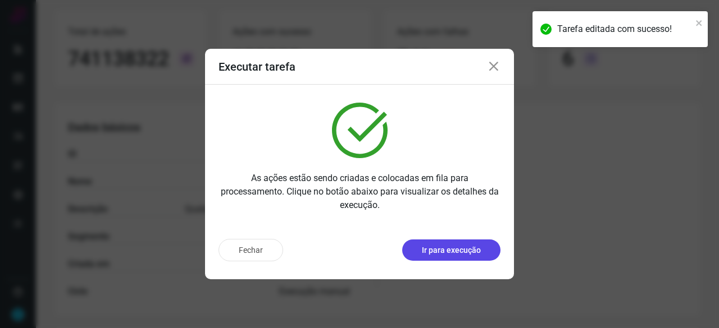
click at [455, 254] on p "Ir para execução" at bounding box center [451, 251] width 59 height 12
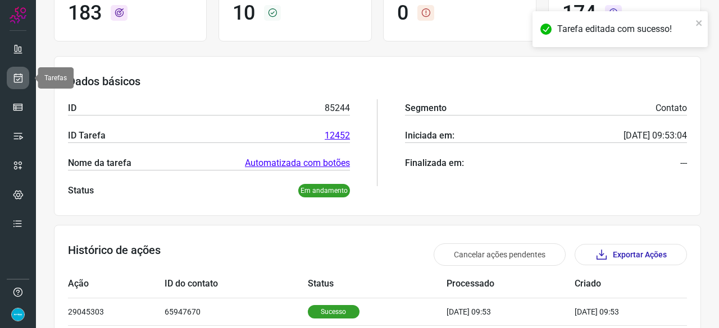
click at [16, 79] on icon at bounding box center [18, 77] width 12 height 11
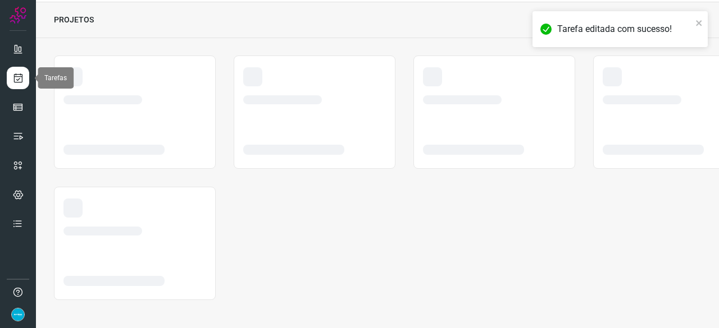
scroll to position [34, 0]
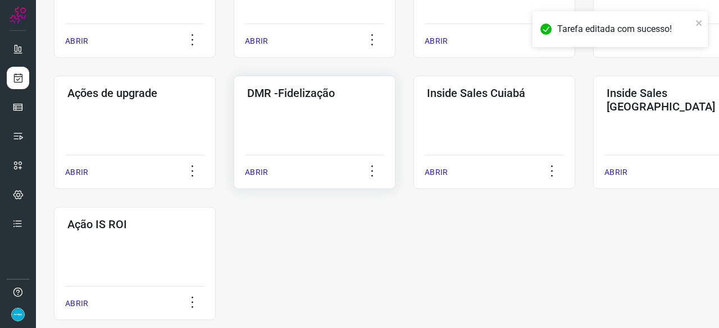
click at [251, 176] on p "ABRIR" at bounding box center [256, 173] width 23 height 12
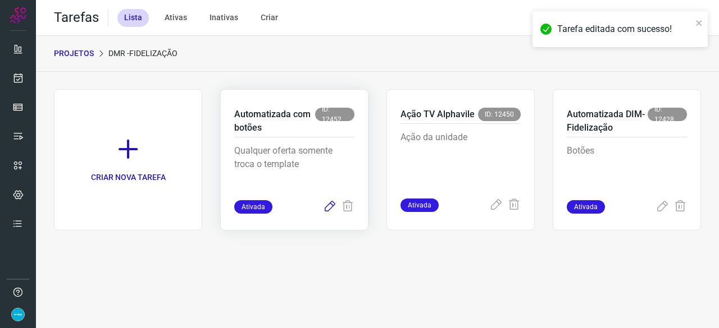
click at [329, 206] on icon at bounding box center [329, 206] width 13 height 13
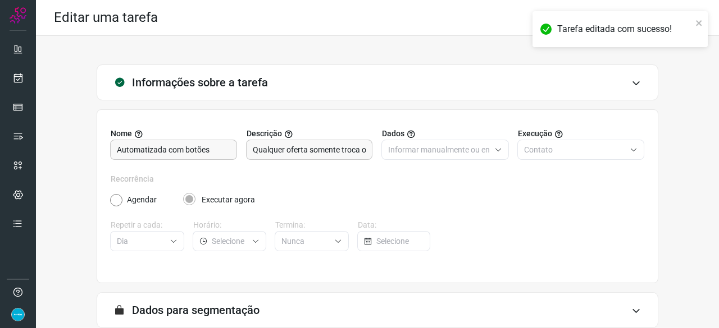
scroll to position [109, 0]
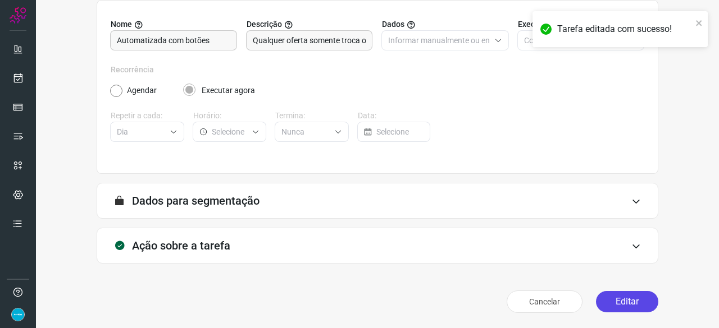
click at [612, 305] on button "Editar" at bounding box center [627, 301] width 62 height 21
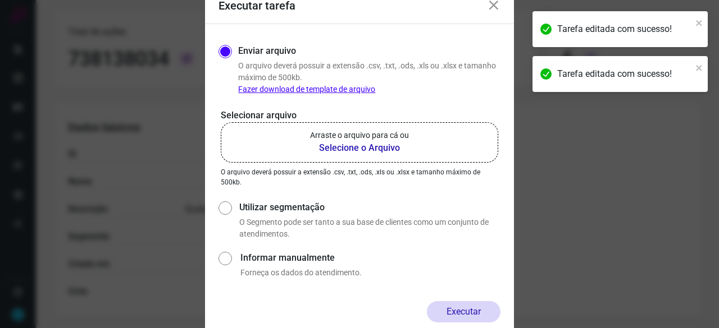
click at [351, 149] on b "Selecione o Arquivo" at bounding box center [359, 147] width 99 height 13
click at [0, 0] on input "Arraste o arquivo para cá ou Selecione o Arquivo" at bounding box center [0, 0] width 0 height 0
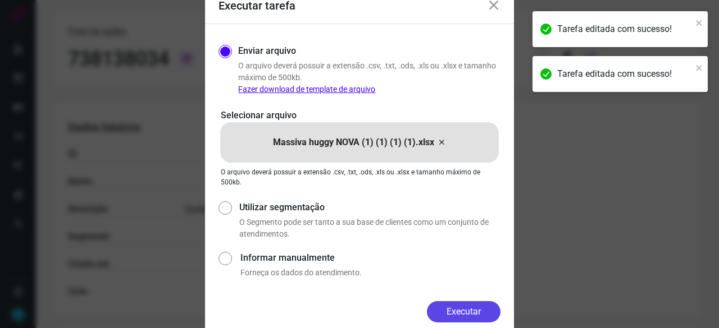
click at [456, 309] on button "Executar" at bounding box center [464, 312] width 74 height 21
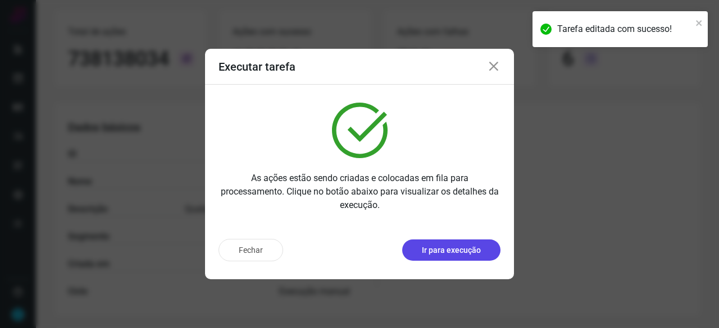
click at [464, 250] on p "Ir para execução" at bounding box center [451, 251] width 59 height 12
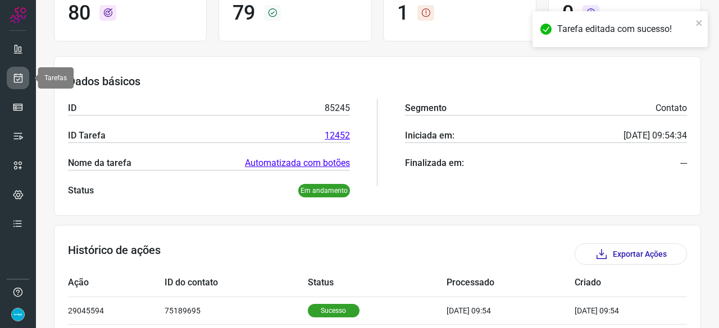
click at [17, 80] on icon at bounding box center [18, 77] width 12 height 11
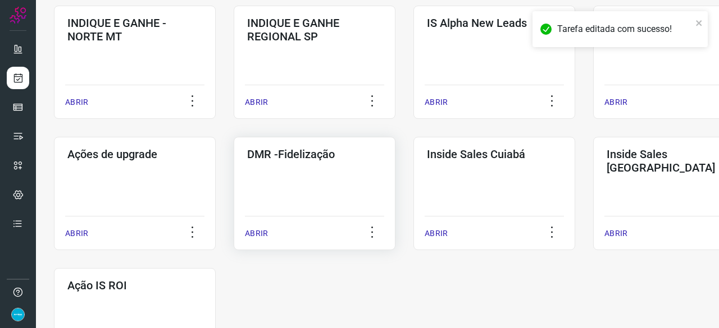
scroll to position [483, 0]
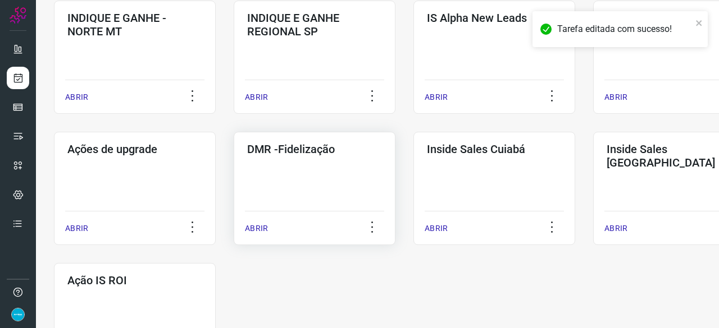
click at [252, 229] on p "ABRIR" at bounding box center [256, 229] width 23 height 12
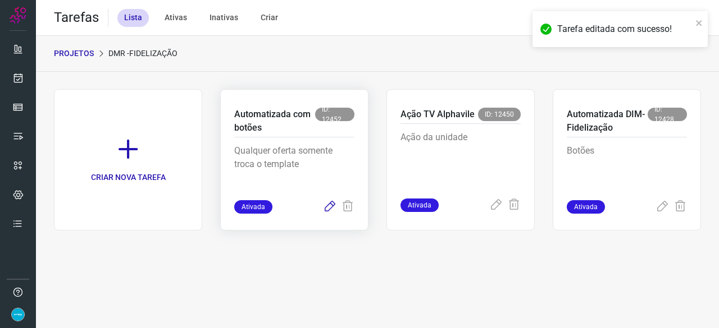
click at [328, 207] on icon at bounding box center [329, 206] width 13 height 13
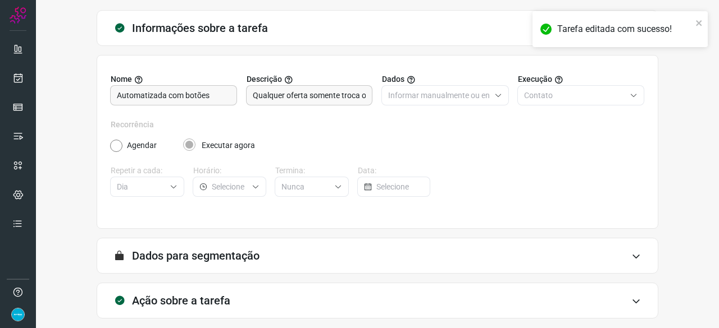
scroll to position [109, 0]
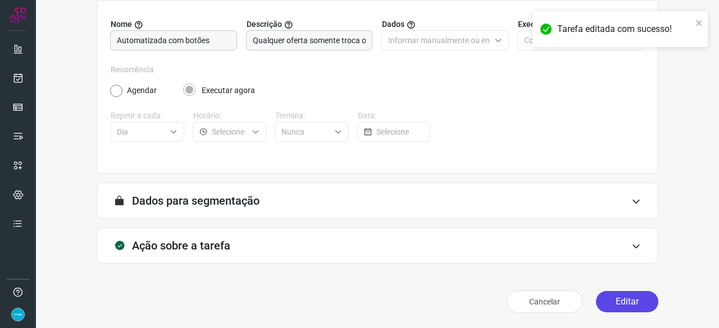
click at [613, 299] on button "Editar" at bounding box center [627, 301] width 62 height 21
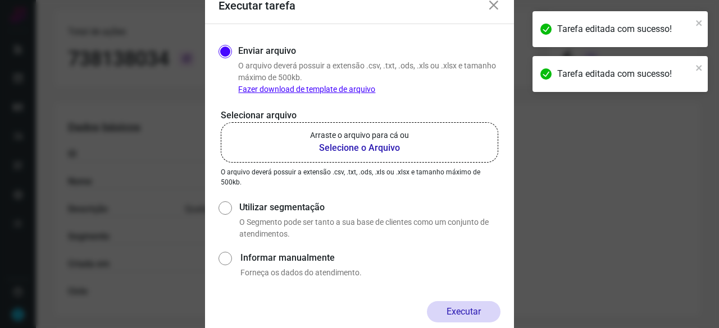
click at [329, 149] on b "Selecione o Arquivo" at bounding box center [359, 147] width 99 height 13
click at [0, 0] on input "Arraste o arquivo para cá ou Selecione o Arquivo" at bounding box center [0, 0] width 0 height 0
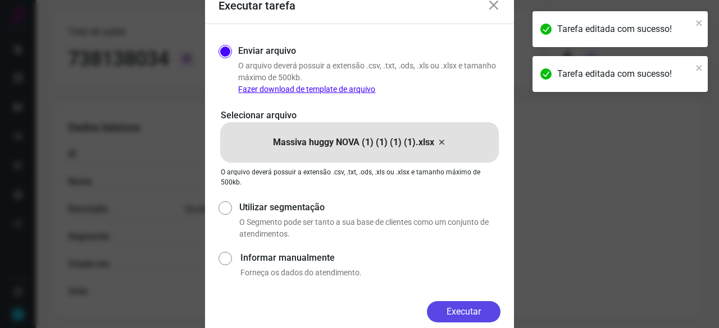
click at [461, 312] on button "Executar" at bounding box center [464, 312] width 74 height 21
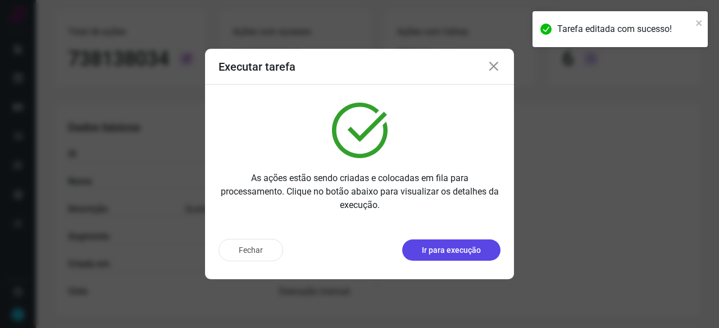
click at [448, 251] on p "Ir para execução" at bounding box center [451, 251] width 59 height 12
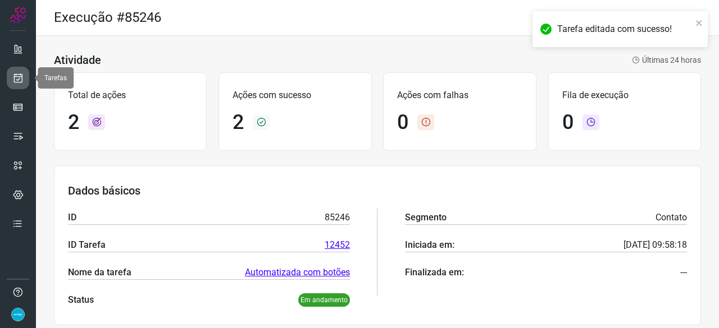
click at [12, 78] on icon at bounding box center [18, 77] width 12 height 11
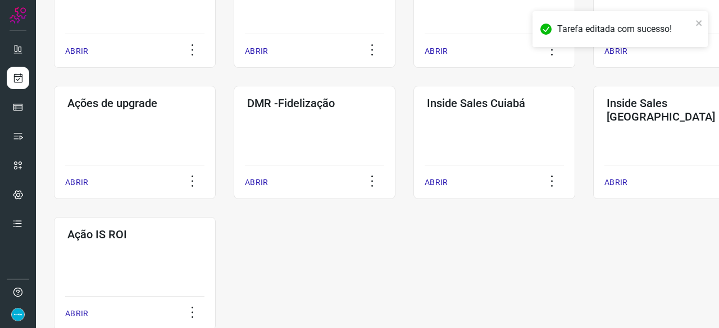
scroll to position [561, 0]
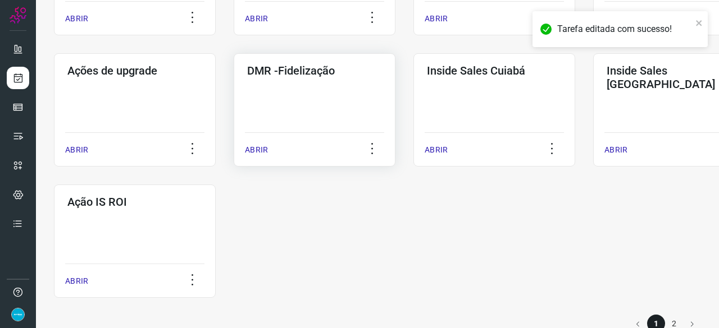
click at [257, 152] on p "ABRIR" at bounding box center [256, 150] width 23 height 12
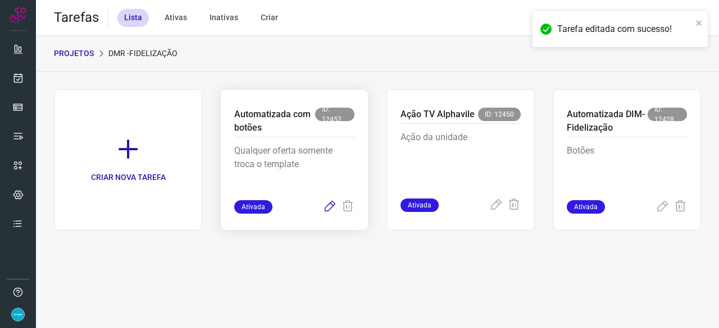
click at [329, 204] on icon at bounding box center [329, 206] width 13 height 13
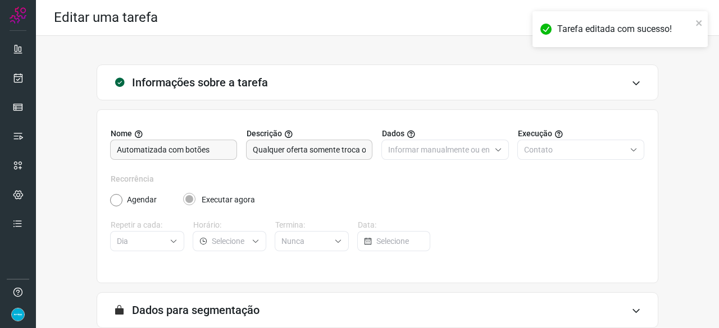
scroll to position [109, 0]
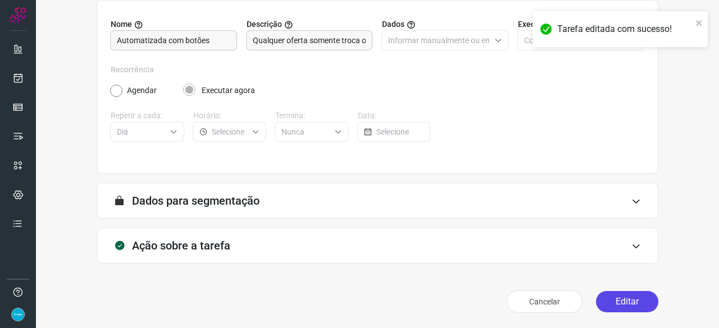
click at [608, 299] on button "Editar" at bounding box center [627, 301] width 62 height 21
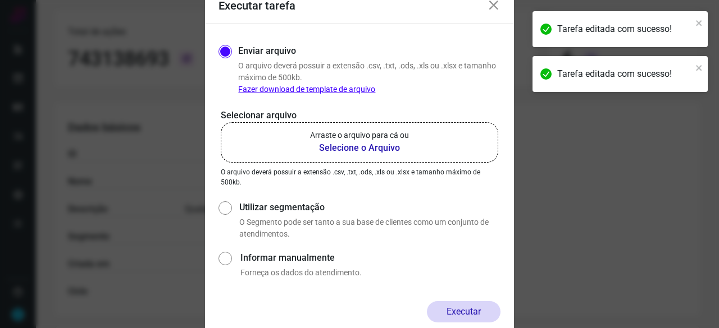
click at [366, 148] on b "Selecione o Arquivo" at bounding box center [359, 147] width 99 height 13
click at [0, 0] on input "Arraste o arquivo para cá ou Selecione o Arquivo" at bounding box center [0, 0] width 0 height 0
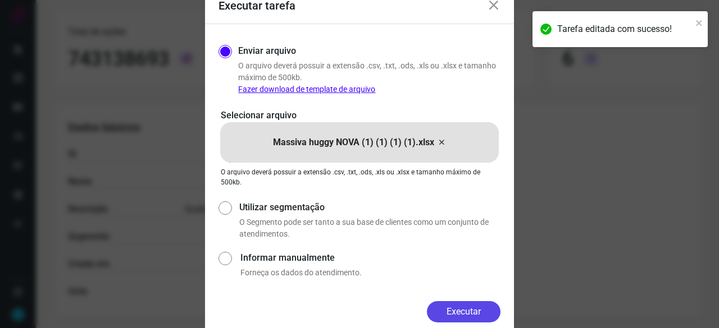
click at [485, 309] on button "Executar" at bounding box center [464, 312] width 74 height 21
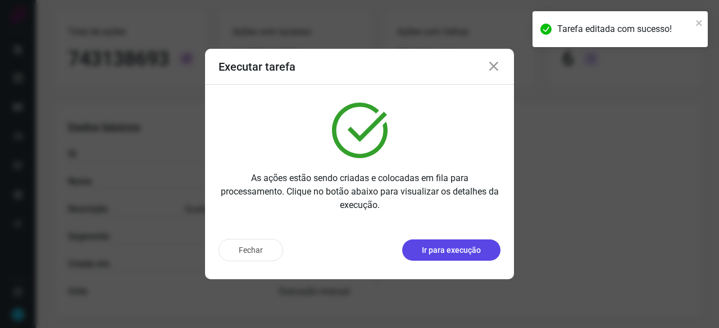
click at [454, 253] on p "Ir para execução" at bounding box center [451, 251] width 59 height 12
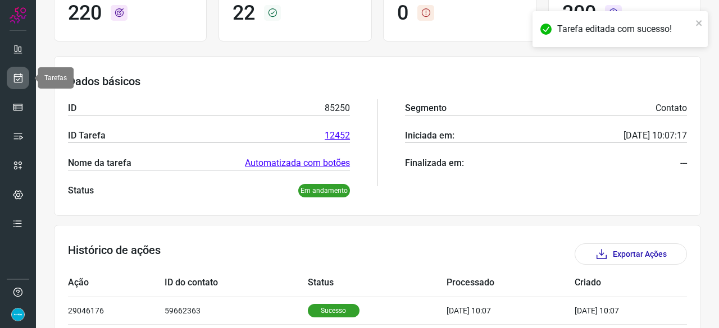
click at [12, 77] on icon at bounding box center [18, 77] width 12 height 11
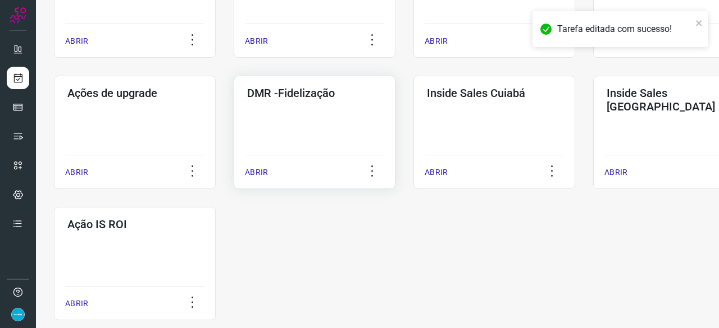
click at [252, 170] on p "ABRIR" at bounding box center [256, 173] width 23 height 12
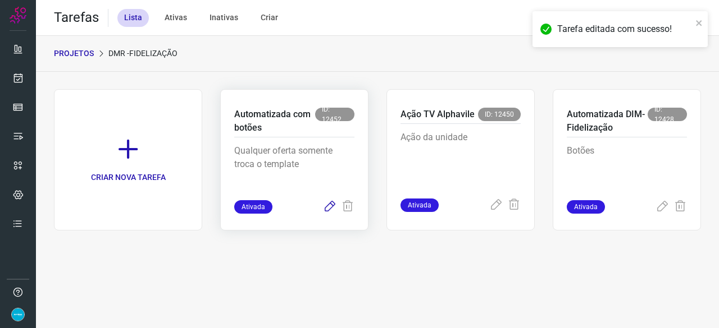
click at [330, 203] on icon at bounding box center [329, 206] width 13 height 13
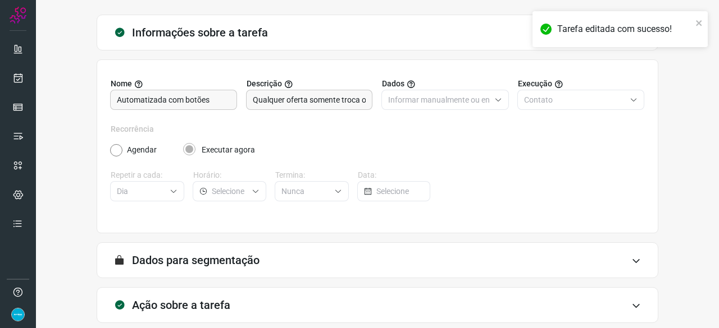
scroll to position [109, 0]
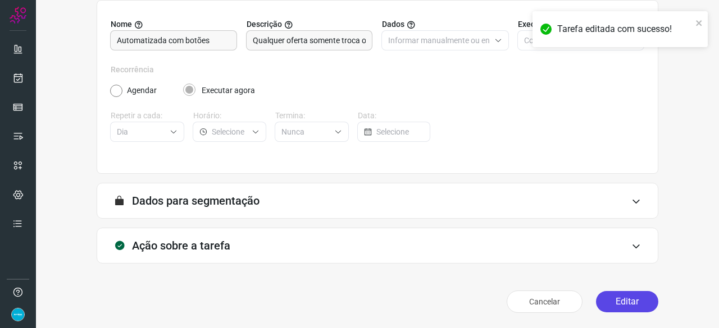
click at [610, 304] on button "Editar" at bounding box center [627, 301] width 62 height 21
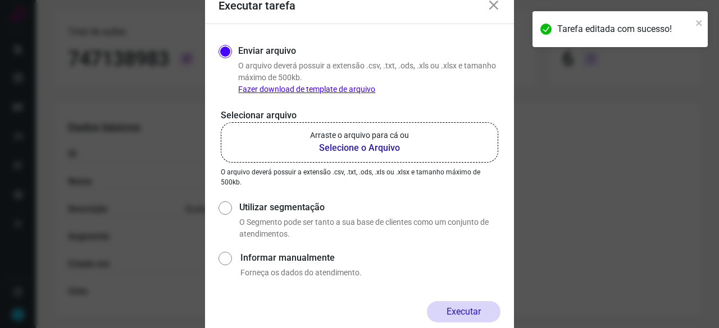
click at [343, 149] on b "Selecione o Arquivo" at bounding box center [359, 147] width 99 height 13
click at [0, 0] on input "Arraste o arquivo para cá ou Selecione o Arquivo" at bounding box center [0, 0] width 0 height 0
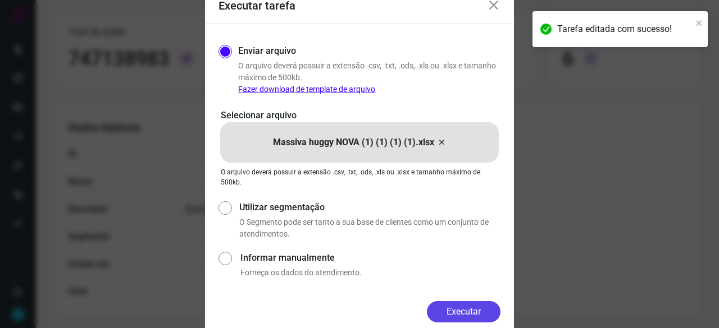
click at [454, 313] on button "Executar" at bounding box center [464, 312] width 74 height 21
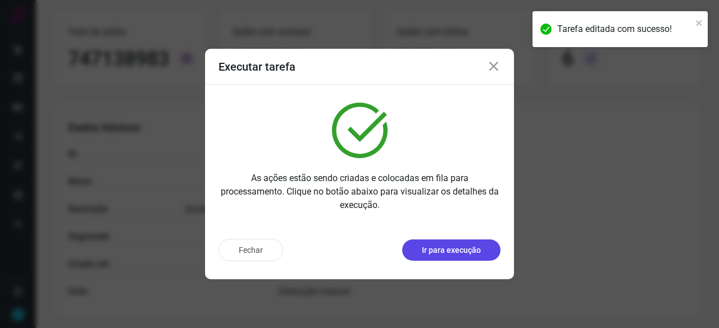
click at [450, 248] on p "Ir para execução" at bounding box center [451, 251] width 59 height 12
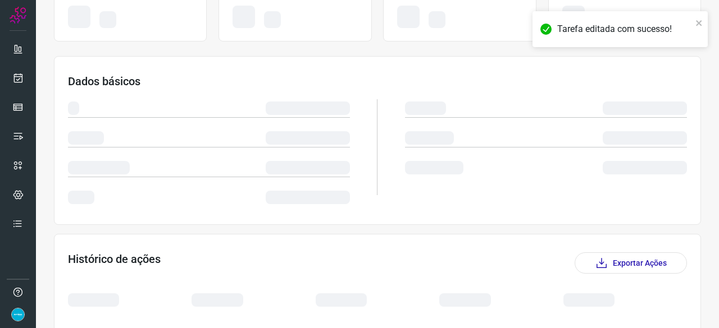
scroll to position [170, 0]
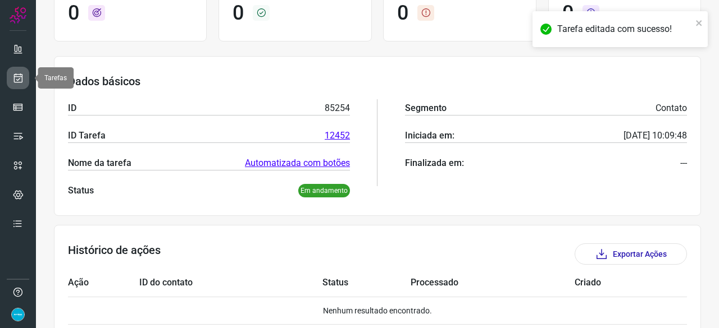
click at [21, 73] on icon at bounding box center [18, 77] width 12 height 11
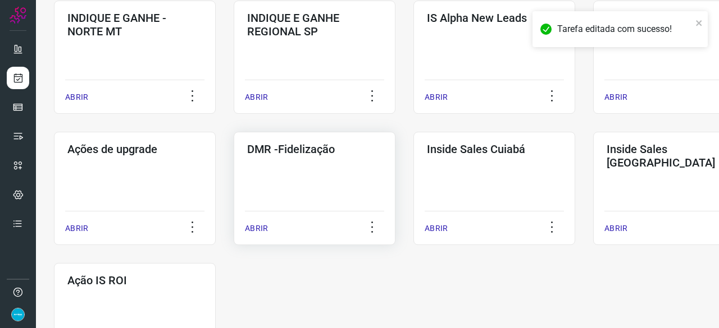
click at [258, 227] on p "ABRIR" at bounding box center [256, 229] width 23 height 12
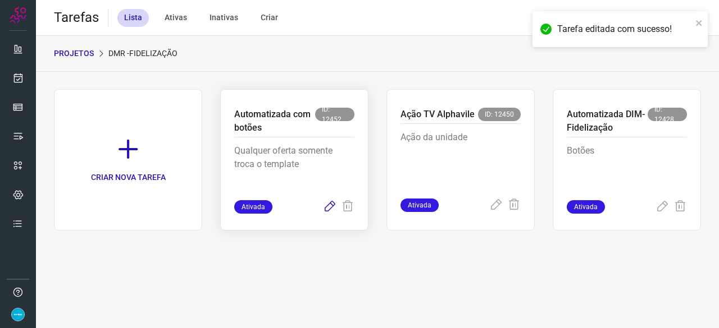
click at [329, 207] on icon at bounding box center [329, 206] width 13 height 13
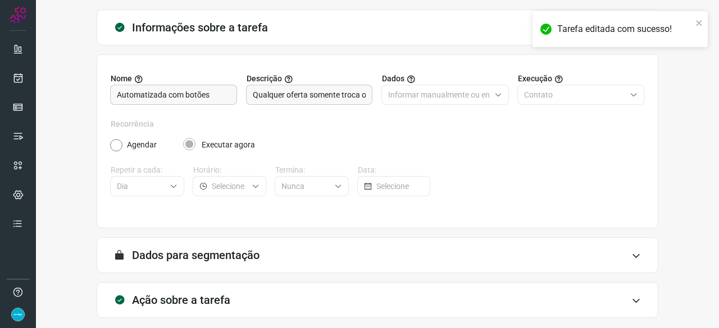
scroll to position [109, 0]
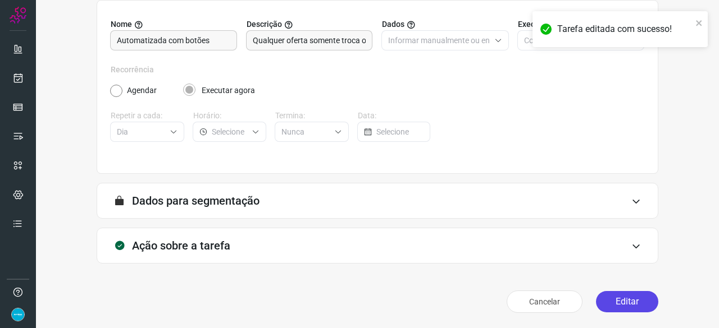
click at [627, 300] on button "Editar" at bounding box center [627, 301] width 62 height 21
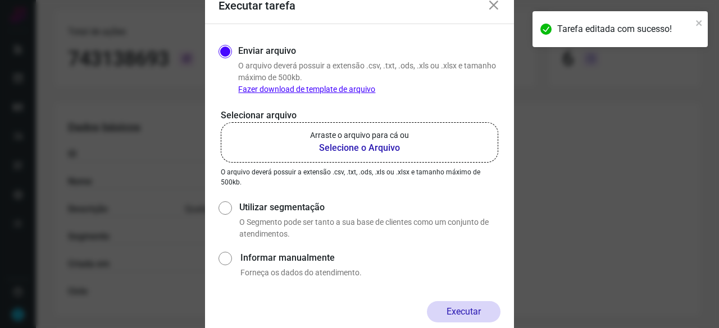
click at [353, 150] on b "Selecione o Arquivo" at bounding box center [359, 147] width 99 height 13
click at [0, 0] on input "Arraste o arquivo para cá ou Selecione o Arquivo" at bounding box center [0, 0] width 0 height 0
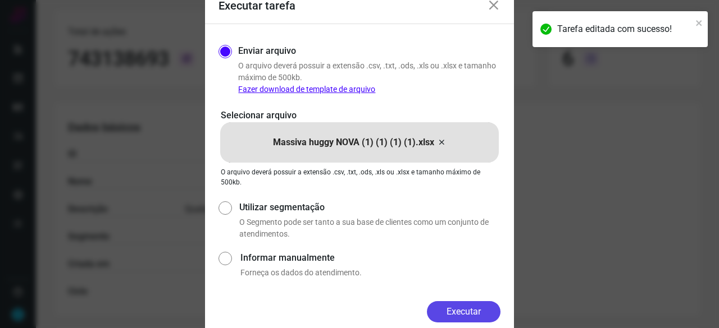
click at [451, 314] on button "Executar" at bounding box center [464, 312] width 74 height 21
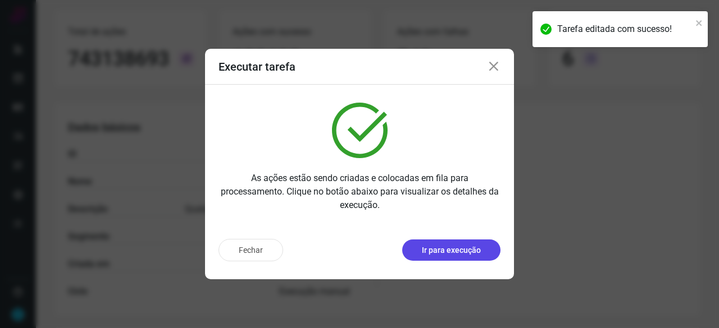
click at [448, 248] on p "Ir para execução" at bounding box center [451, 251] width 59 height 12
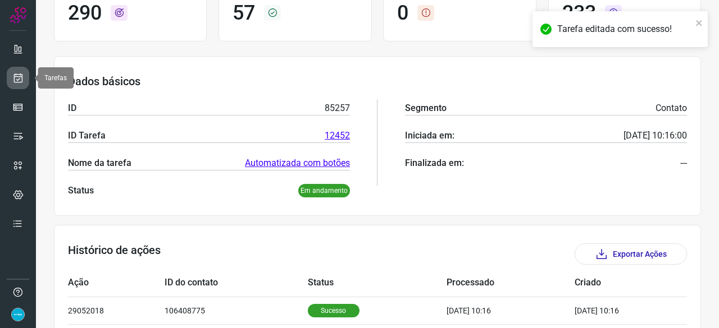
click at [22, 76] on icon at bounding box center [18, 77] width 12 height 11
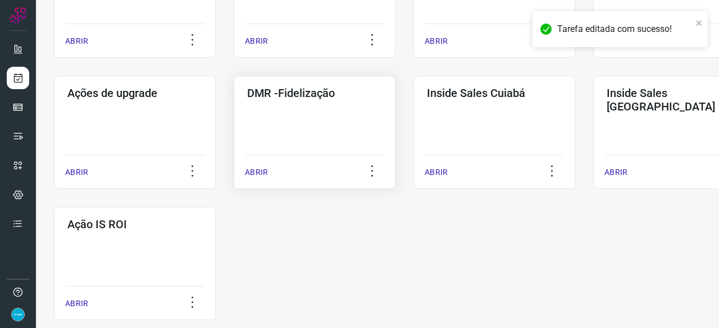
click at [258, 176] on p "ABRIR" at bounding box center [256, 173] width 23 height 12
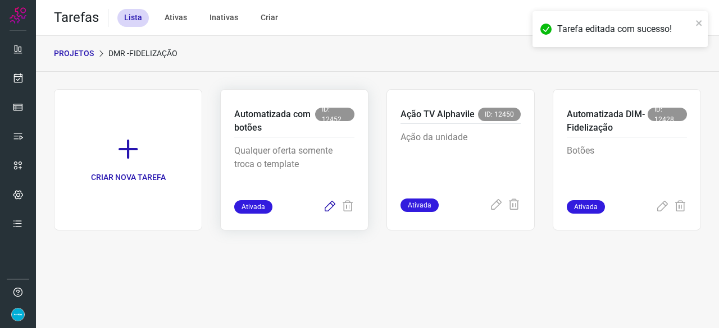
click at [330, 205] on icon at bounding box center [329, 206] width 13 height 13
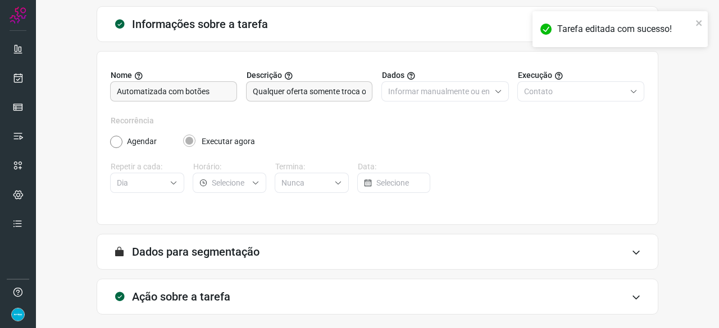
scroll to position [109, 0]
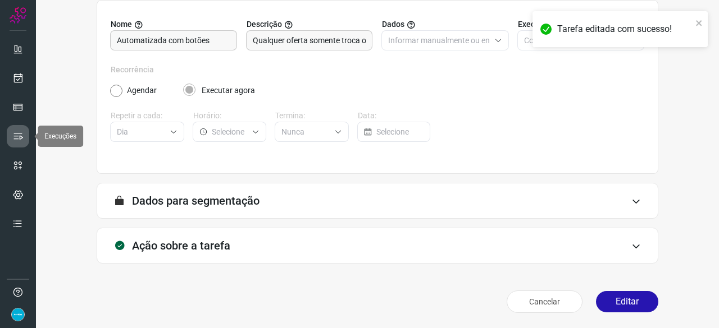
click at [22, 136] on icon at bounding box center [17, 136] width 11 height 11
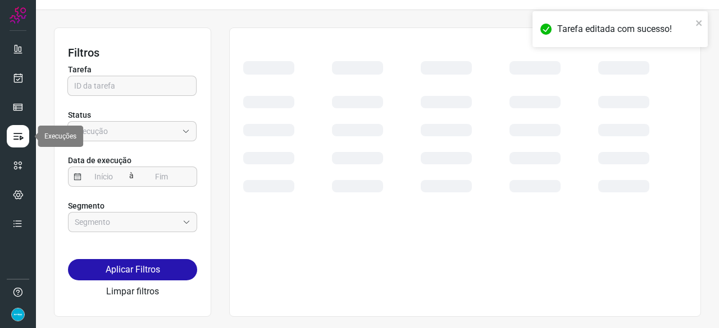
scroll to position [25, 0]
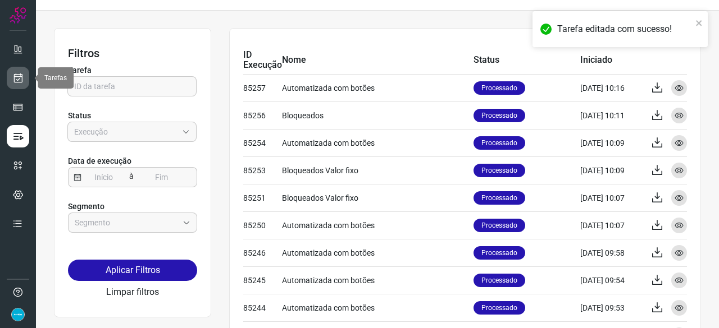
click at [24, 77] on link at bounding box center [18, 78] width 22 height 22
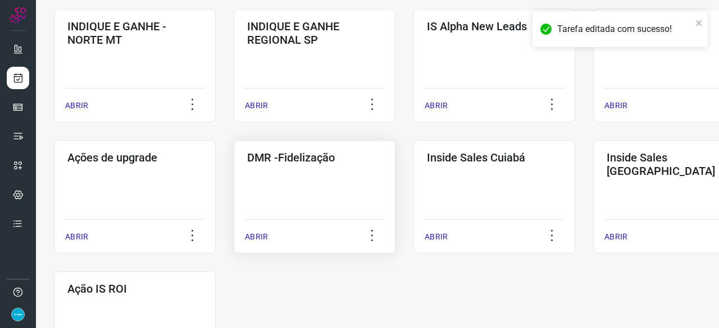
click at [265, 233] on p "ABRIR" at bounding box center [256, 237] width 23 height 12
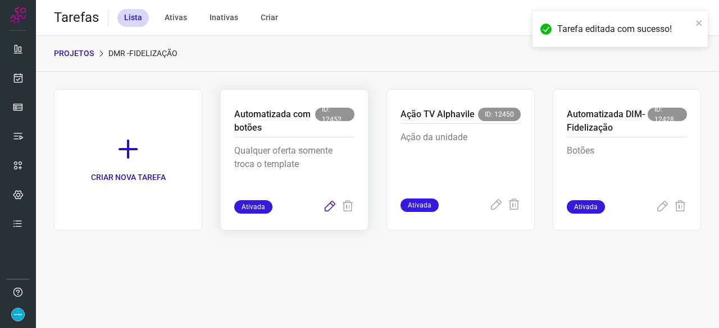
click at [330, 204] on icon at bounding box center [329, 206] width 13 height 13
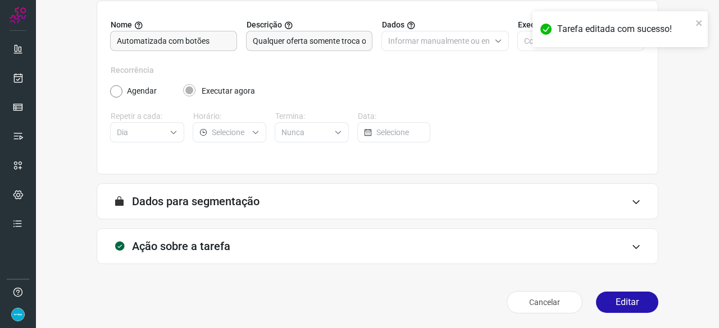
scroll to position [109, 0]
click at [624, 306] on button "Editar" at bounding box center [627, 301] width 62 height 21
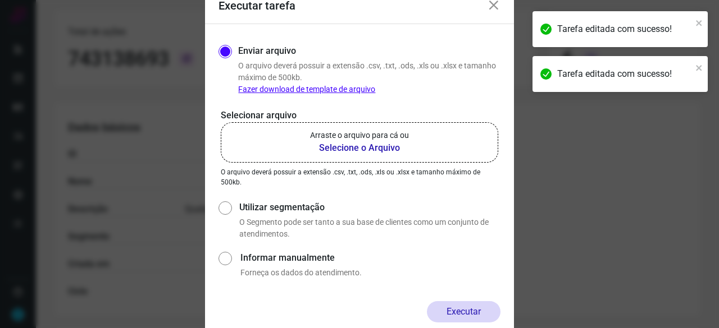
click at [335, 150] on b "Selecione o Arquivo" at bounding box center [359, 147] width 99 height 13
click at [0, 0] on input "Arraste o arquivo para cá ou Selecione o Arquivo" at bounding box center [0, 0] width 0 height 0
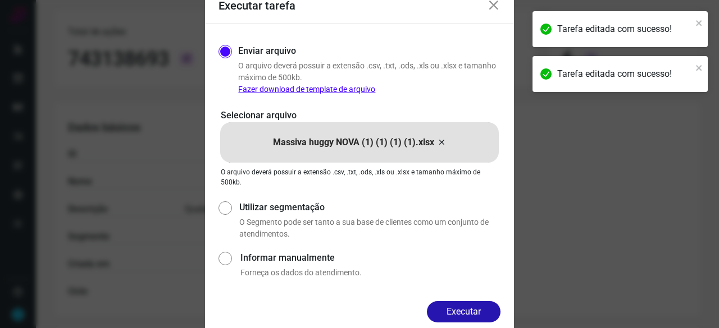
click at [484, 313] on button "Executar" at bounding box center [464, 312] width 74 height 21
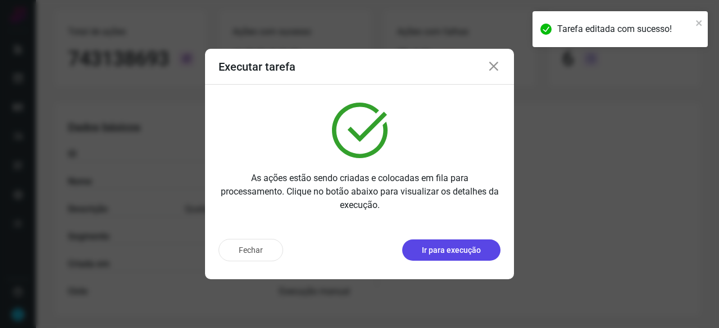
click at [462, 249] on p "Ir para execução" at bounding box center [451, 251] width 59 height 12
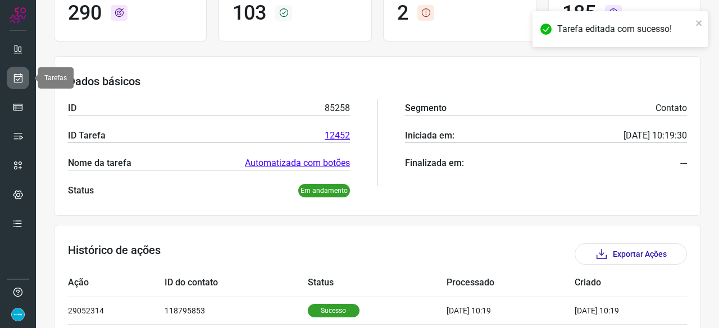
click at [17, 77] on icon at bounding box center [18, 77] width 12 height 11
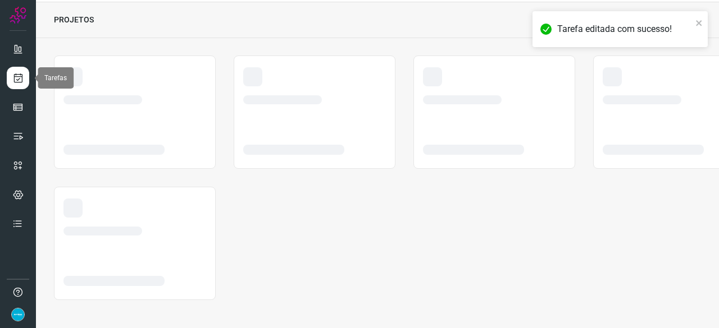
scroll to position [34, 0]
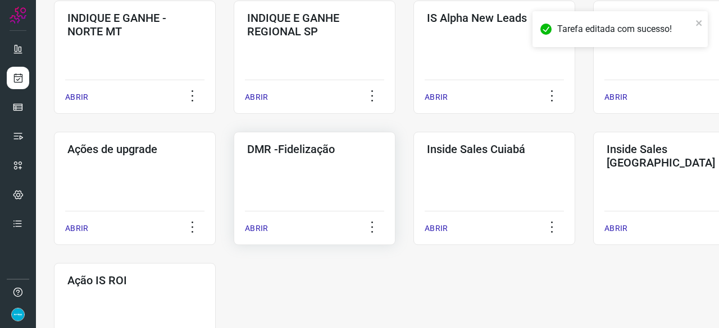
click at [255, 230] on p "ABRIR" at bounding box center [256, 229] width 23 height 12
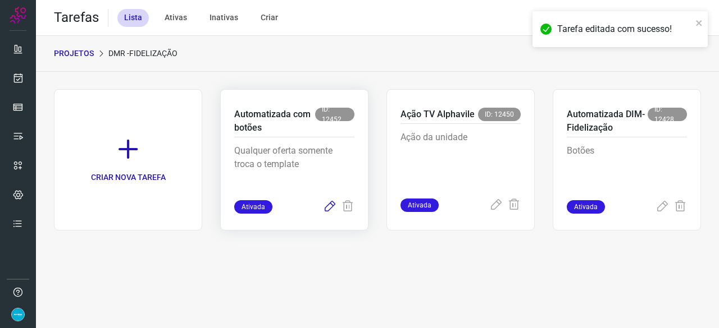
click at [327, 206] on icon at bounding box center [329, 206] width 13 height 13
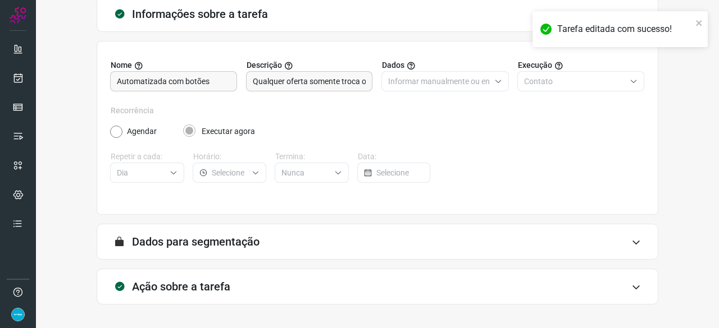
scroll to position [109, 0]
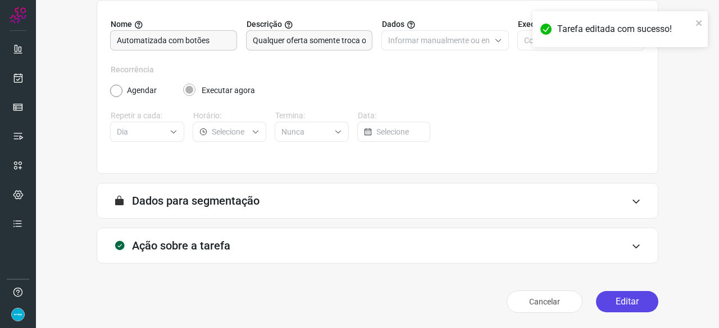
click at [634, 301] on button "Editar" at bounding box center [627, 301] width 62 height 21
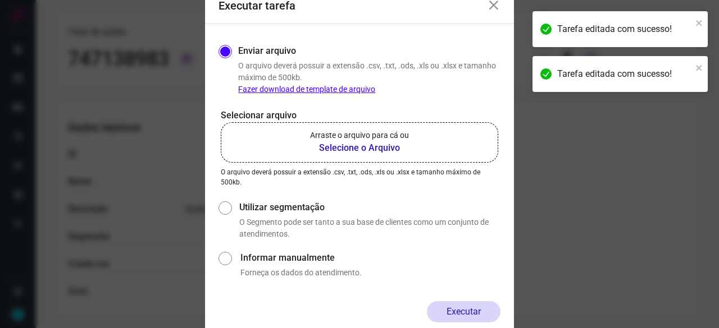
click at [347, 151] on b "Selecione o Arquivo" at bounding box center [359, 147] width 99 height 13
click at [0, 0] on input "Arraste o arquivo para cá ou Selecione o Arquivo" at bounding box center [0, 0] width 0 height 0
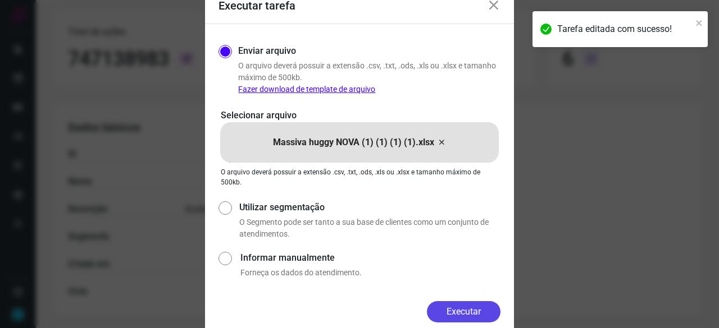
click at [446, 317] on button "Executar" at bounding box center [464, 312] width 74 height 21
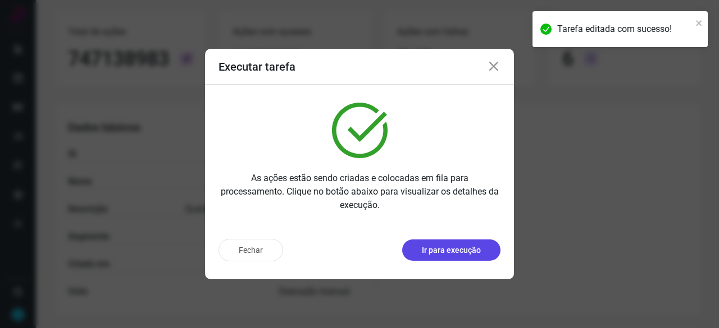
click at [450, 251] on p "Ir para execução" at bounding box center [451, 251] width 59 height 12
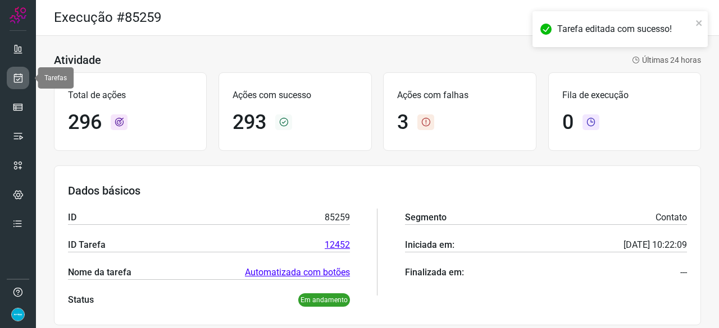
click at [21, 79] on icon at bounding box center [18, 77] width 12 height 11
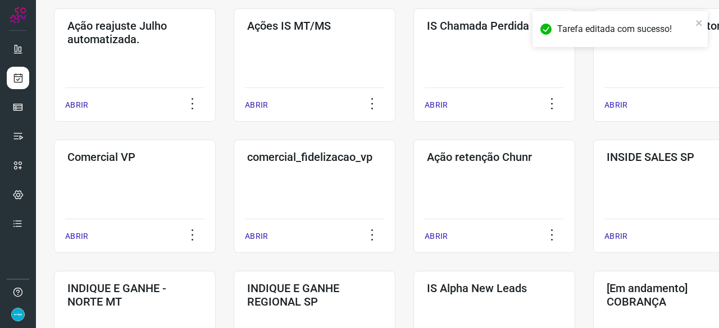
scroll to position [225, 0]
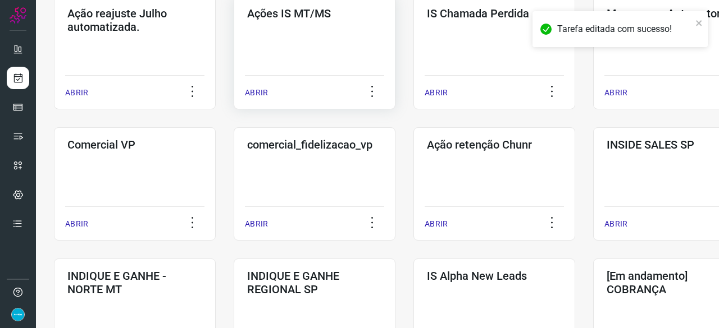
click at [257, 89] on p "ABRIR" at bounding box center [256, 93] width 23 height 12
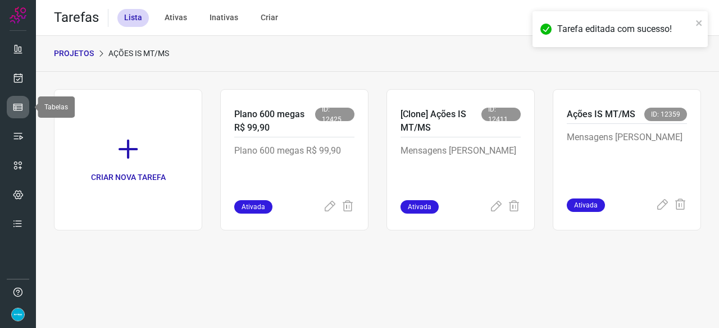
click at [21, 102] on icon at bounding box center [17, 107] width 11 height 11
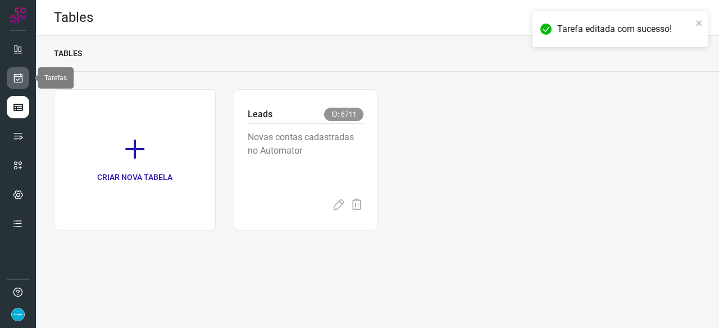
click at [21, 72] on icon at bounding box center [18, 77] width 12 height 11
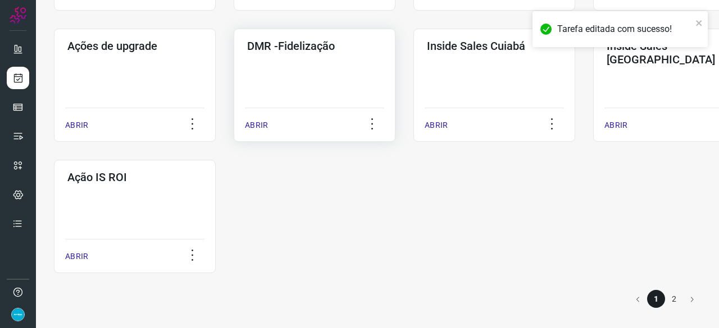
click at [253, 126] on p "ABRIR" at bounding box center [256, 126] width 23 height 12
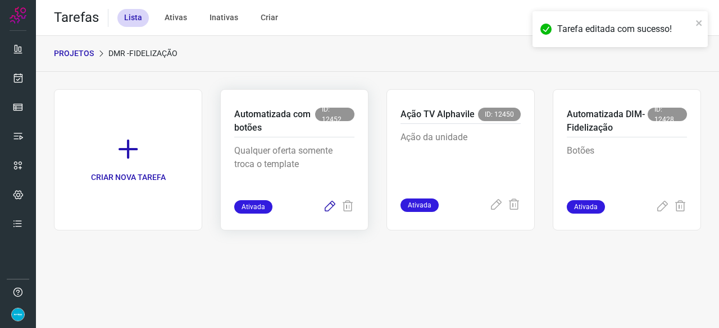
click at [330, 206] on icon at bounding box center [329, 206] width 13 height 13
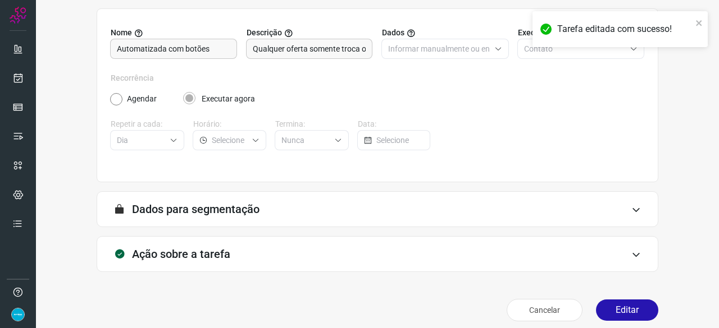
scroll to position [109, 0]
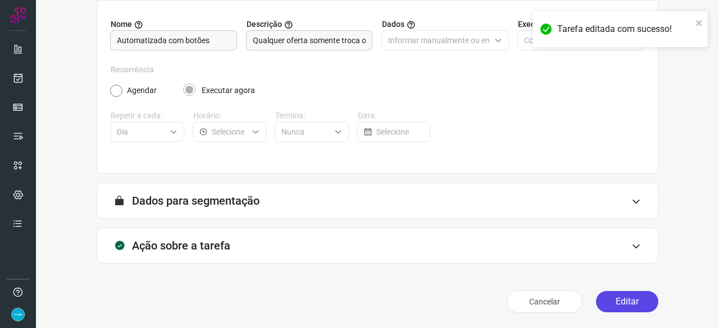
click at [633, 303] on button "Editar" at bounding box center [627, 301] width 62 height 21
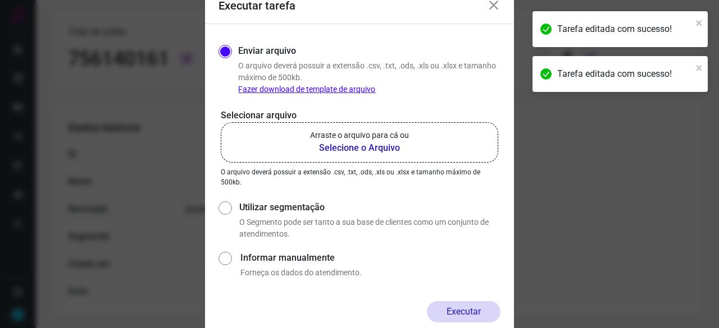
click at [347, 147] on b "Selecione o Arquivo" at bounding box center [359, 147] width 99 height 13
click at [0, 0] on input "Arraste o arquivo para cá ou Selecione o Arquivo" at bounding box center [0, 0] width 0 height 0
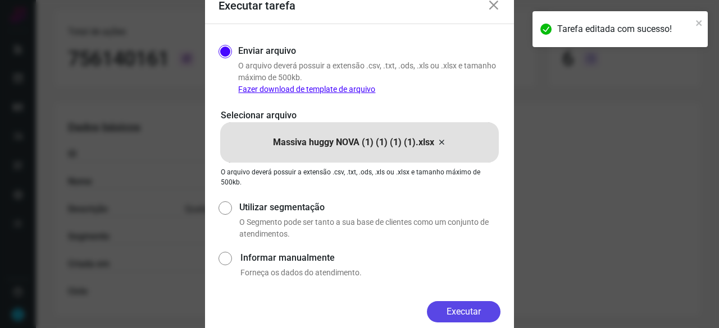
click at [446, 309] on button "Executar" at bounding box center [464, 312] width 74 height 21
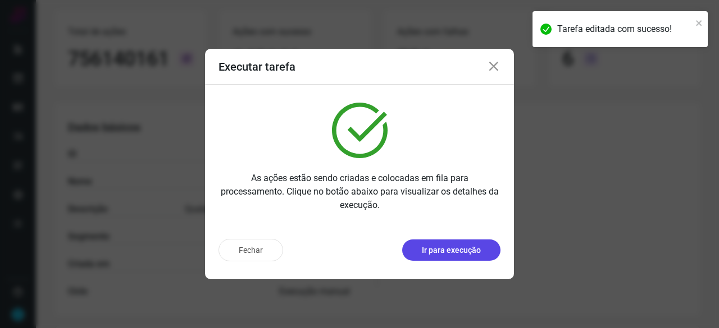
click at [464, 250] on p "Ir para execução" at bounding box center [451, 251] width 59 height 12
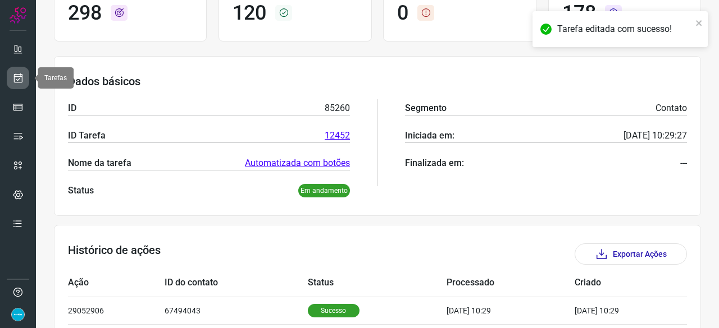
click at [18, 76] on icon at bounding box center [18, 77] width 12 height 11
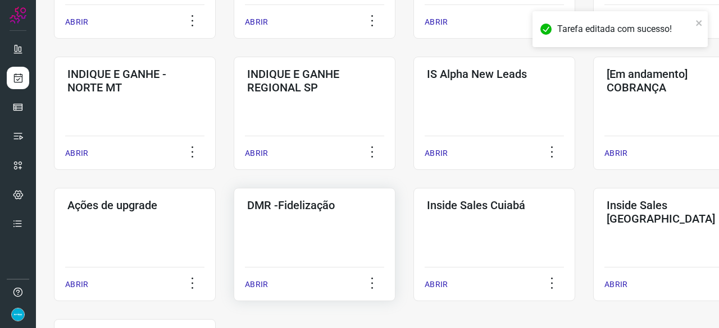
click at [255, 280] on p "ABRIR" at bounding box center [256, 285] width 23 height 12
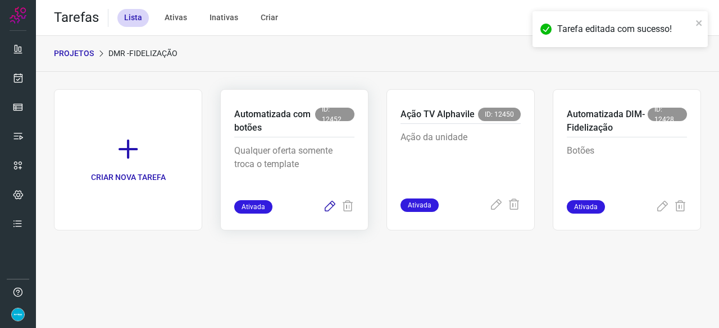
click at [327, 211] on icon at bounding box center [329, 206] width 13 height 13
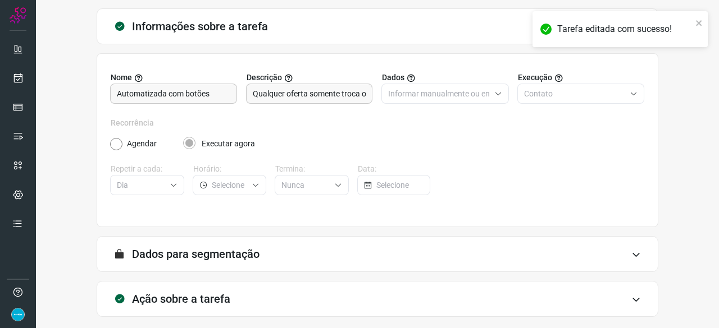
scroll to position [109, 0]
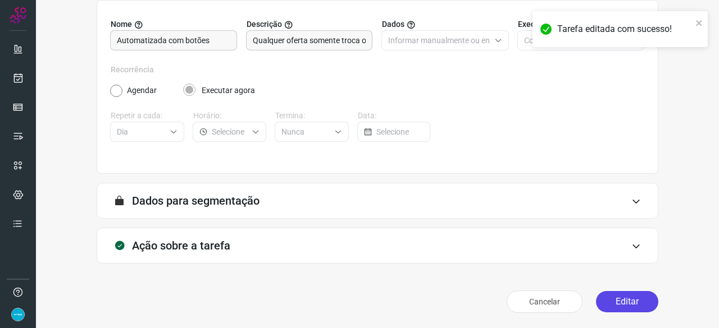
click at [624, 298] on button "Editar" at bounding box center [627, 301] width 62 height 21
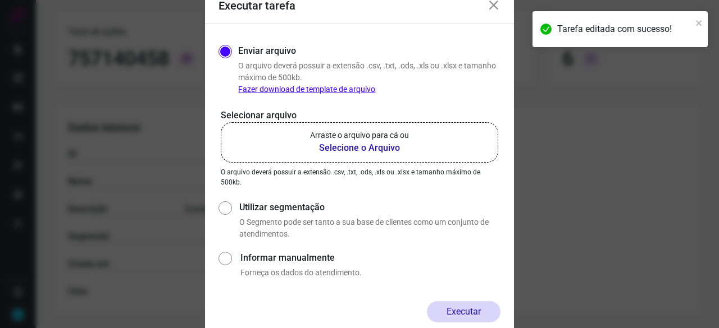
click at [334, 149] on b "Selecione o Arquivo" at bounding box center [359, 147] width 99 height 13
click at [0, 0] on input "Arraste o arquivo para cá ou Selecione o Arquivo" at bounding box center [0, 0] width 0 height 0
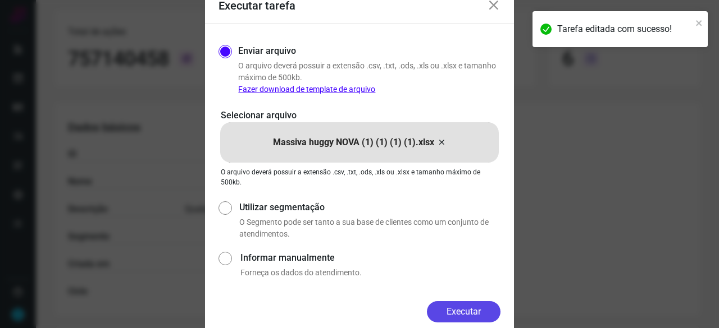
click at [463, 311] on button "Executar" at bounding box center [464, 312] width 74 height 21
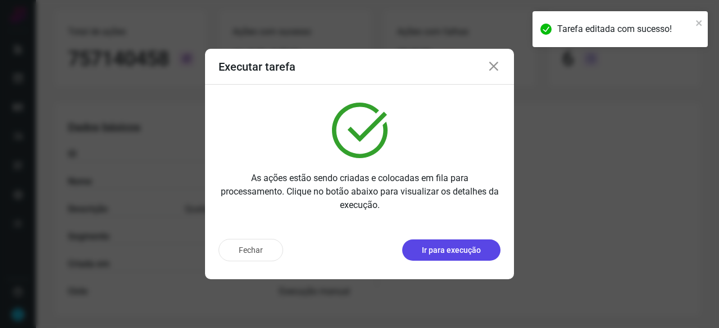
click at [447, 252] on p "Ir para execução" at bounding box center [451, 251] width 59 height 12
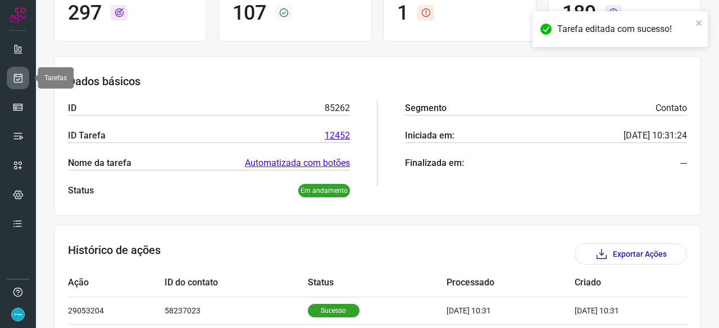
click at [18, 76] on icon at bounding box center [18, 77] width 12 height 11
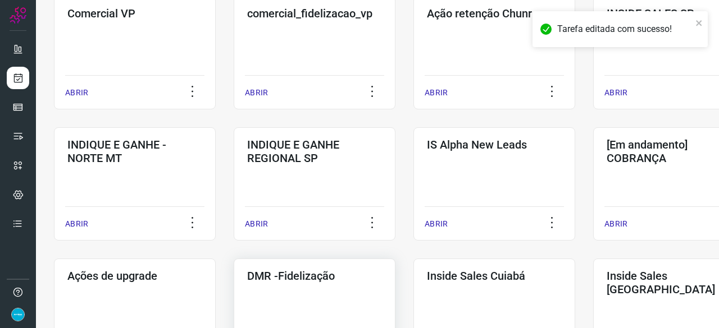
scroll to position [483, 0]
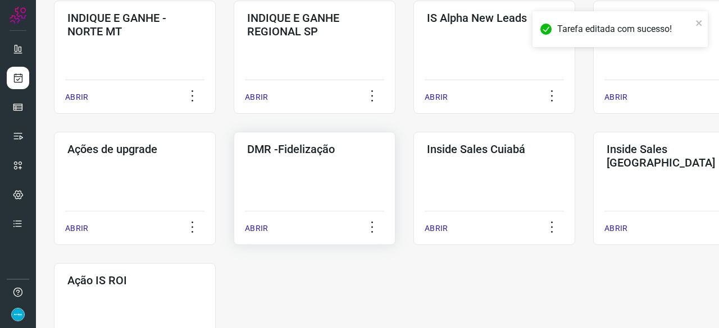
click at [261, 225] on p "ABRIR" at bounding box center [256, 229] width 23 height 12
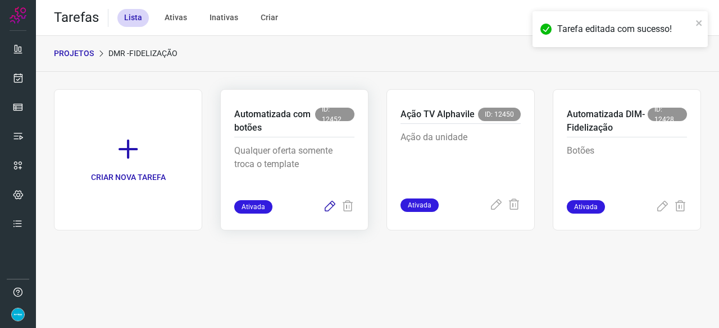
click at [332, 205] on icon at bounding box center [329, 206] width 13 height 13
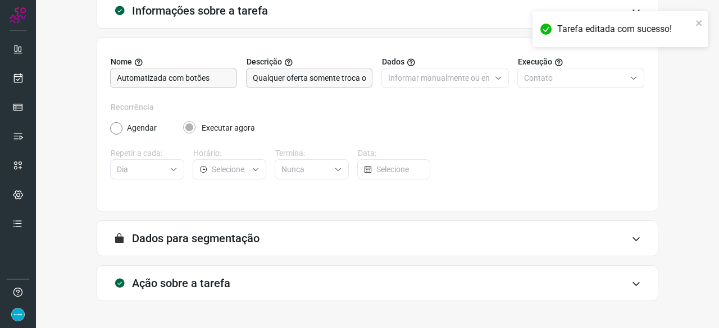
scroll to position [109, 0]
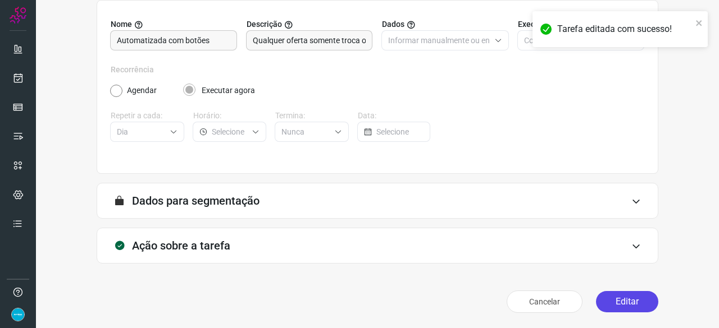
click at [637, 303] on button "Editar" at bounding box center [627, 301] width 62 height 21
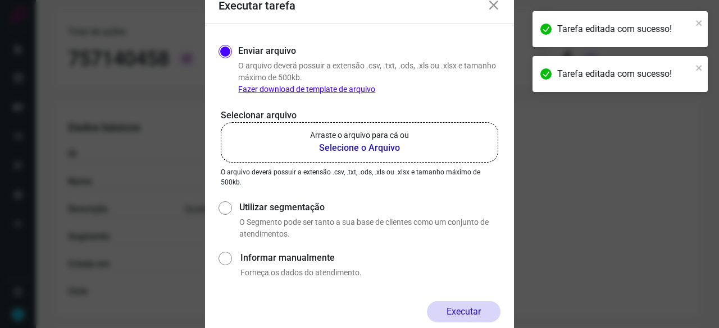
click at [348, 149] on b "Selecione o Arquivo" at bounding box center [359, 147] width 99 height 13
click at [0, 0] on input "Arraste o arquivo para cá ou Selecione o Arquivo" at bounding box center [0, 0] width 0 height 0
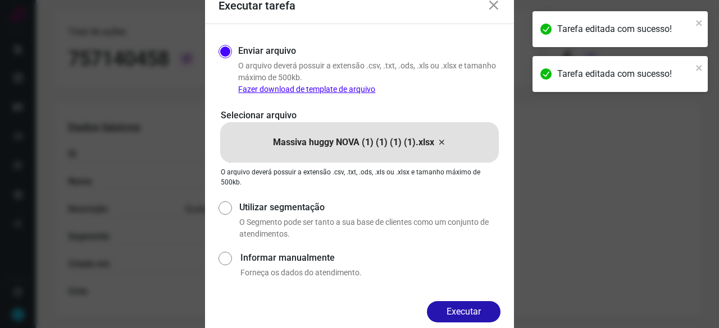
click at [481, 309] on button "Executar" at bounding box center [464, 312] width 74 height 21
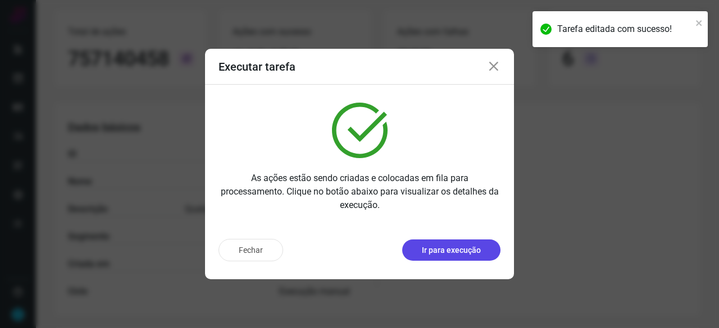
click at [458, 253] on p "Ir para execução" at bounding box center [451, 251] width 59 height 12
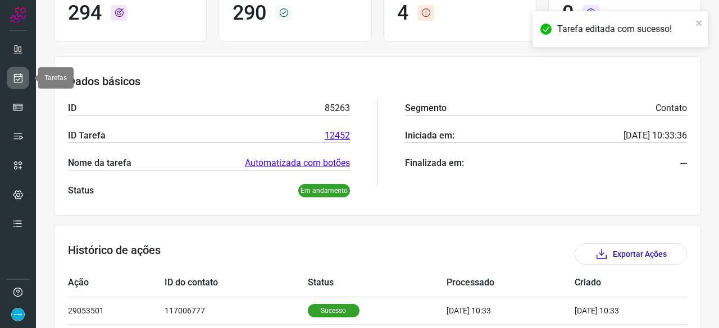
click at [19, 77] on icon at bounding box center [18, 77] width 12 height 11
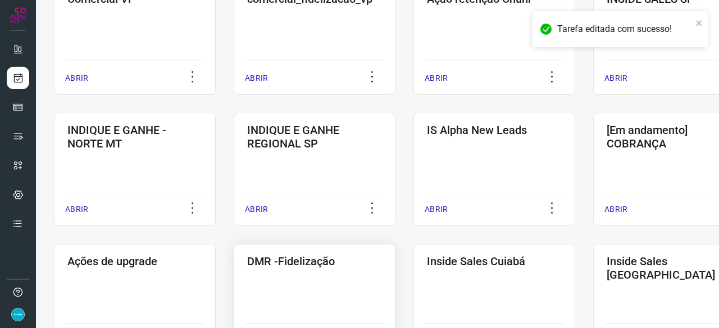
scroll to position [483, 0]
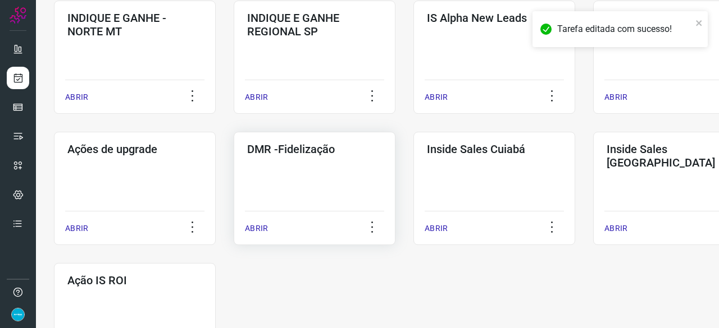
click at [264, 229] on p "ABRIR" at bounding box center [256, 229] width 23 height 12
